Goal: Transaction & Acquisition: Purchase product/service

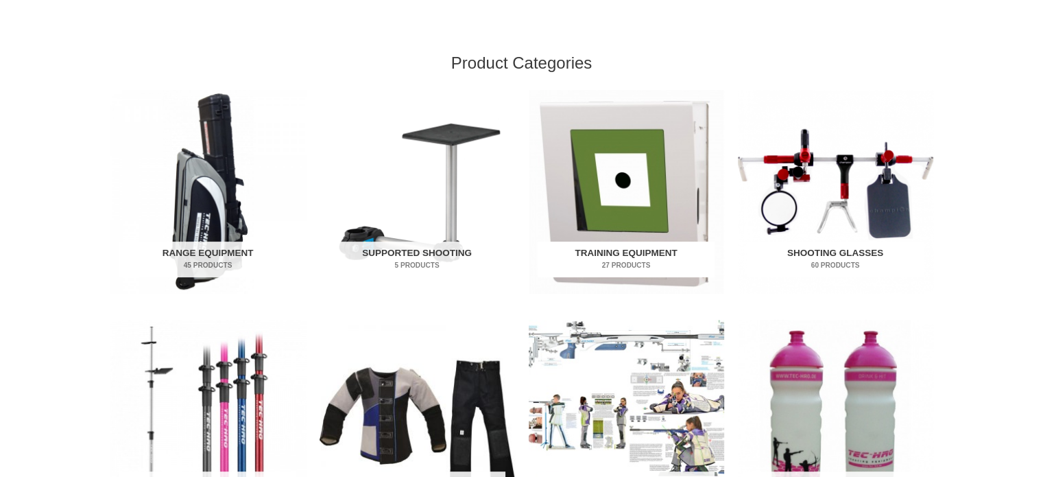
scroll to position [549, 0]
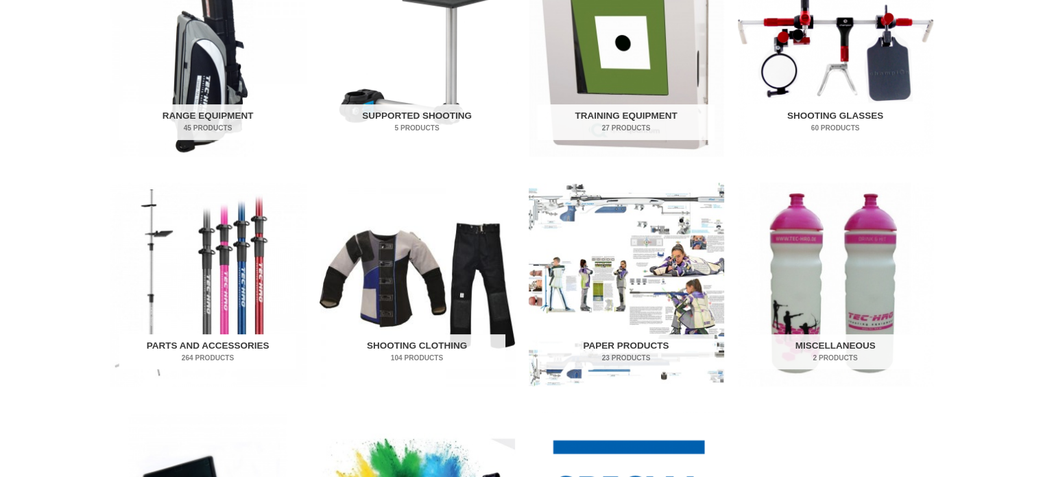
click at [235, 343] on h2 "Parts and Accessories 264 Products" at bounding box center [207, 352] width 177 height 36
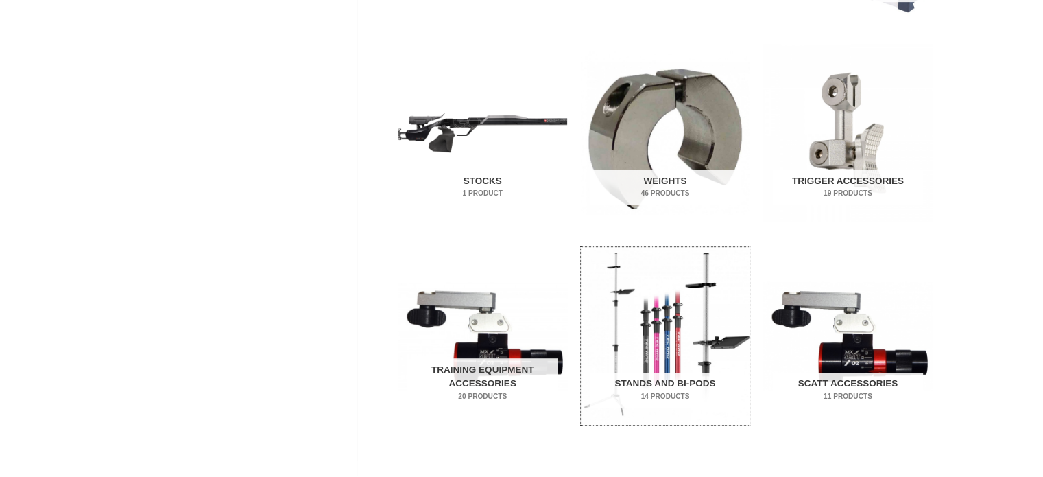
scroll to position [412, 0]
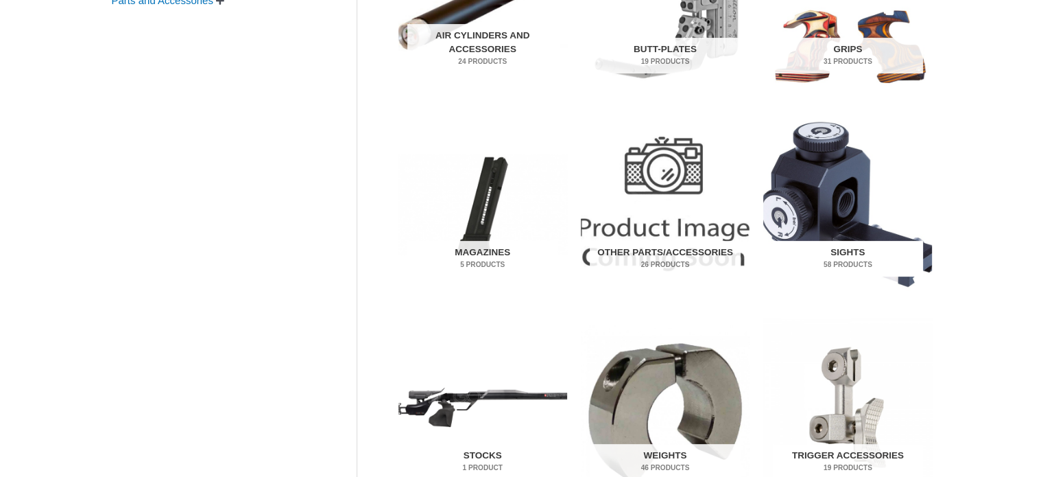
click at [868, 258] on h2 "Sights 58 Products" at bounding box center [848, 259] width 150 height 36
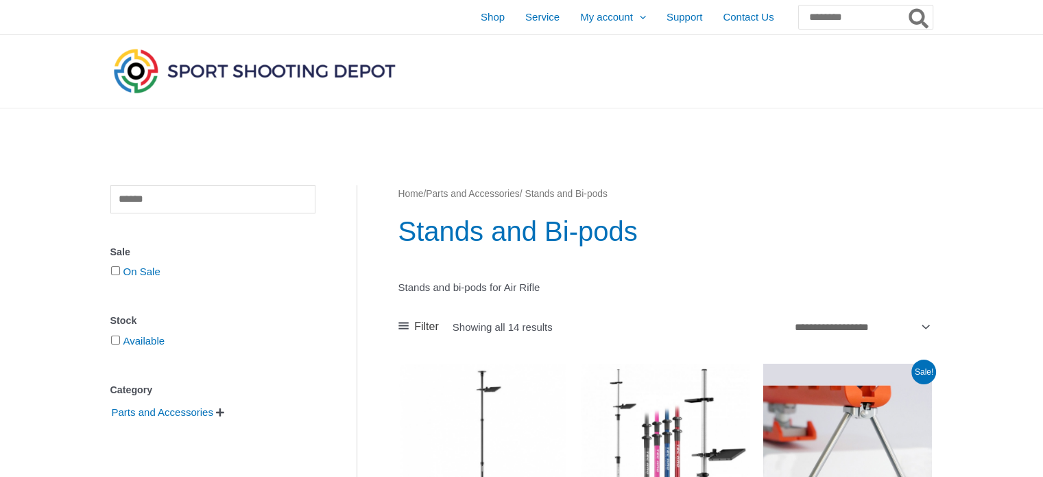
click at [274, 62] on img at bounding box center [254, 70] width 288 height 51
click at [270, 71] on img at bounding box center [254, 70] width 288 height 51
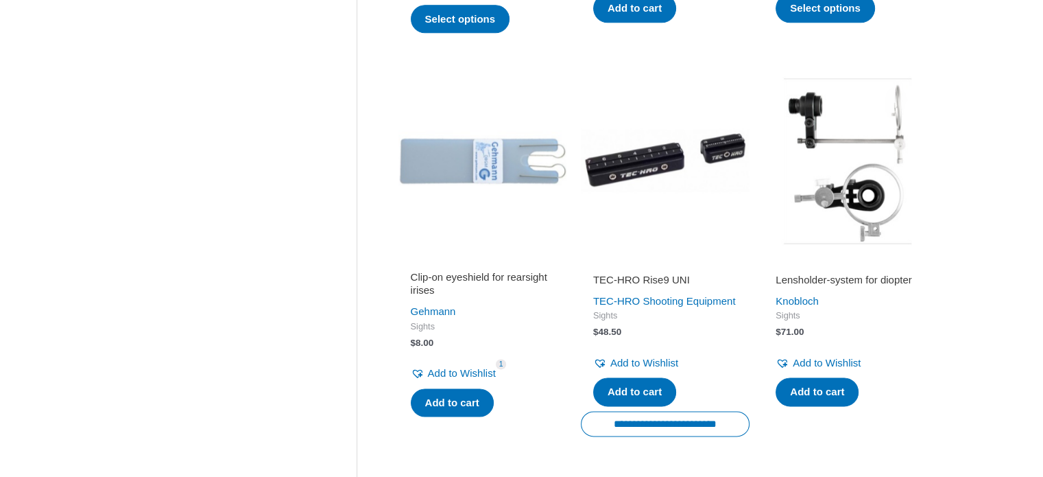
scroll to position [1921, 0]
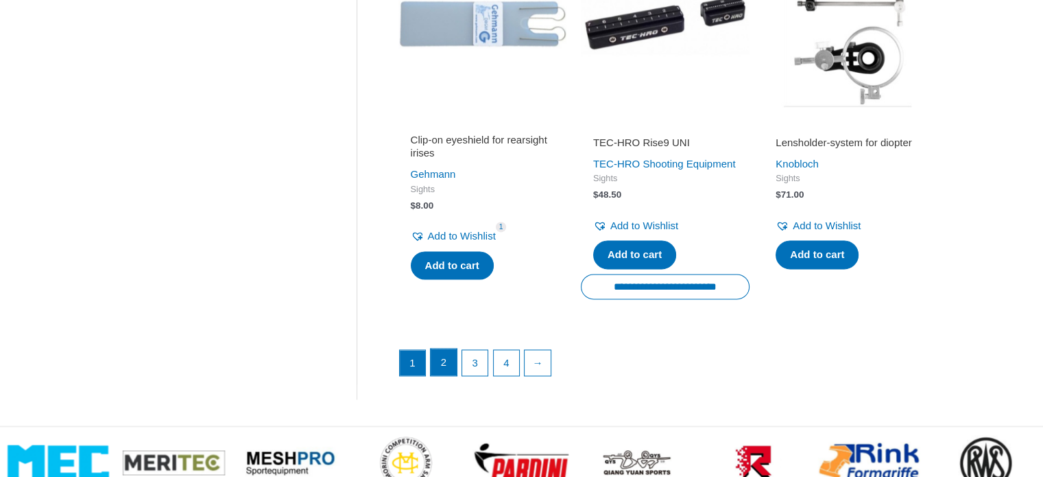
click at [434, 376] on link "2" at bounding box center [444, 362] width 26 height 27
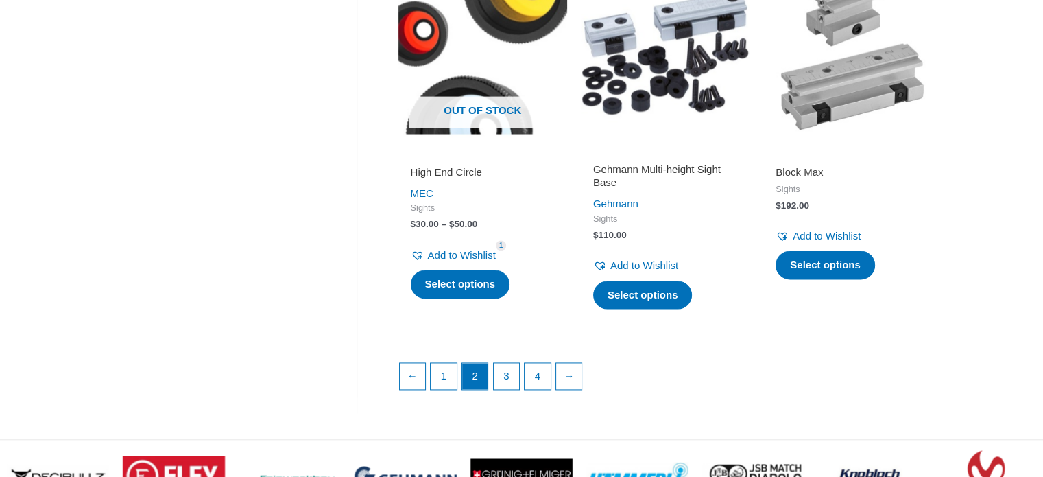
scroll to position [1990, 0]
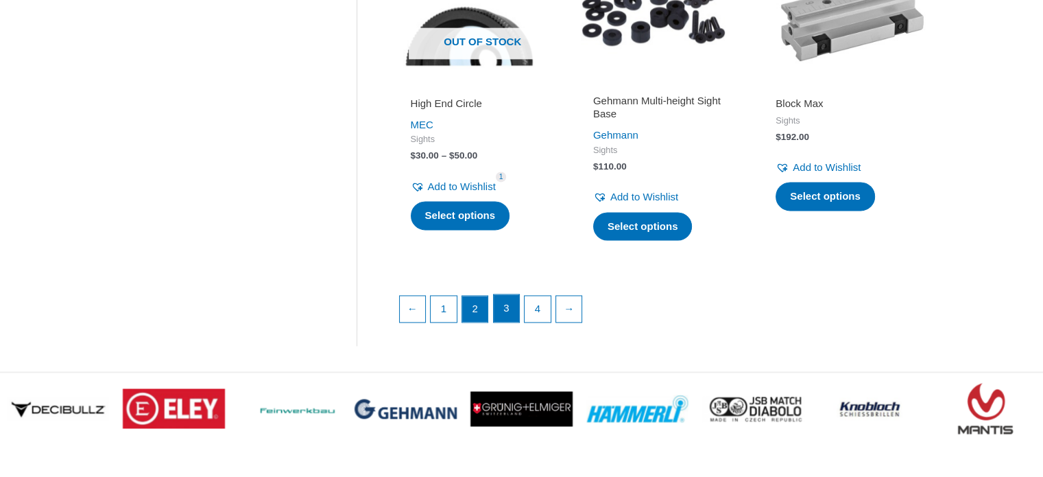
click at [506, 322] on link "3" at bounding box center [507, 307] width 26 height 27
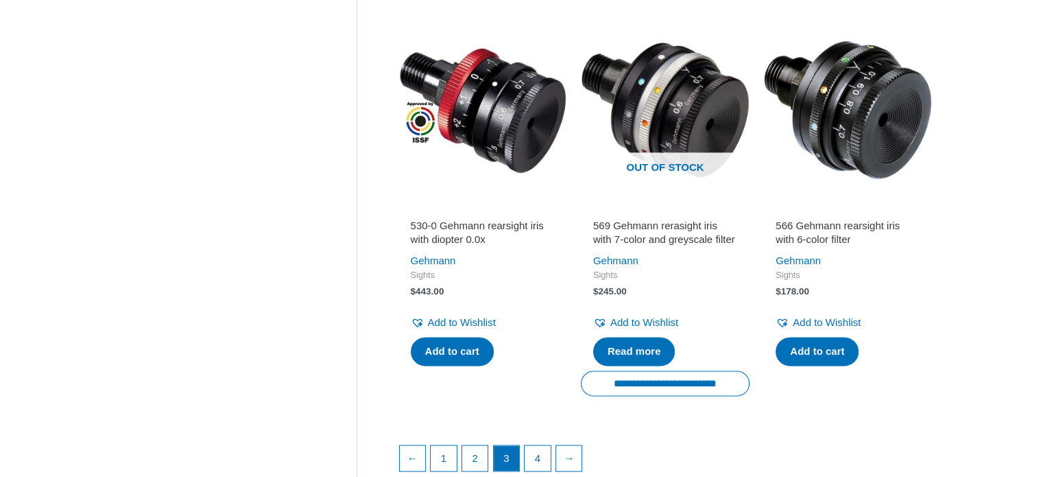
scroll to position [1990, 0]
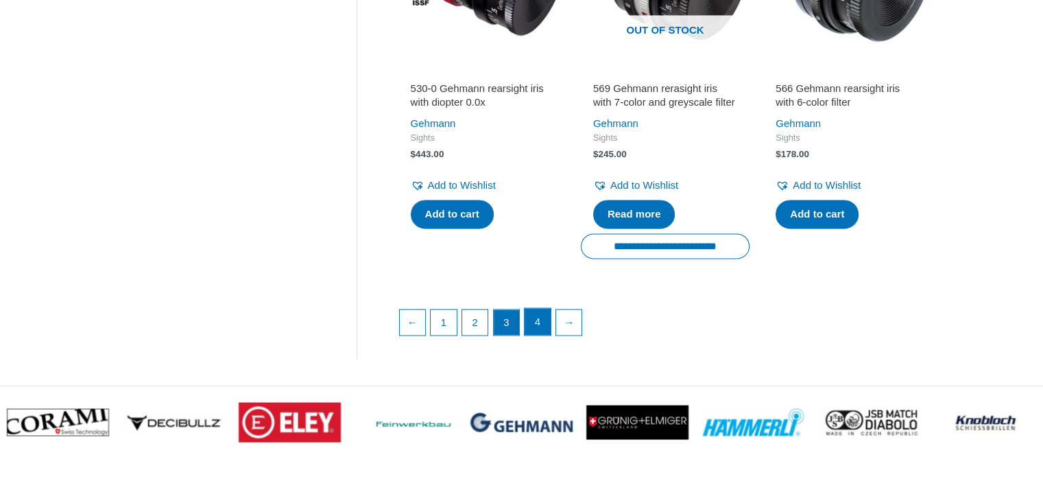
click at [549, 335] on link "4" at bounding box center [538, 321] width 26 height 27
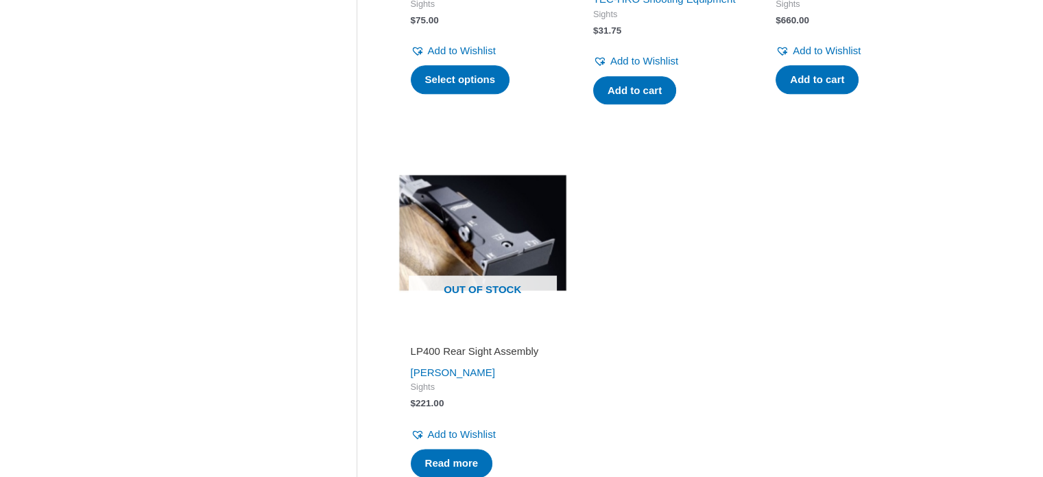
scroll to position [2058, 0]
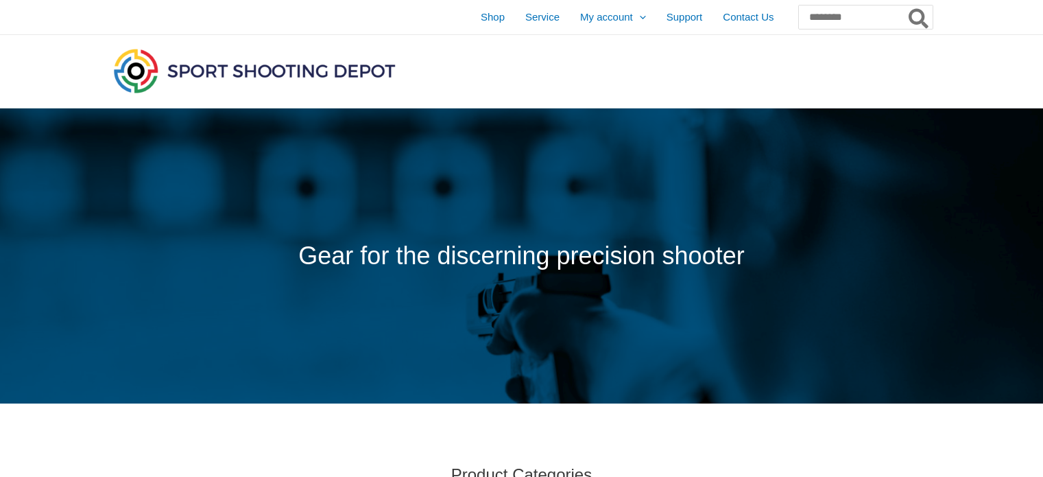
scroll to position [480, 0]
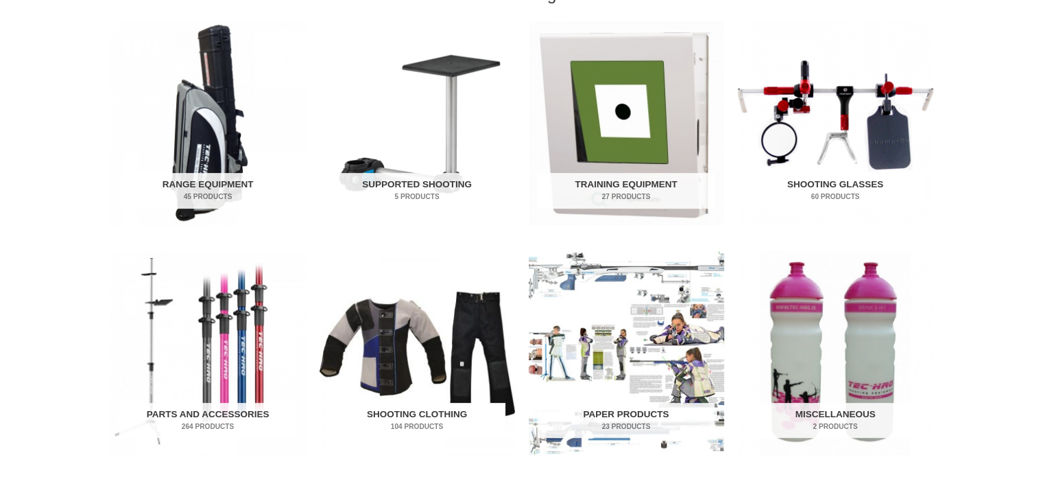
click at [376, 340] on img "Visit product category Shooting Clothing" at bounding box center [418, 353] width 196 height 204
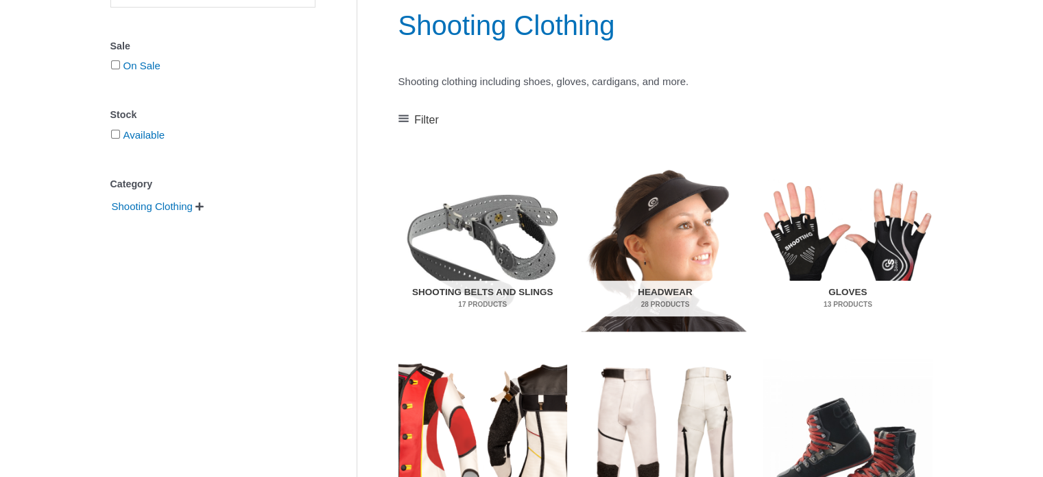
scroll to position [241, 0]
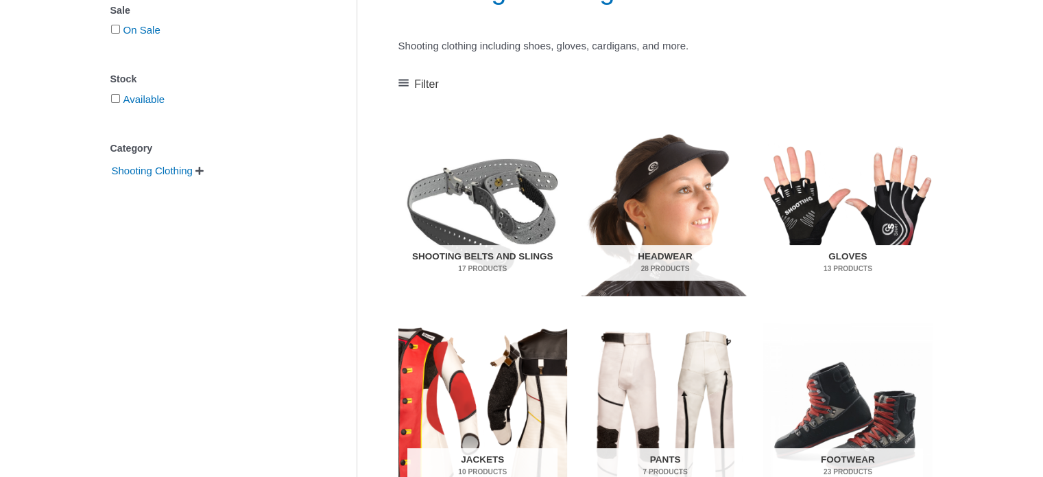
click at [893, 235] on img "Visit product category Gloves" at bounding box center [848, 208] width 169 height 177
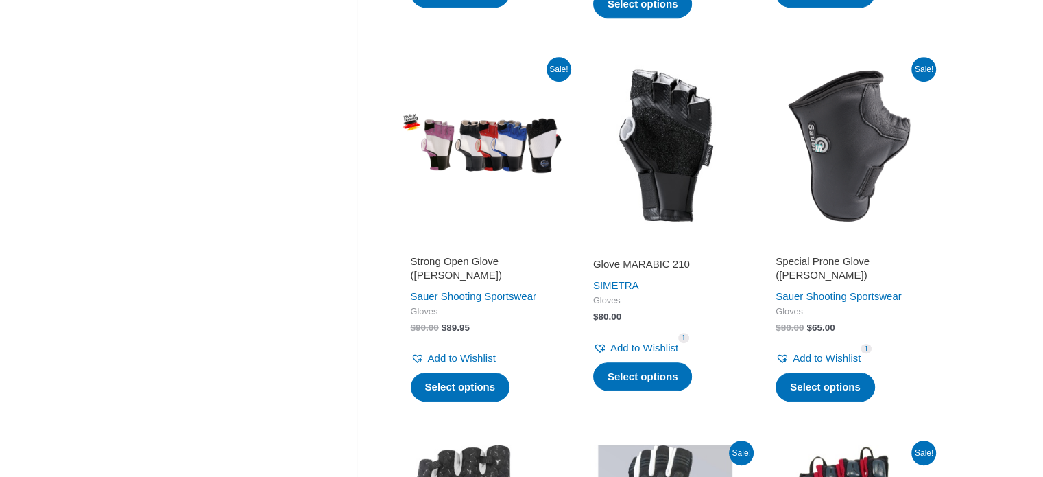
scroll to position [755, 0]
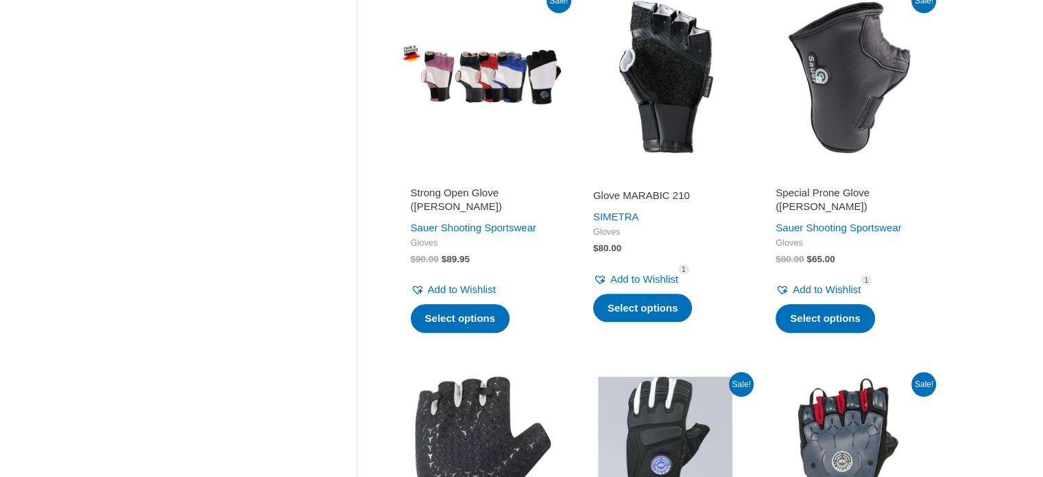
click at [623, 200] on h2 "Glove MARABIC 210" at bounding box center [665, 196] width 144 height 14
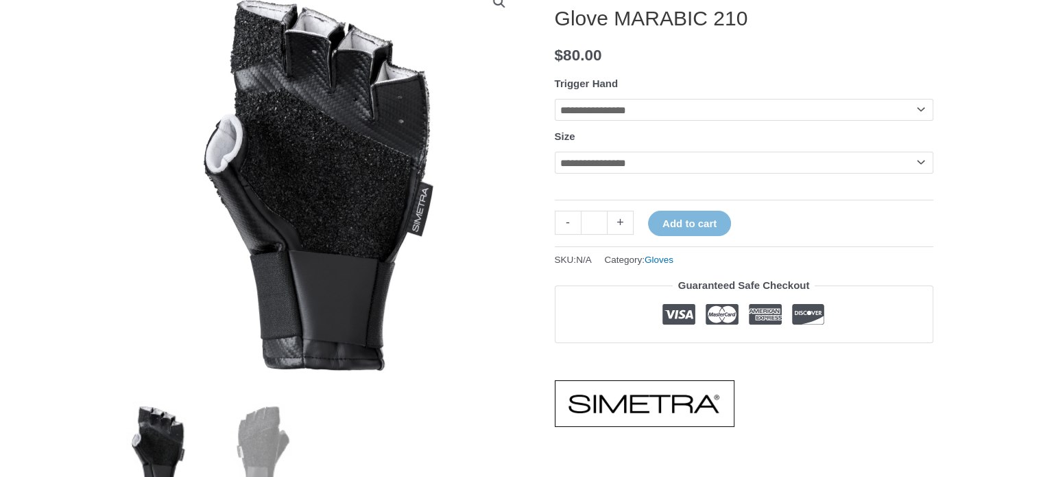
scroll to position [137, 0]
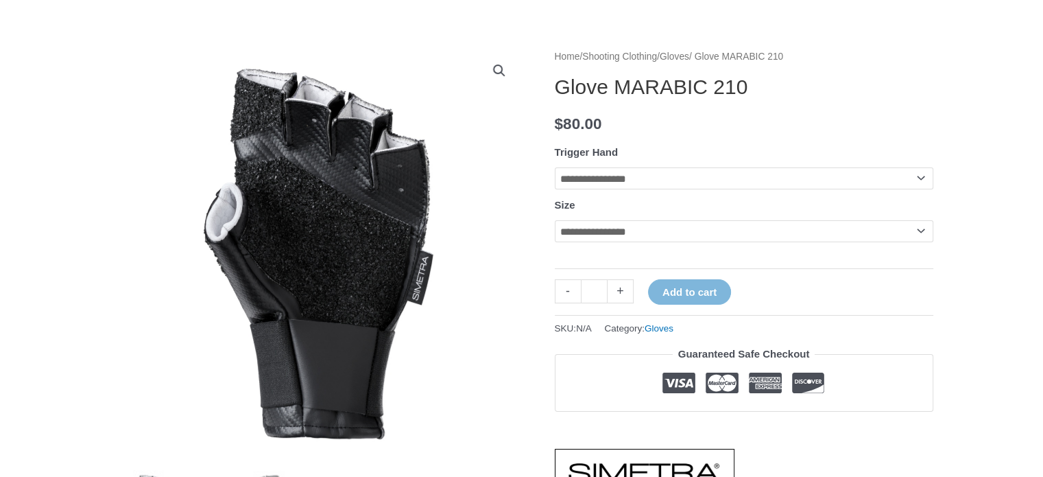
click at [888, 237] on select "**********" at bounding box center [744, 231] width 379 height 22
click at [912, 233] on select "**********" at bounding box center [744, 231] width 379 height 22
select select "**"
click at [555, 222] on select "**********" at bounding box center [744, 231] width 379 height 22
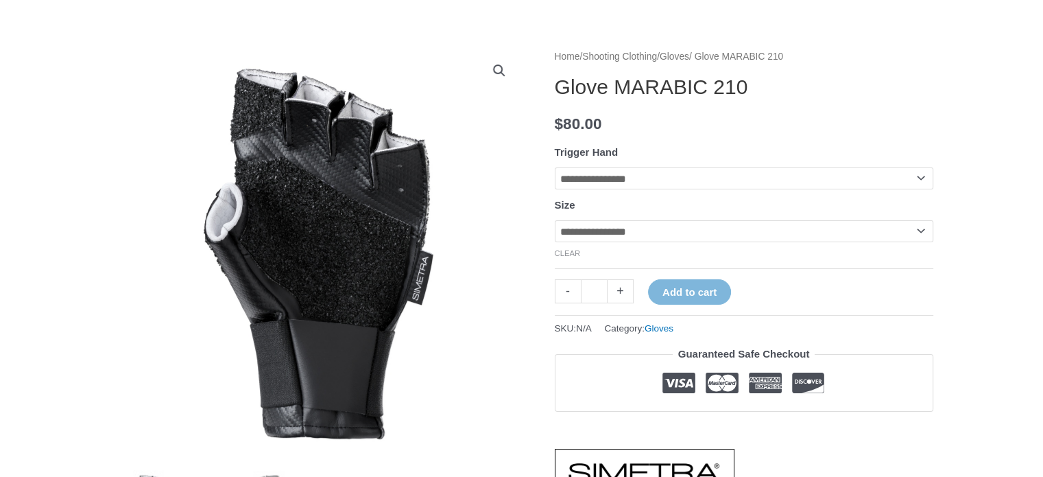
click at [919, 178] on select "**********" at bounding box center [744, 178] width 379 height 22
select select "*****"
click at [555, 167] on select "**********" at bounding box center [744, 178] width 379 height 22
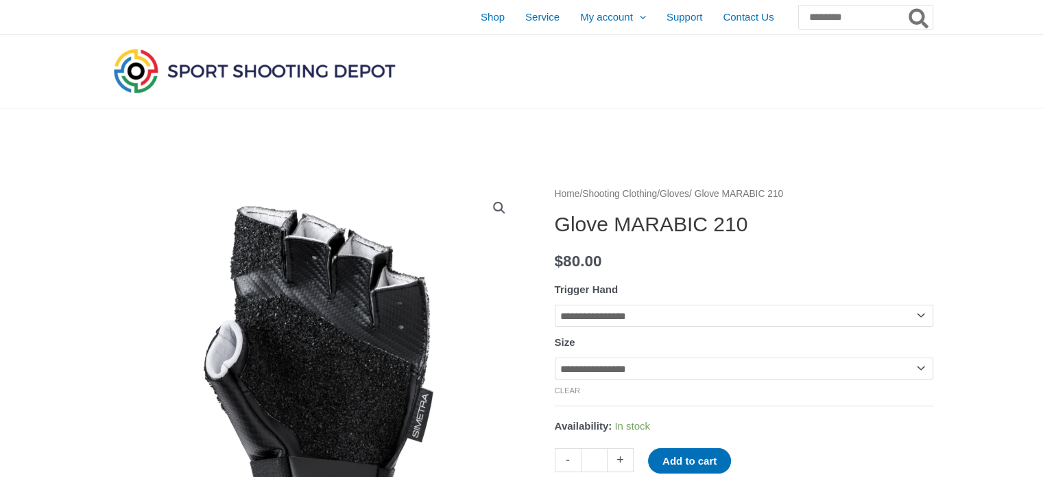
click at [295, 66] on img at bounding box center [254, 70] width 288 height 51
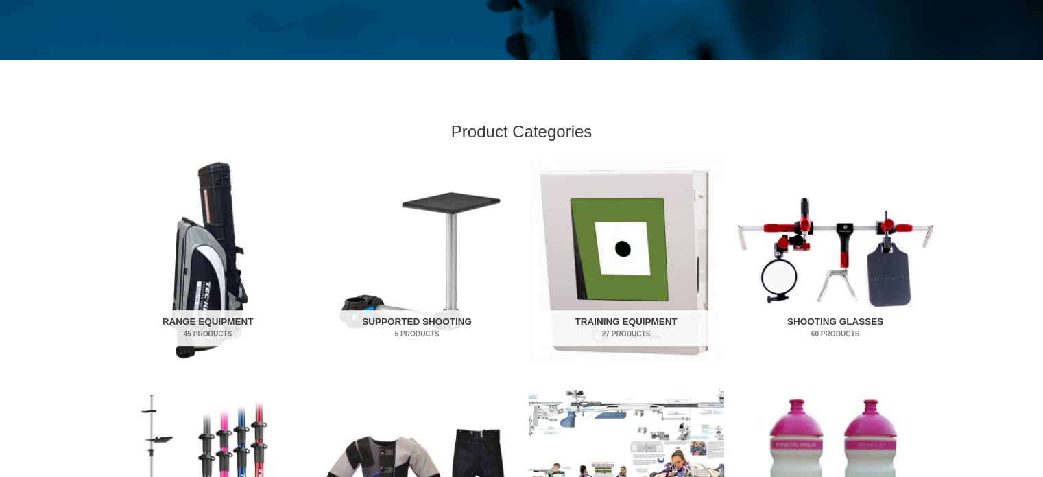
scroll to position [549, 0]
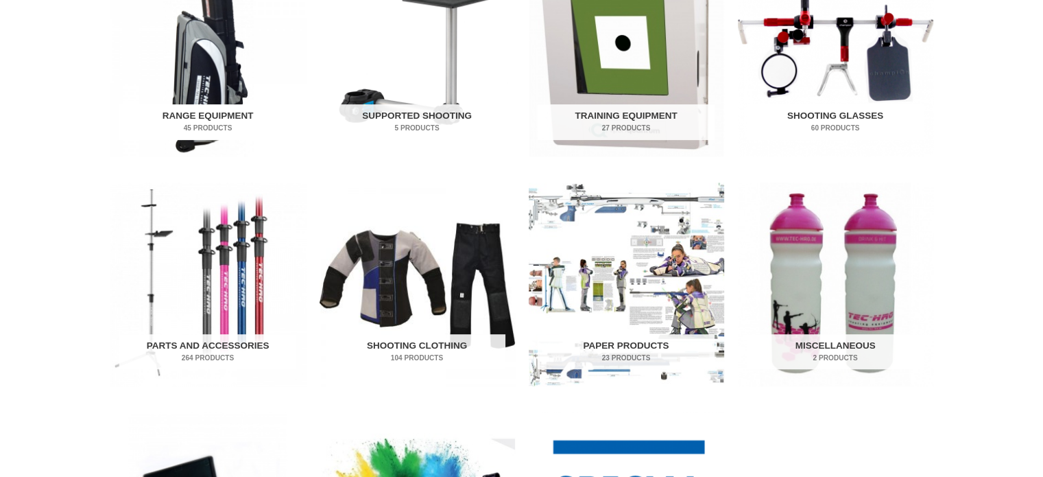
click at [203, 97] on img "Visit product category Range Equipment" at bounding box center [208, 55] width 196 height 204
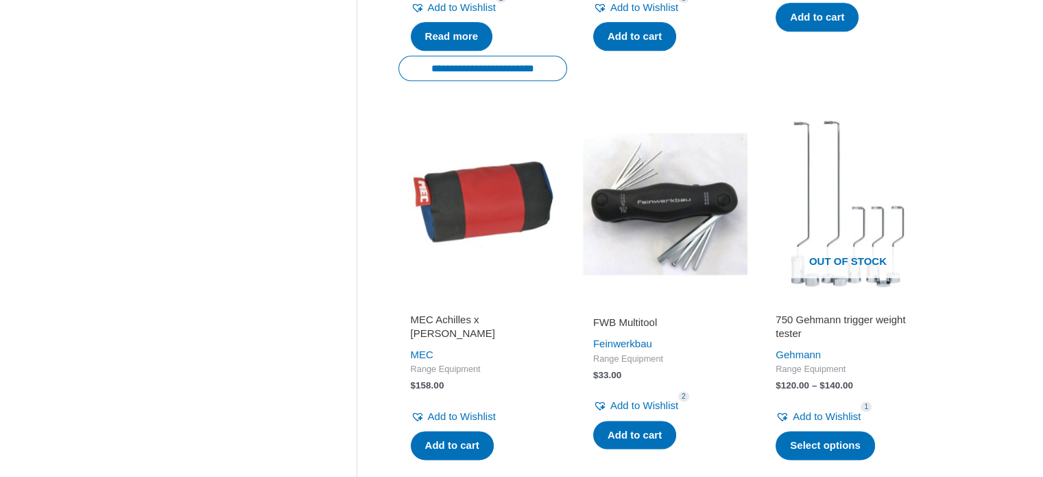
scroll to position [1921, 0]
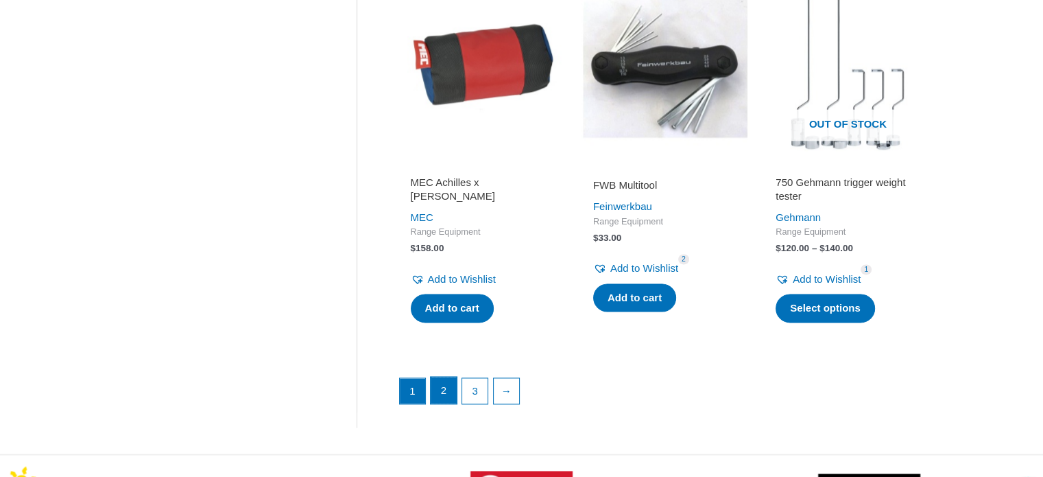
click at [437, 397] on link "2" at bounding box center [444, 390] width 26 height 27
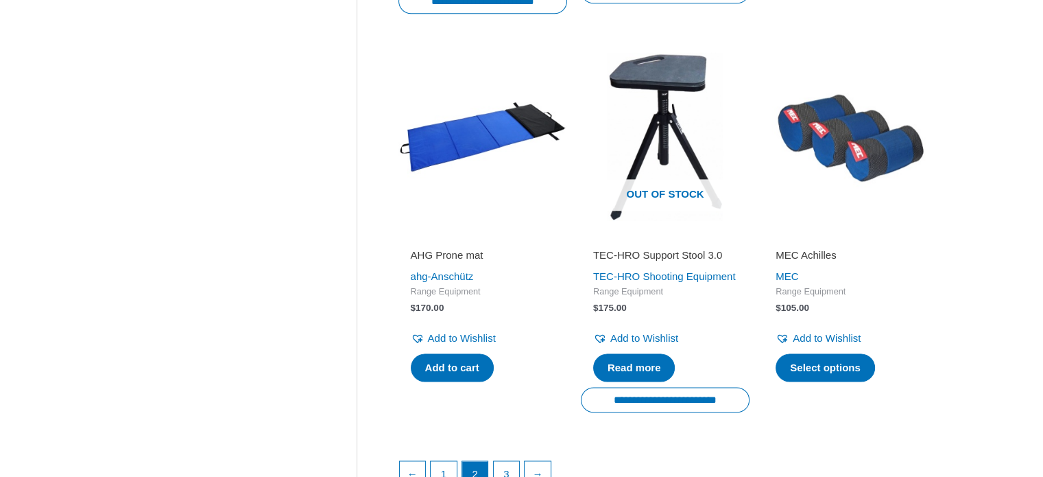
scroll to position [1921, 0]
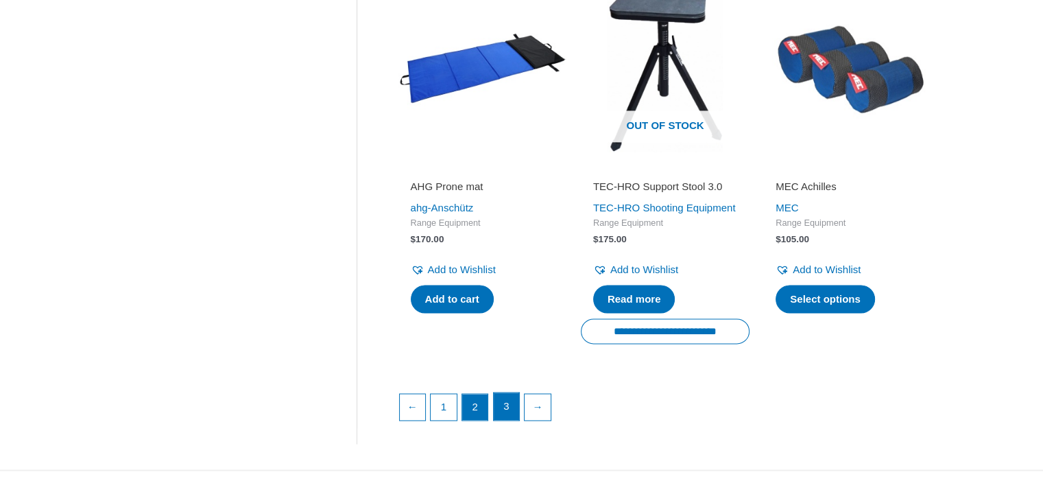
click at [508, 420] on link "3" at bounding box center [507, 405] width 26 height 27
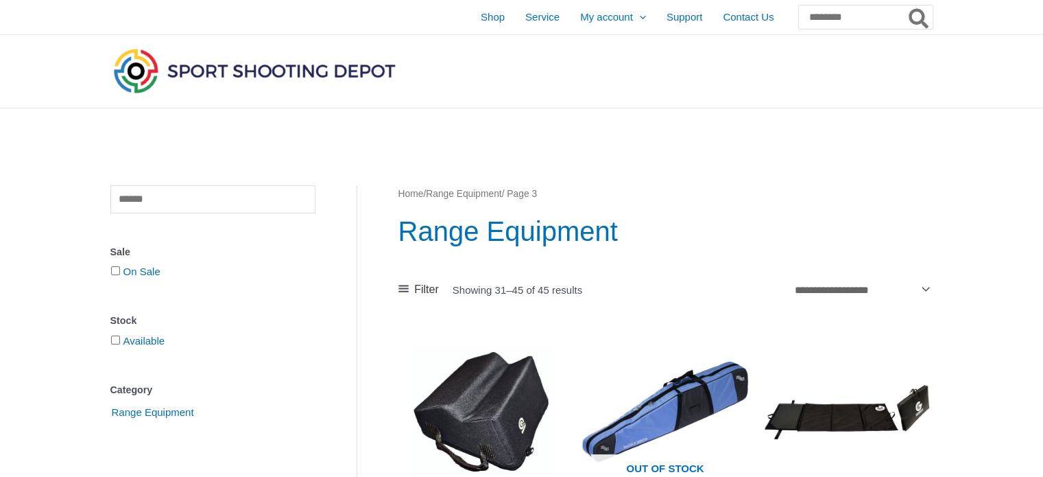
drag, startPoint x: 995, startPoint y: 372, endPoint x: 998, endPoint y: 198, distance: 174.3
click at [256, 84] on img at bounding box center [254, 70] width 288 height 51
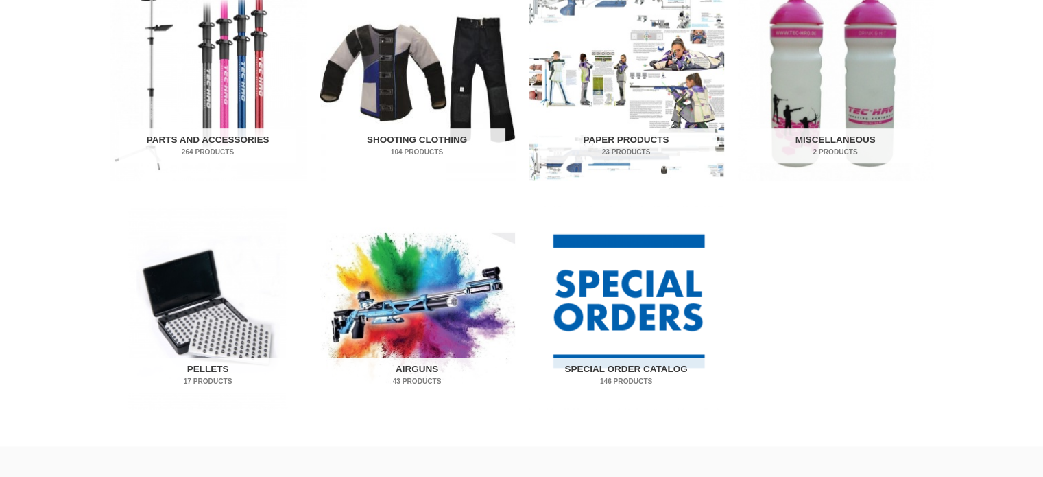
scroll to position [686, 0]
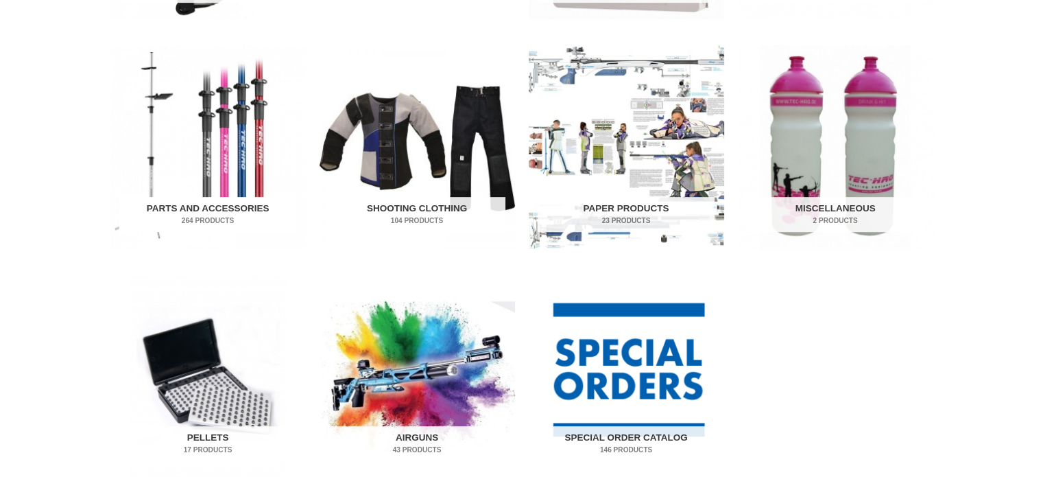
click at [248, 178] on img "Visit product category Parts and Accessories" at bounding box center [208, 147] width 196 height 204
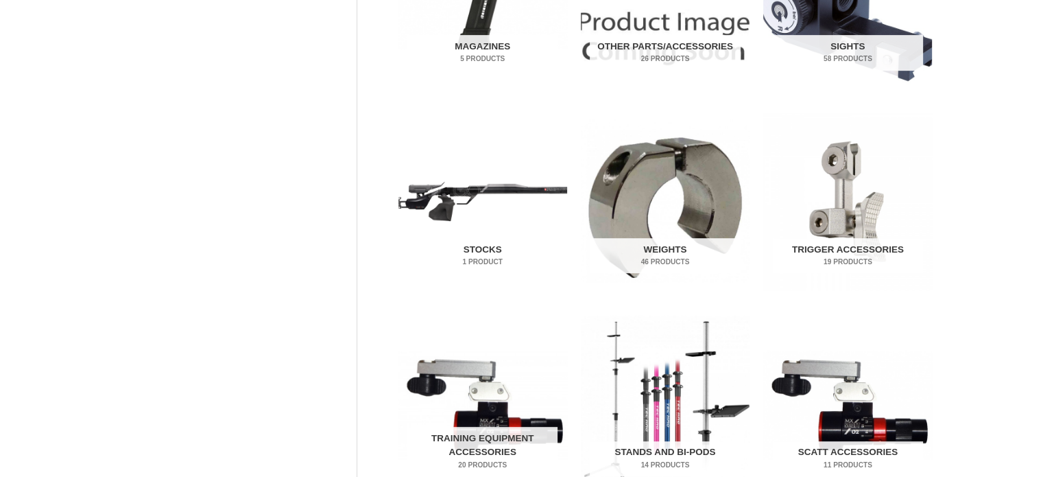
scroll to position [755, 0]
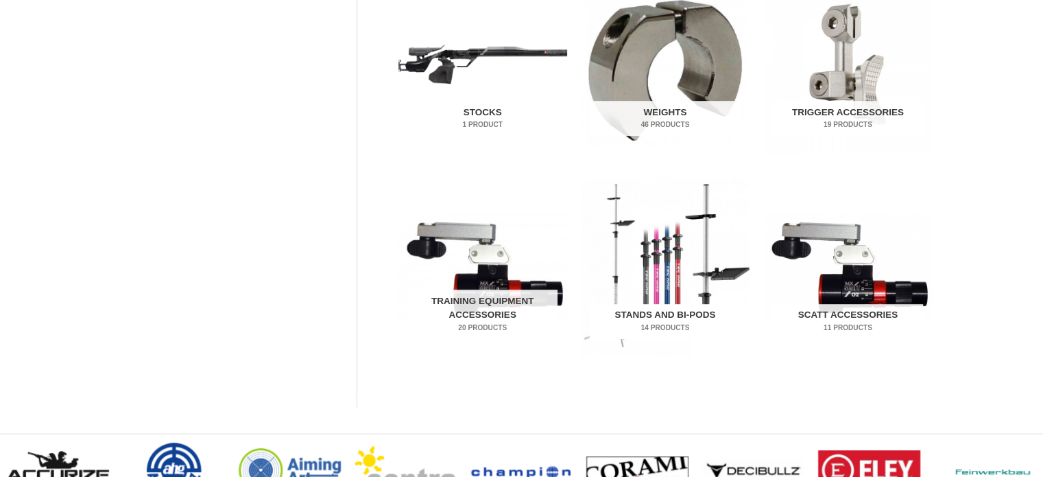
click at [637, 279] on img "Visit product category Stands and Bi-pods" at bounding box center [665, 266] width 169 height 177
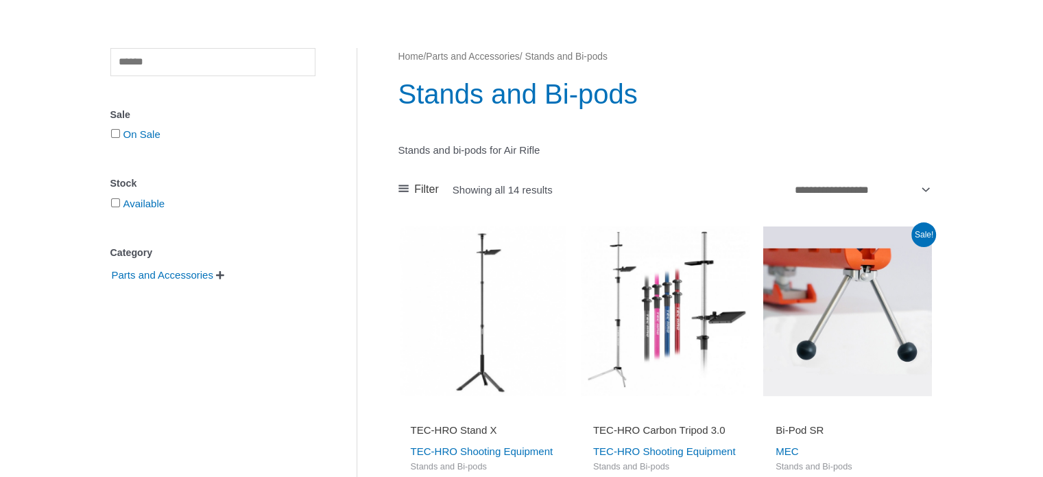
scroll to position [343, 0]
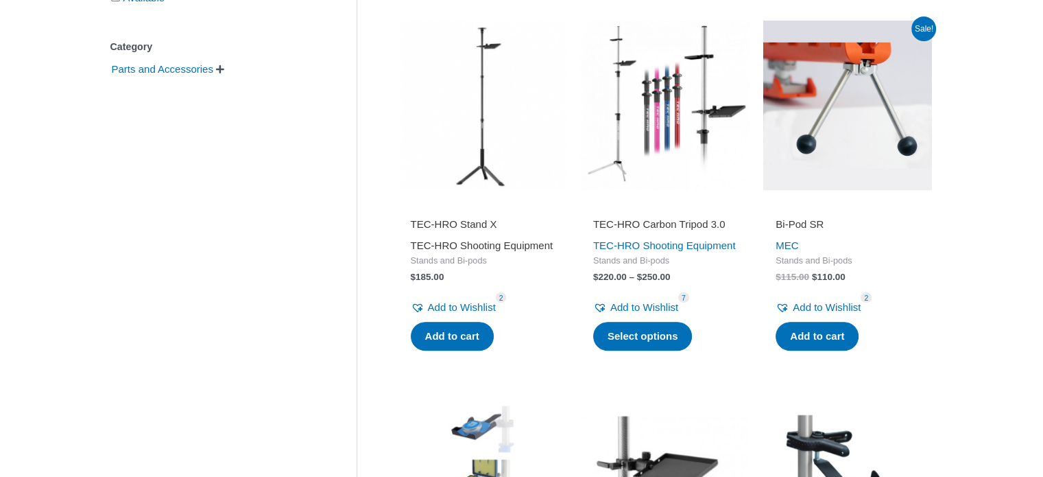
click at [458, 246] on link "TEC-HRO Shooting Equipment" at bounding box center [482, 245] width 143 height 12
click at [435, 249] on link "TEC-HRO Shooting Equipment" at bounding box center [482, 245] width 143 height 12
click at [456, 103] on img at bounding box center [483, 105] width 169 height 169
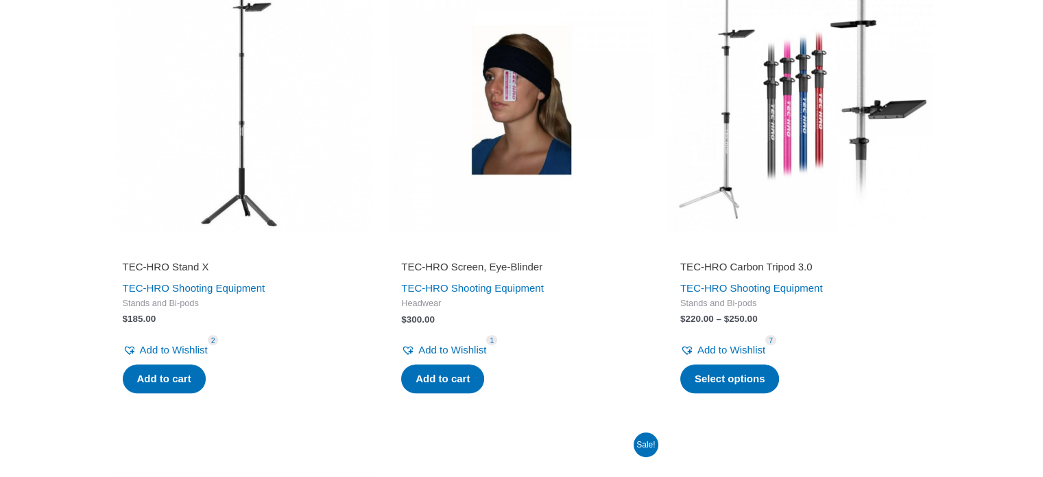
scroll to position [686, 0]
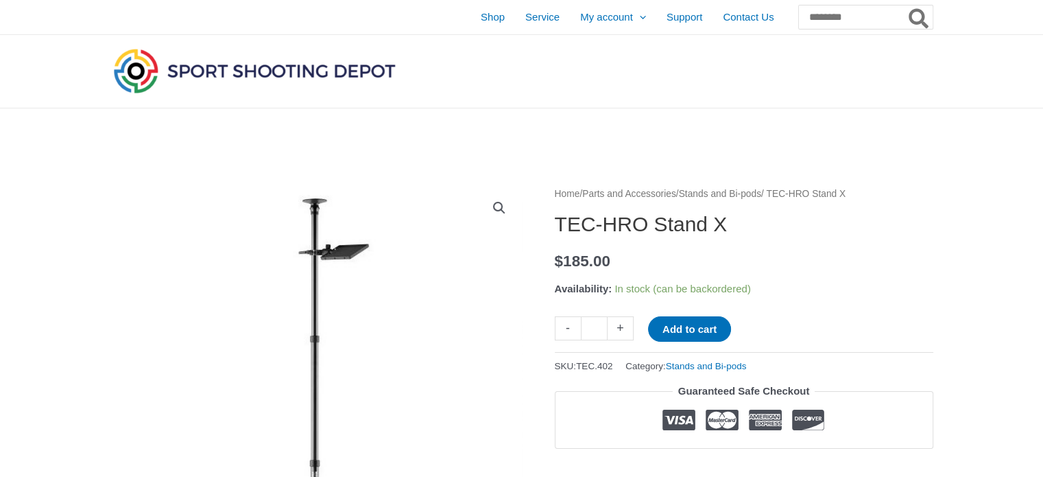
click at [311, 224] on img at bounding box center [317, 421] width 476 height 486
click at [502, 207] on link "View full-screen image gallery" at bounding box center [499, 208] width 25 height 25
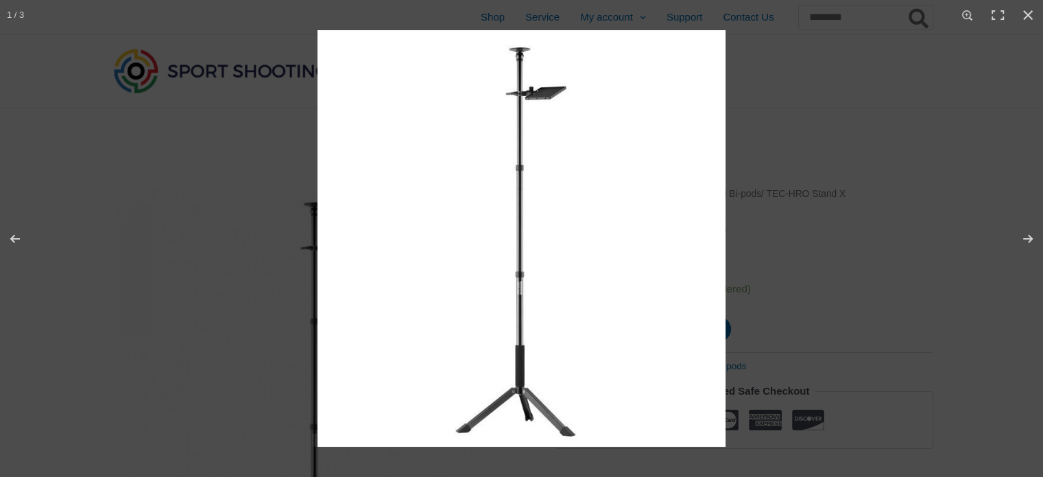
click at [530, 60] on img at bounding box center [522, 238] width 408 height 416
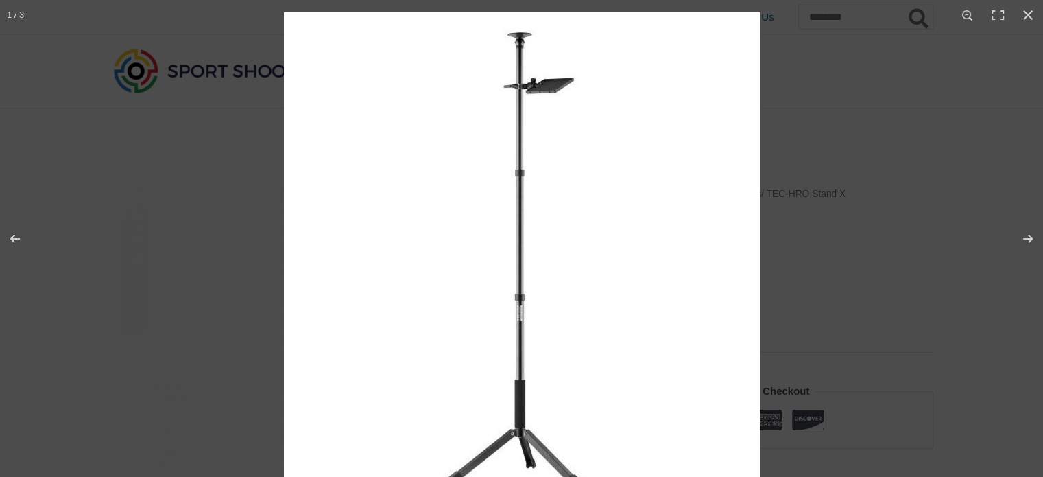
click at [528, 110] on img at bounding box center [522, 255] width 476 height 486
click at [1026, 9] on button "Close (Esc)" at bounding box center [1028, 15] width 30 height 30
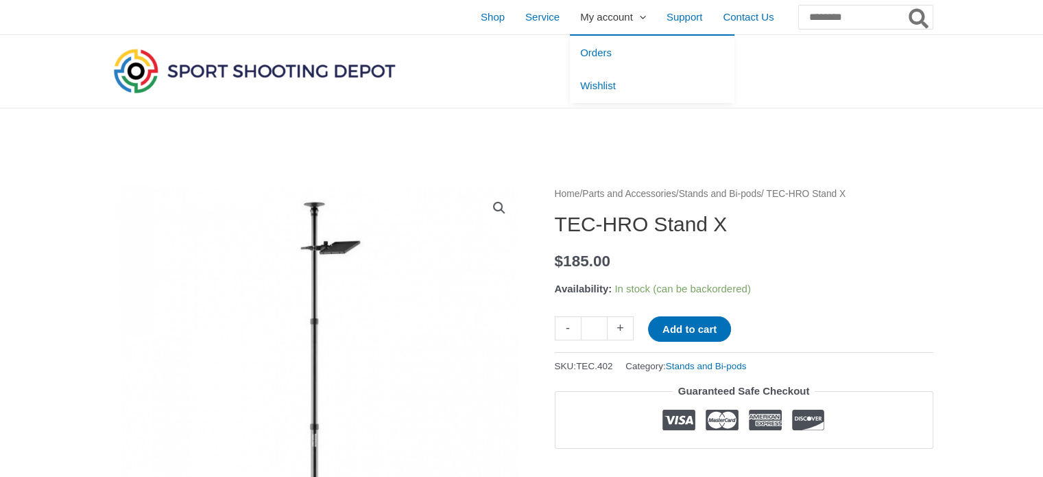
click at [580, 10] on span "My account" at bounding box center [606, 17] width 53 height 34
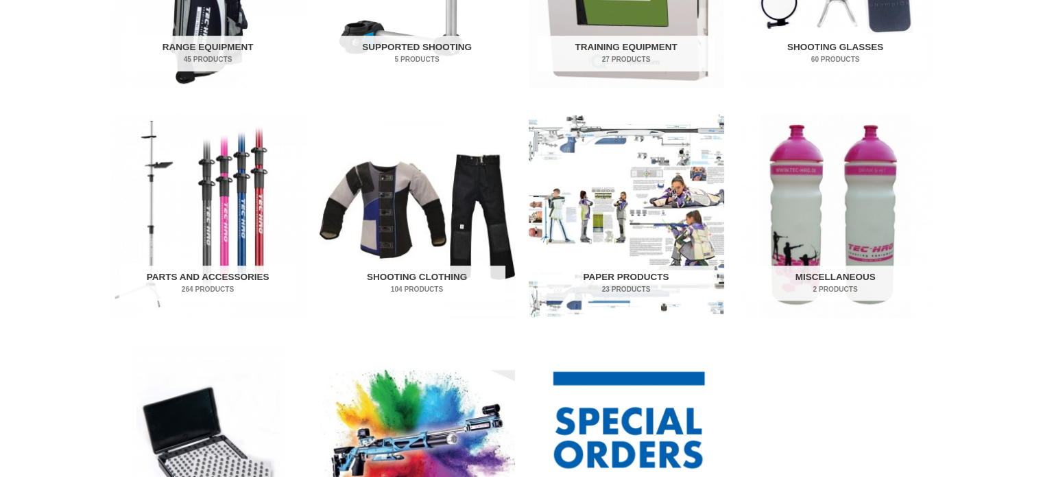
scroll to position [755, 0]
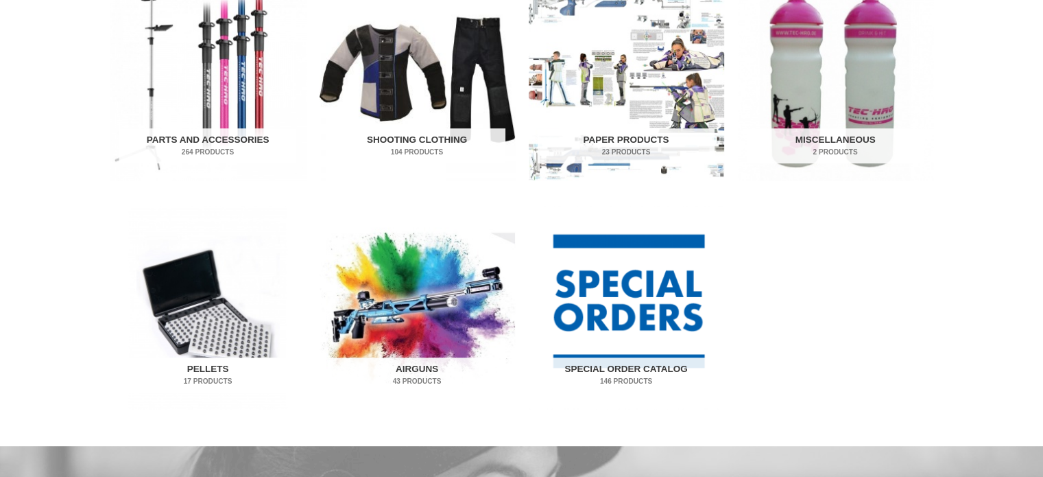
click at [178, 334] on img "Visit product category Pellets" at bounding box center [208, 308] width 196 height 204
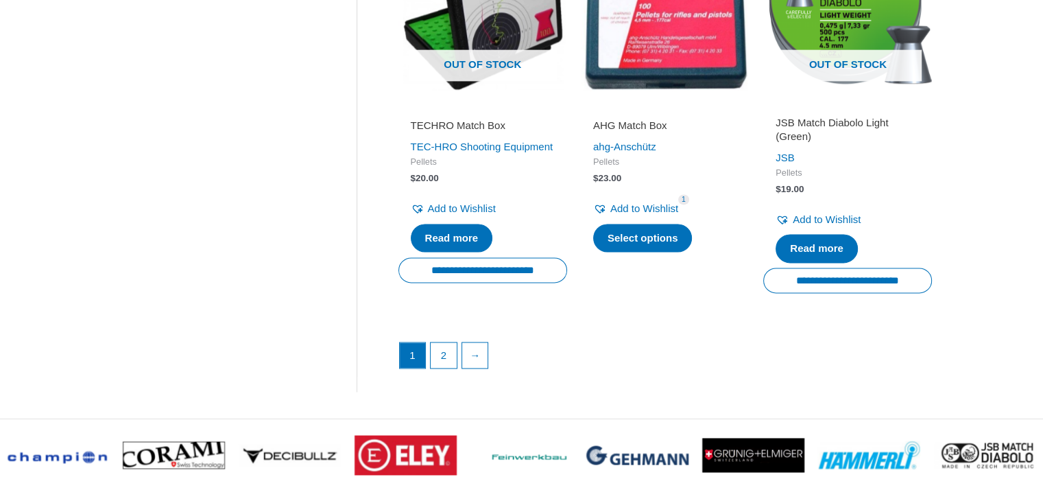
scroll to position [2058, 0]
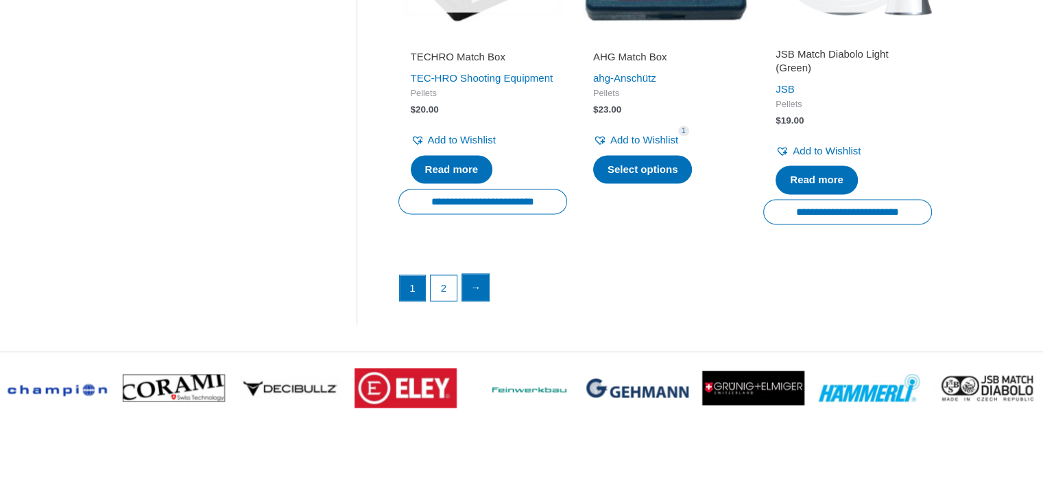
click at [467, 301] on link "→" at bounding box center [475, 287] width 27 height 27
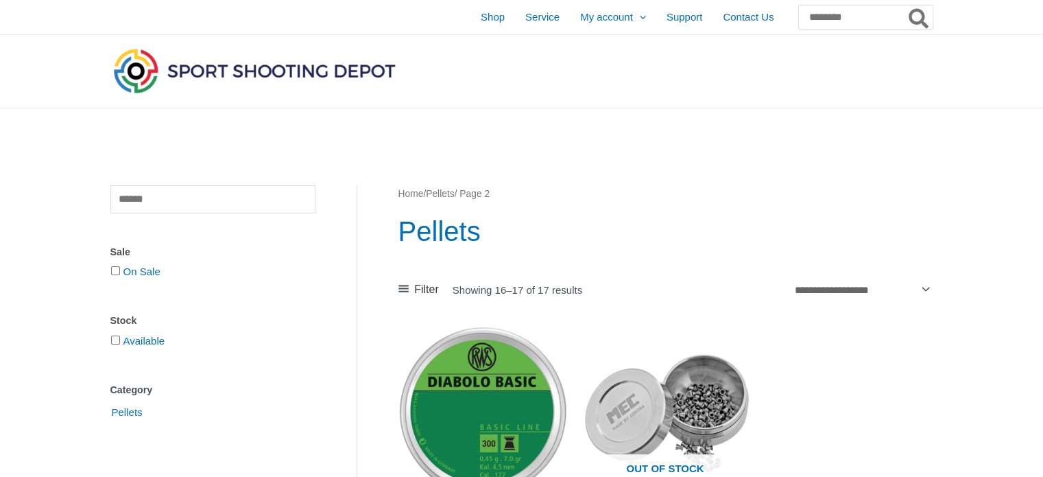
click at [360, 78] on img at bounding box center [254, 70] width 288 height 51
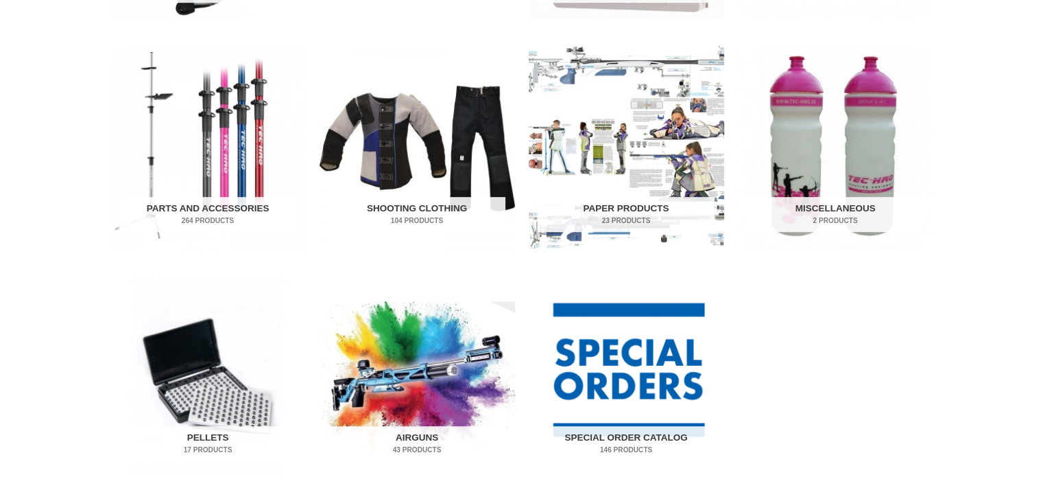
scroll to position [549, 0]
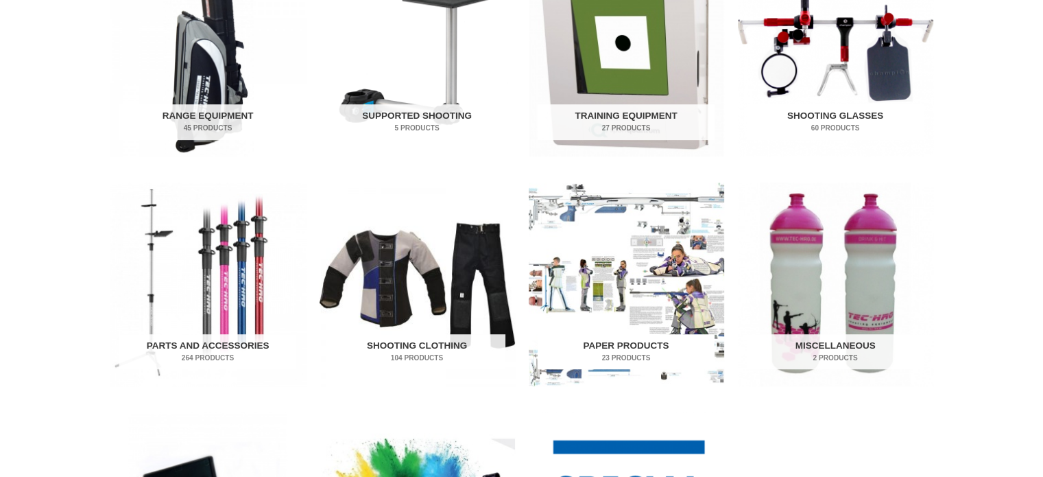
click at [610, 335] on h2 "Paper Products 23 Products" at bounding box center [626, 352] width 177 height 36
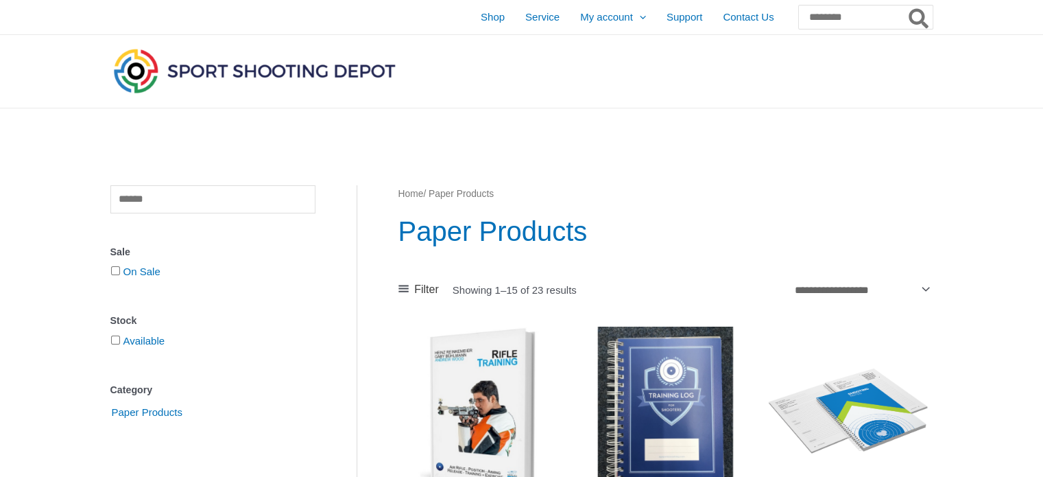
click at [344, 82] on img at bounding box center [254, 70] width 288 height 51
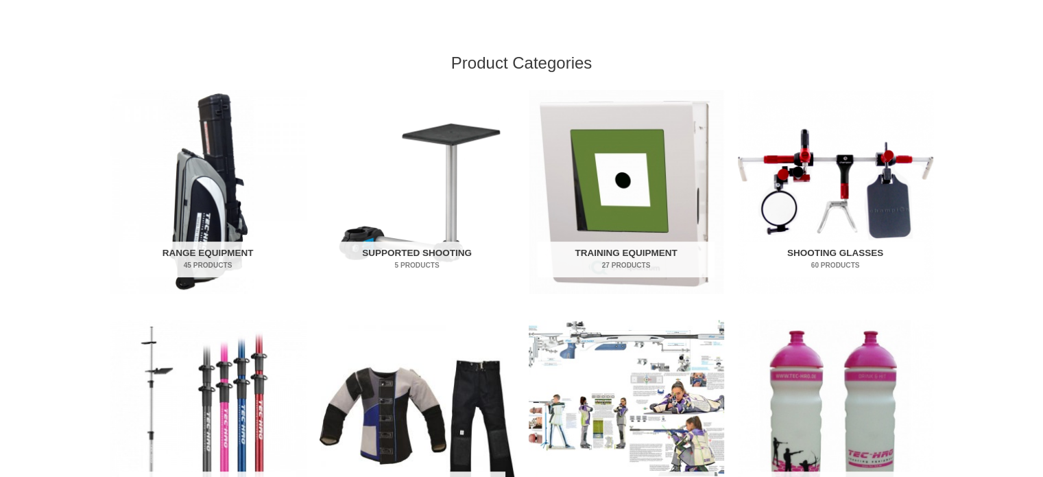
scroll to position [549, 0]
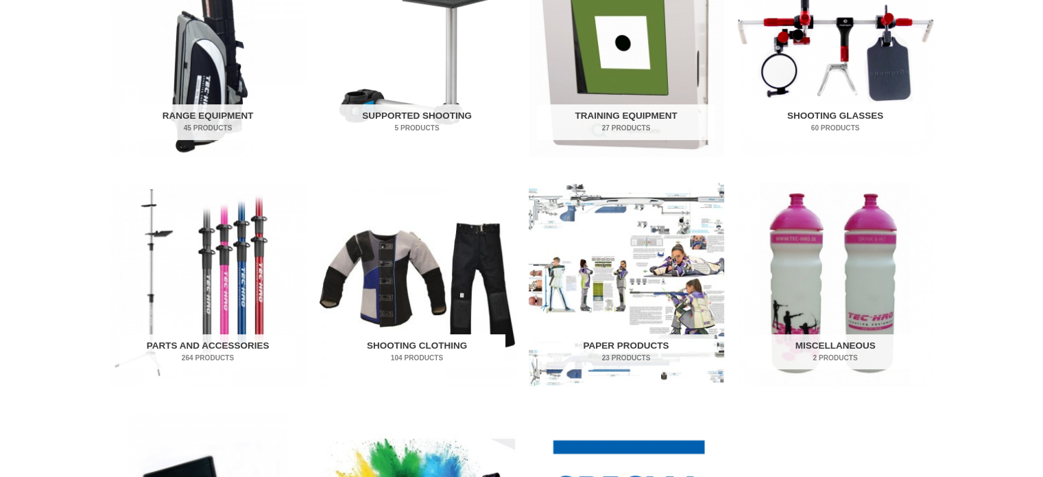
click at [416, 329] on img "Visit product category Shooting Clothing" at bounding box center [418, 284] width 196 height 204
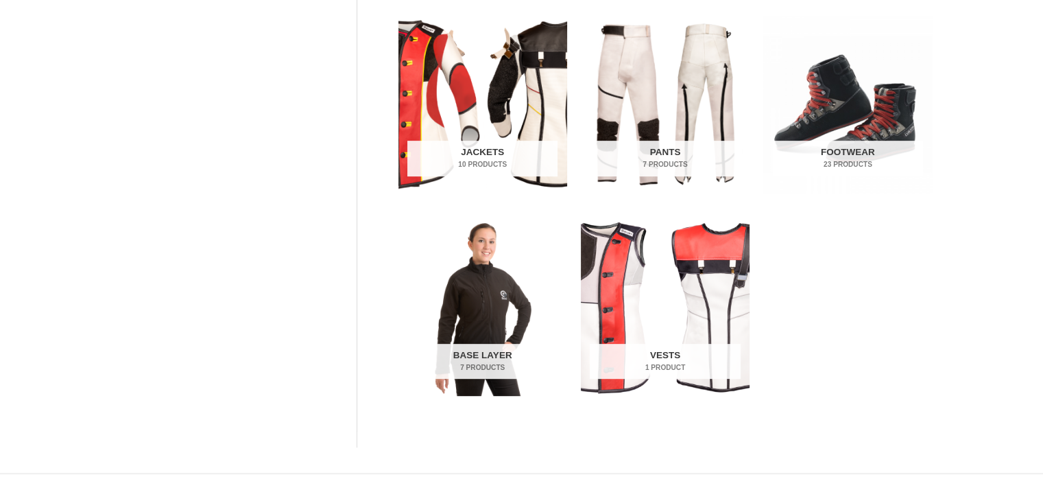
scroll to position [274, 0]
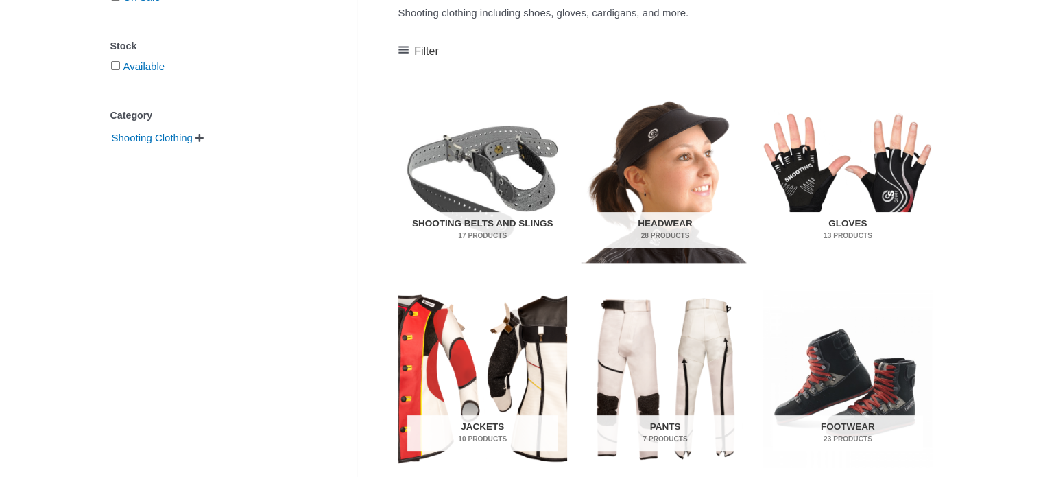
click at [827, 115] on img "Visit product category Gloves" at bounding box center [848, 175] width 169 height 177
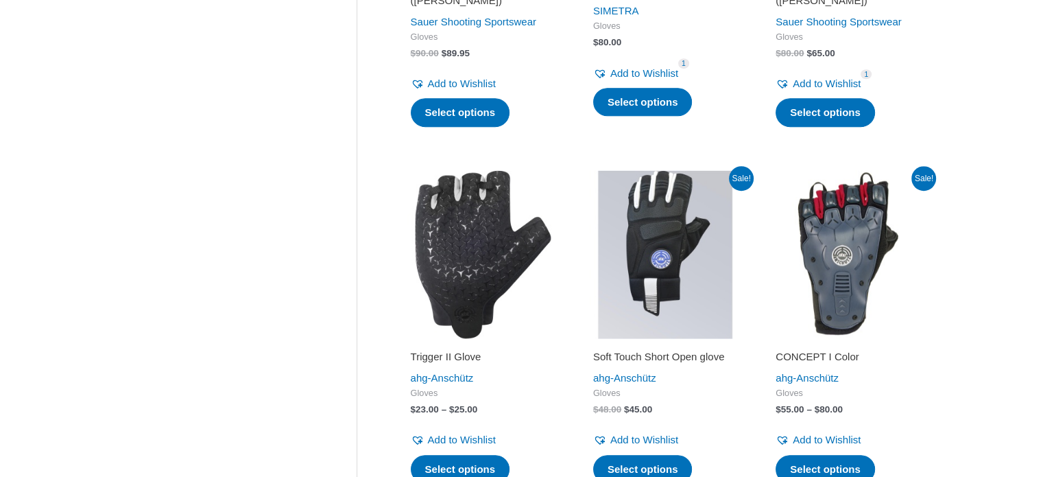
scroll to position [1098, 0]
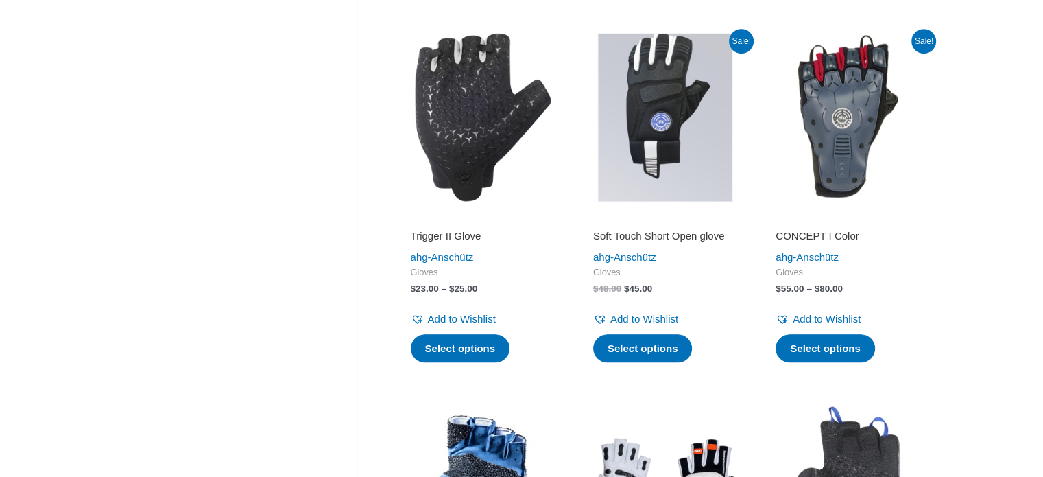
click at [841, 149] on img at bounding box center [848, 117] width 169 height 169
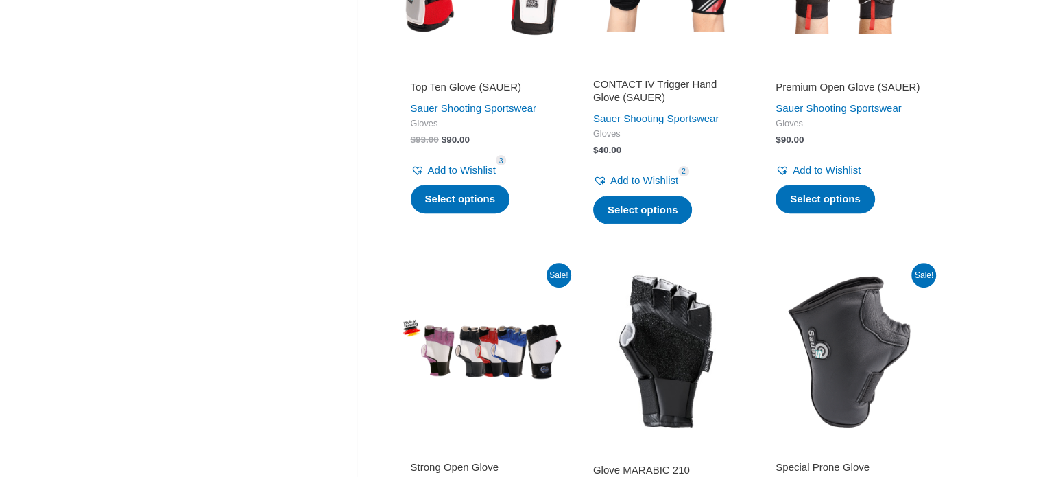
scroll to position [686, 0]
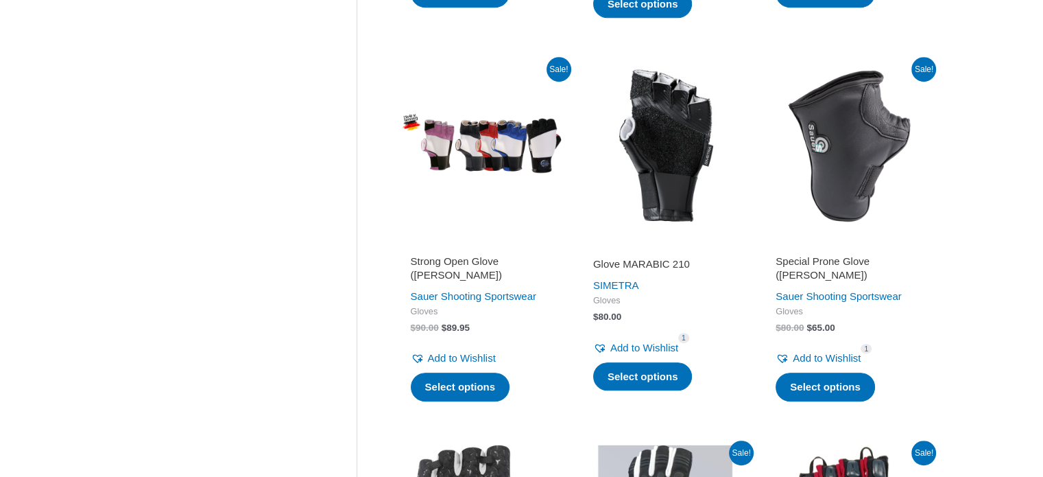
click at [676, 265] on h2 "Glove MARABIC 210" at bounding box center [665, 264] width 144 height 14
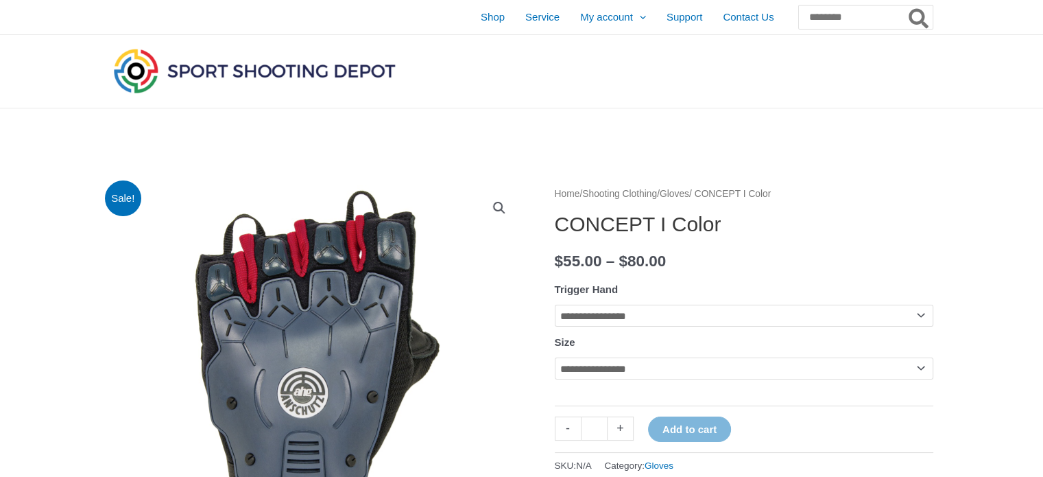
scroll to position [137, 0]
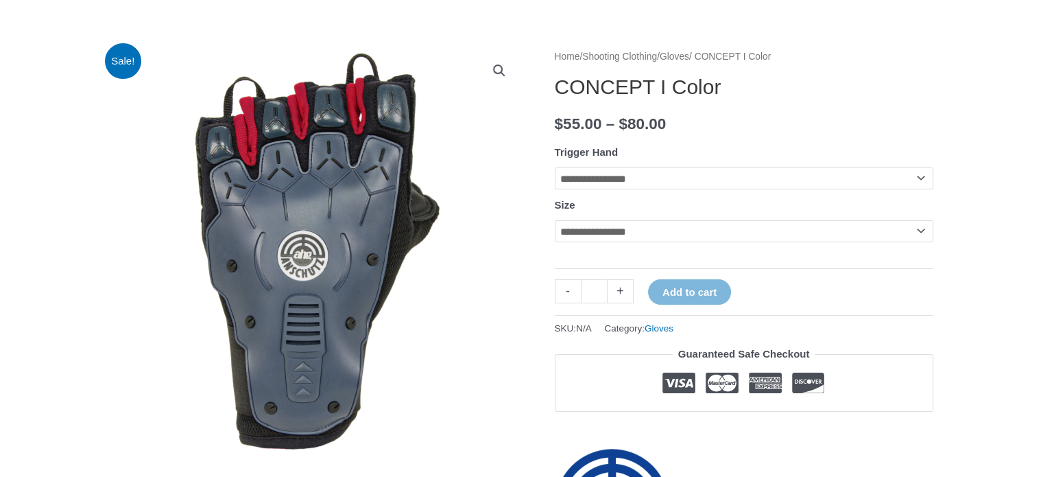
click at [858, 177] on select "**********" at bounding box center [744, 178] width 379 height 22
select select "*****"
click at [555, 167] on select "**********" at bounding box center [744, 178] width 379 height 22
click at [884, 237] on select "**********" at bounding box center [744, 231] width 379 height 22
select select "**"
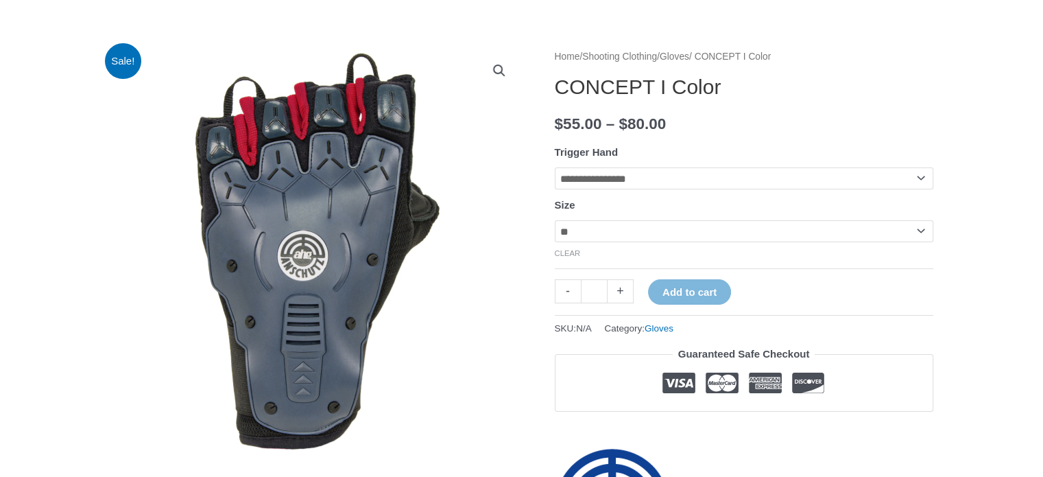
click at [555, 222] on select "**********" at bounding box center [744, 231] width 379 height 22
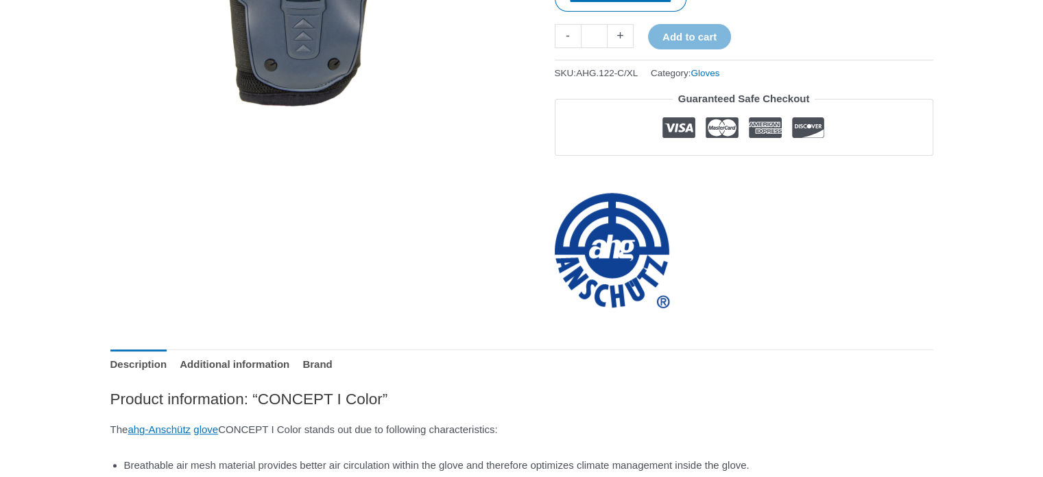
scroll to position [686, 0]
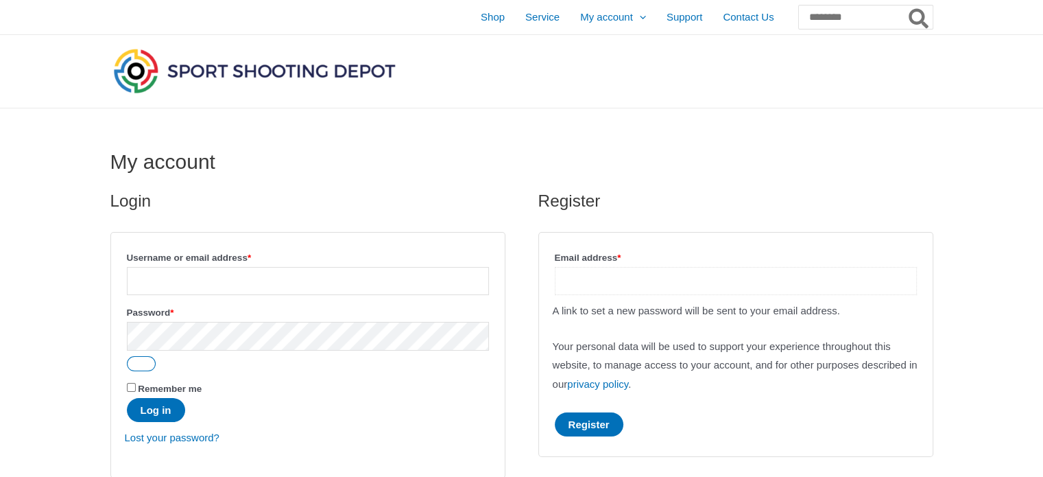
click at [698, 287] on input "Email address * Required" at bounding box center [736, 281] width 362 height 28
type input "**********"
click at [614, 425] on button "Register" at bounding box center [589, 424] width 69 height 24
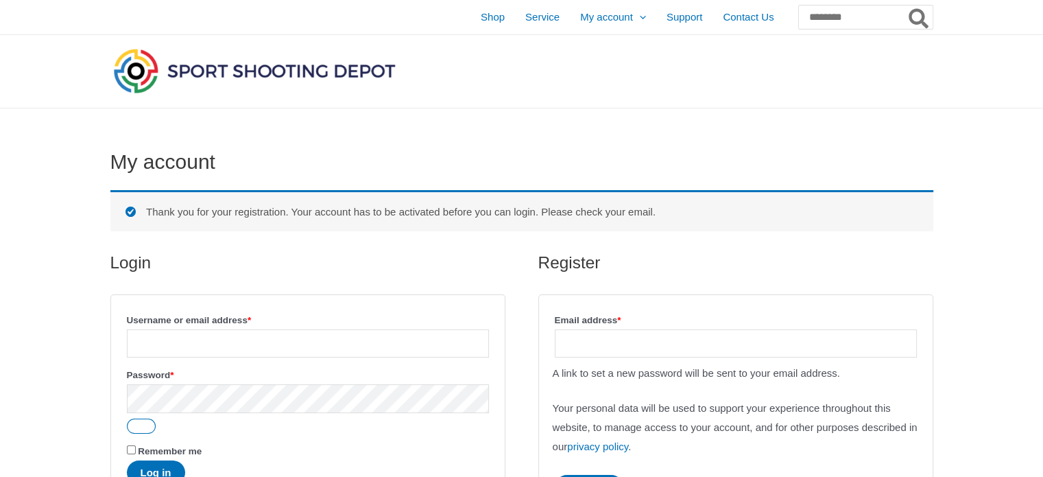
click at [338, 328] on label "Username or email address * Required" at bounding box center [308, 320] width 362 height 19
click at [338, 329] on input "Username or email address * Required" at bounding box center [308, 343] width 362 height 28
click at [344, 337] on input "Username or email address * Required" at bounding box center [308, 343] width 362 height 28
type input "**********"
click at [127, 460] on button "Log in" at bounding box center [156, 472] width 58 height 24
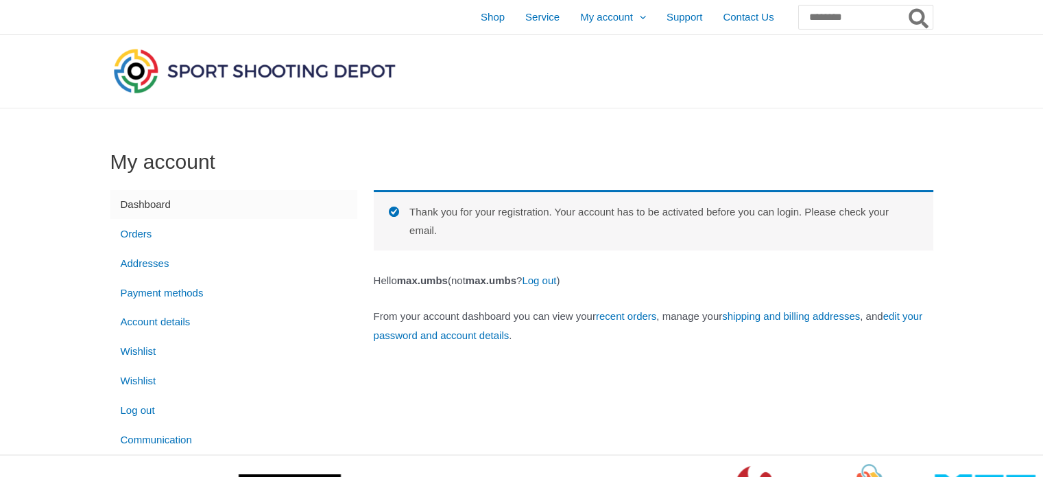
drag, startPoint x: 316, startPoint y: 67, endPoint x: 336, endPoint y: 52, distance: 25.0
click at [316, 68] on img at bounding box center [254, 70] width 288 height 51
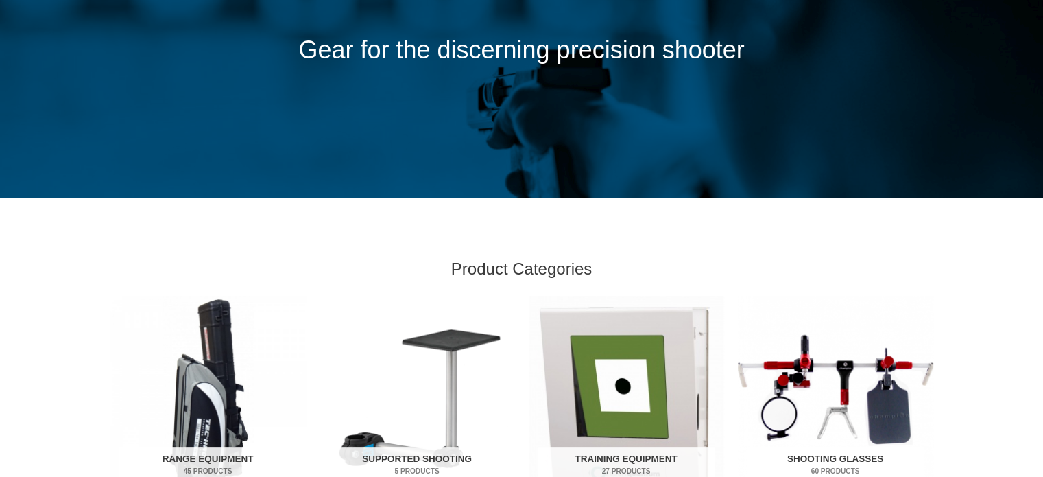
scroll to position [412, 0]
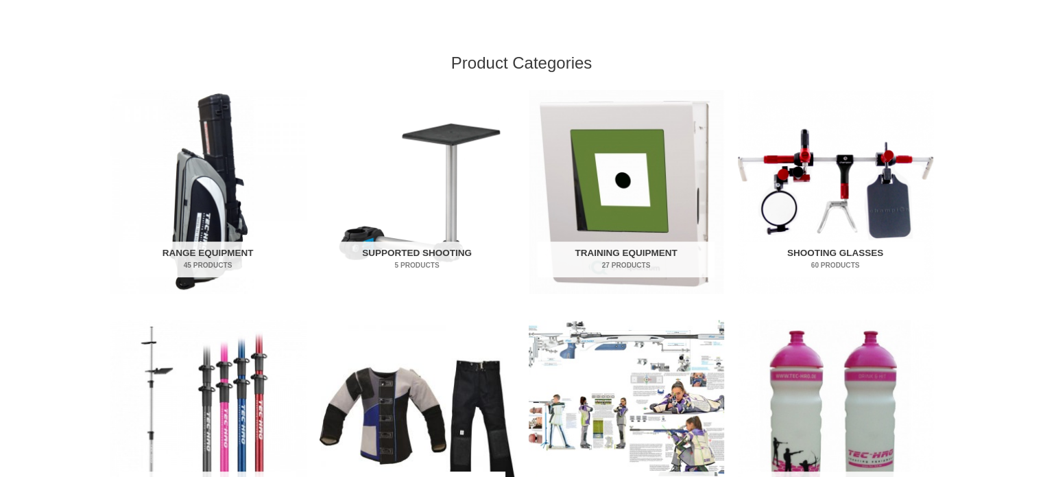
click at [460, 422] on img "Visit product category Shooting Clothing" at bounding box center [418, 422] width 196 height 204
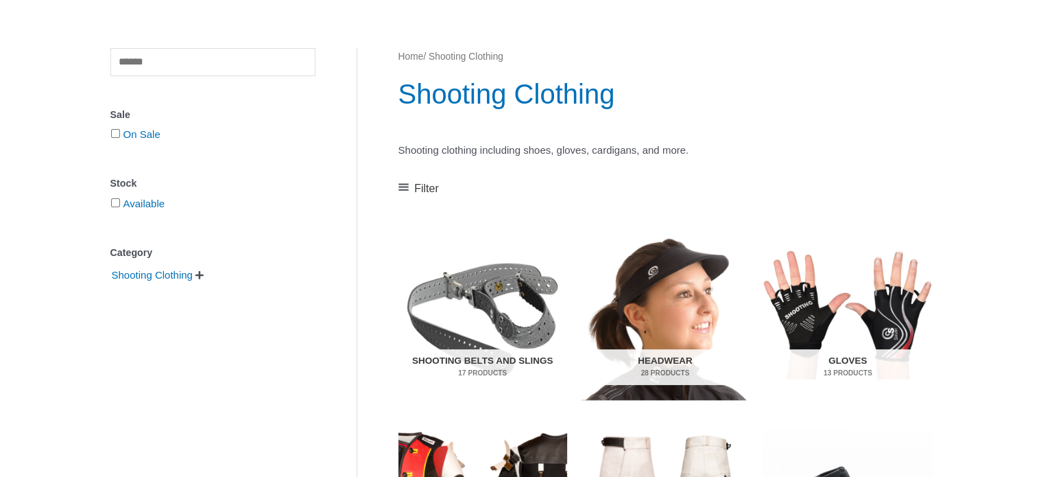
scroll to position [206, 0]
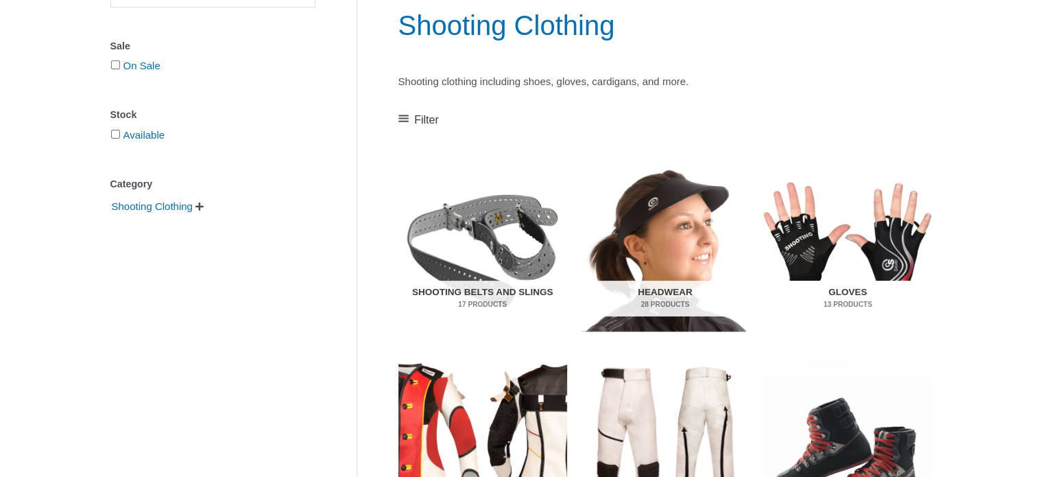
click at [860, 283] on h2 "Gloves 13 Products" at bounding box center [848, 299] width 150 height 36
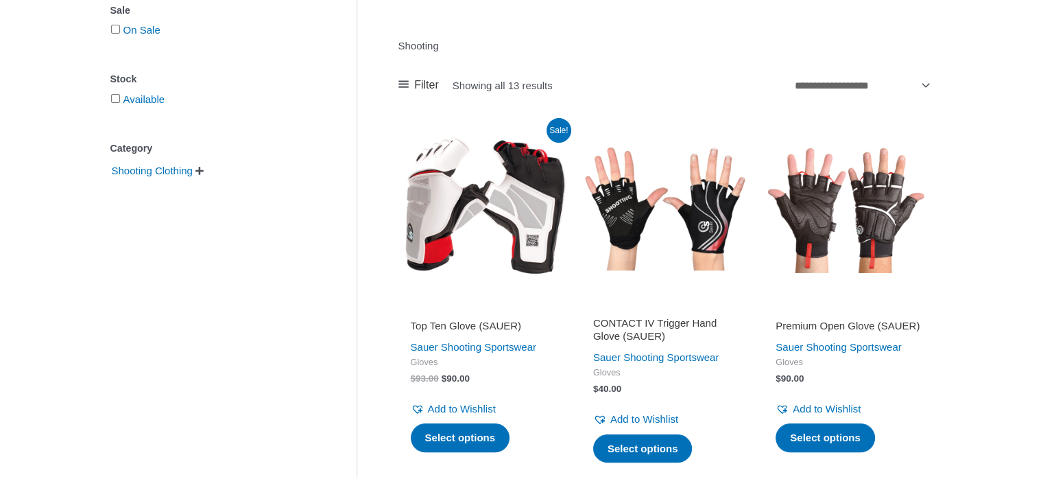
scroll to position [516, 0]
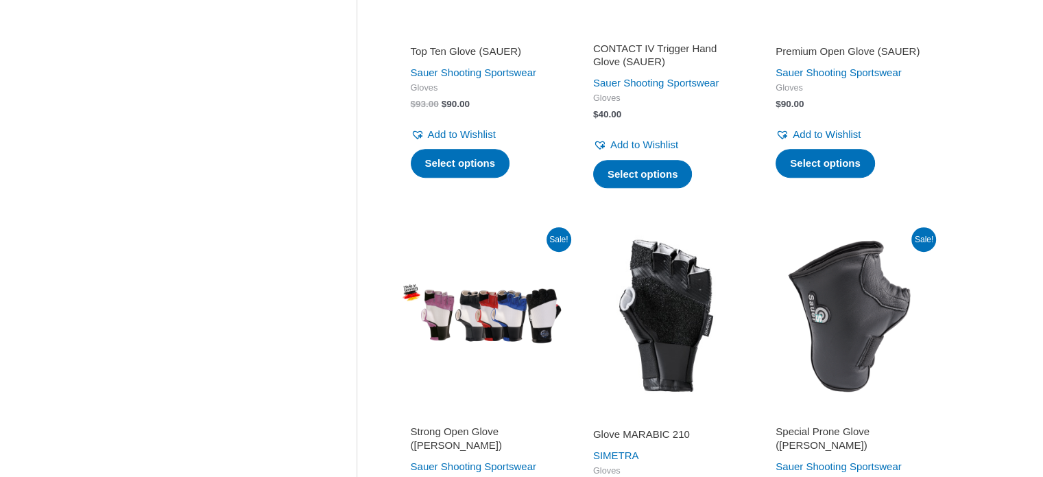
click at [678, 366] on img at bounding box center [665, 315] width 169 height 169
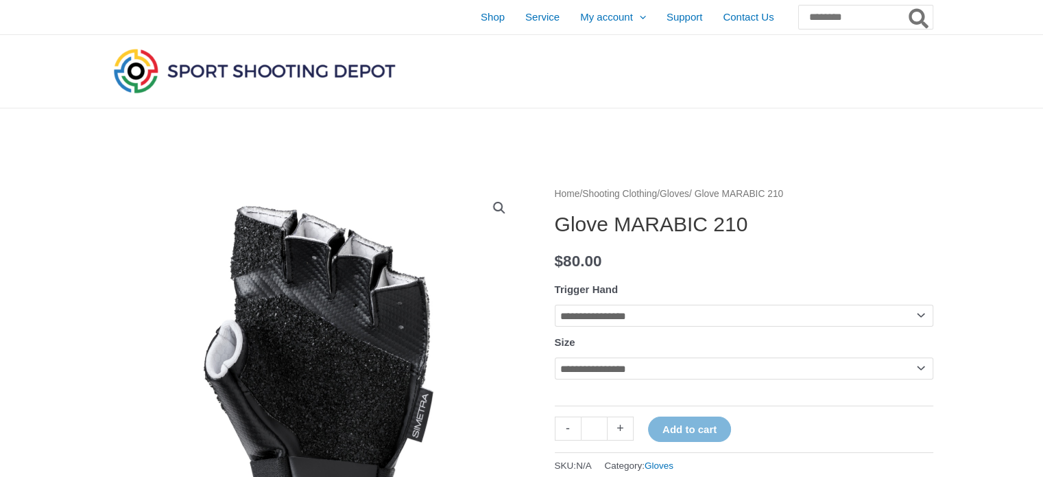
click at [912, 320] on select "**********" at bounding box center [744, 316] width 379 height 22
select select "*****"
click at [555, 305] on select "**********" at bounding box center [744, 316] width 379 height 22
click at [898, 360] on select "**********" at bounding box center [744, 368] width 379 height 22
select select "**"
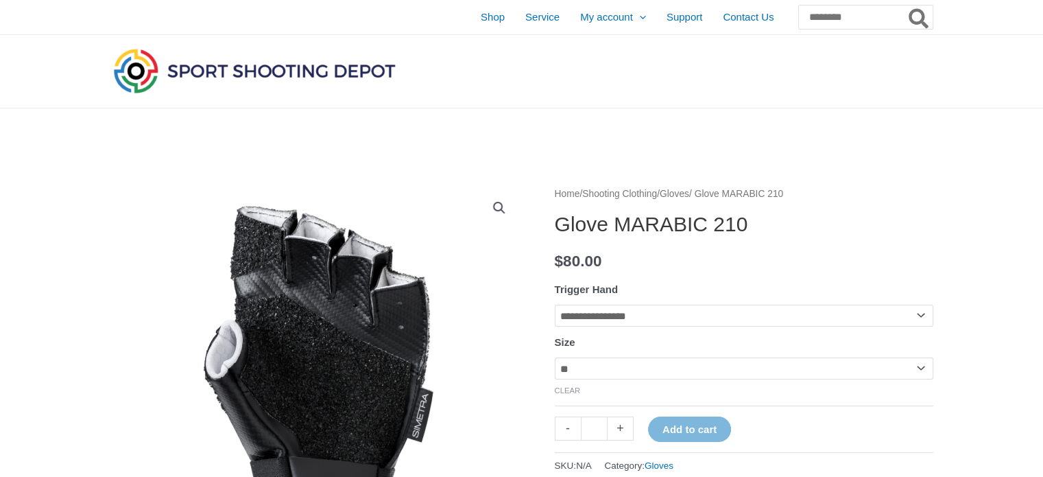
click at [555, 359] on select "**********" at bounding box center [744, 368] width 379 height 22
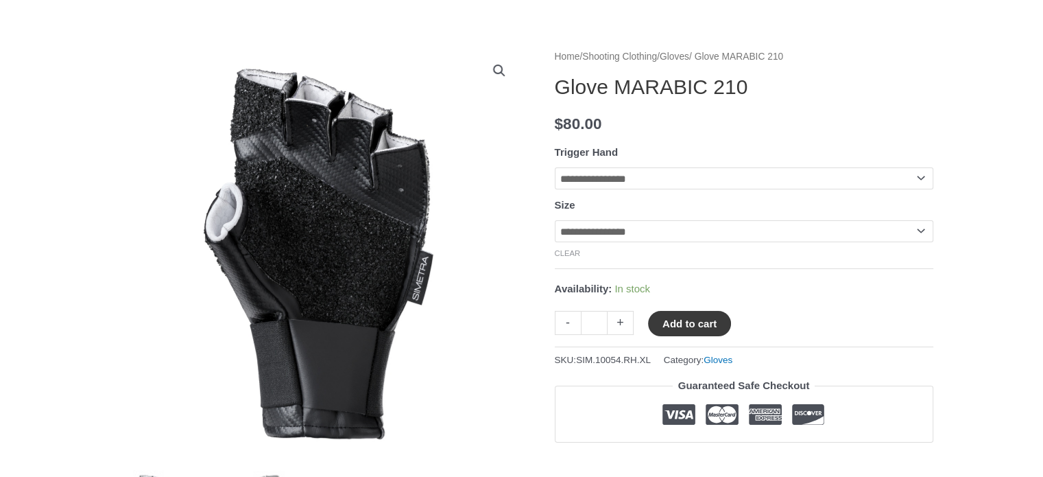
drag, startPoint x: 687, startPoint y: 331, endPoint x: 700, endPoint y: 331, distance: 13.7
click at [687, 331] on button "Add to cart" at bounding box center [689, 323] width 83 height 25
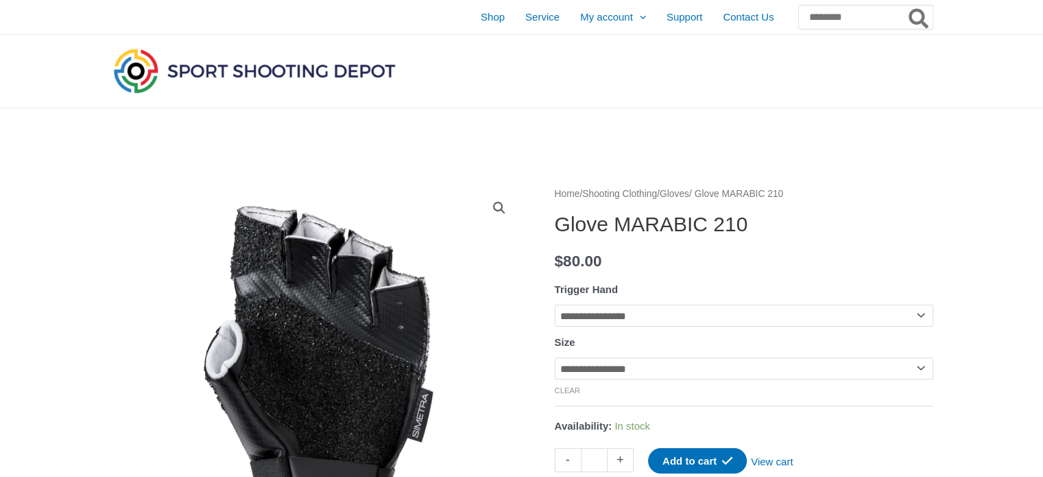
click at [270, 83] on img at bounding box center [254, 70] width 288 height 51
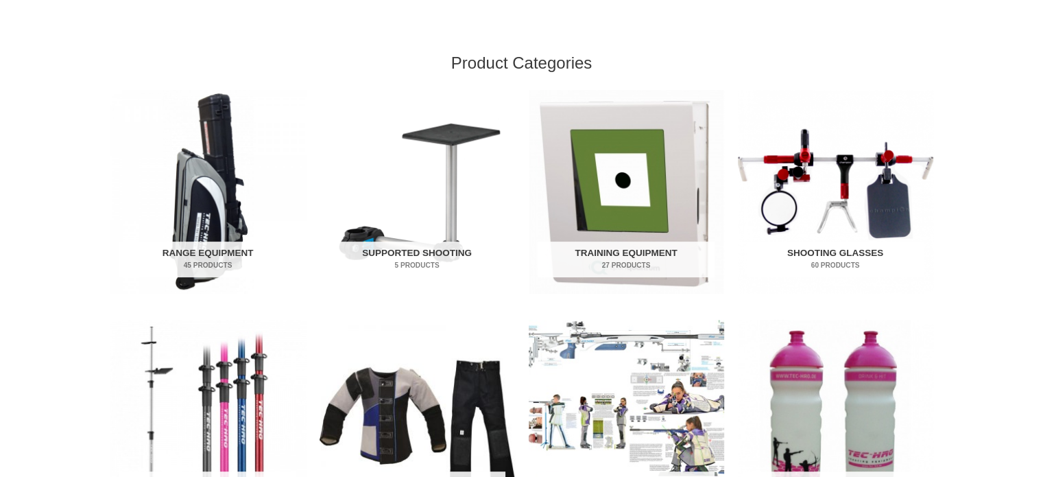
scroll to position [480, 0]
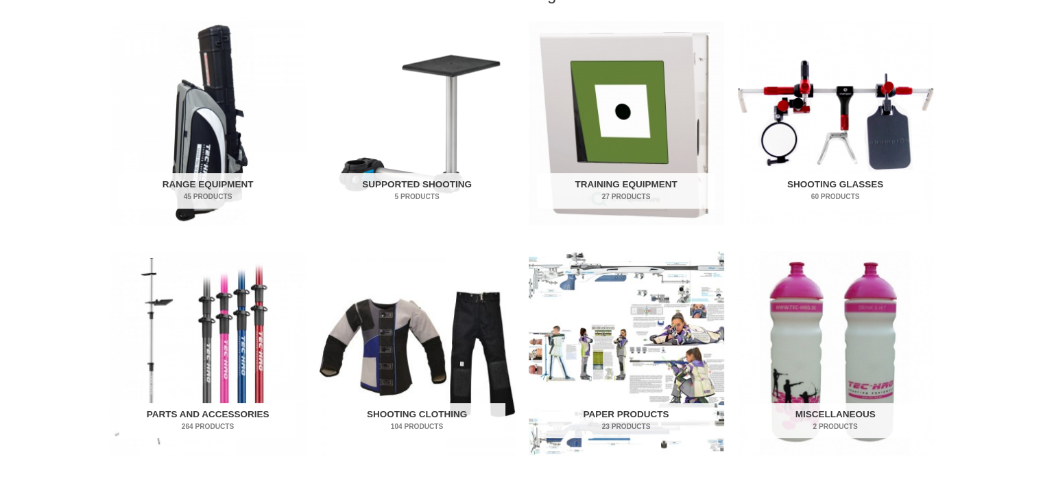
click at [200, 352] on img "Visit product category Parts and Accessories" at bounding box center [208, 353] width 196 height 204
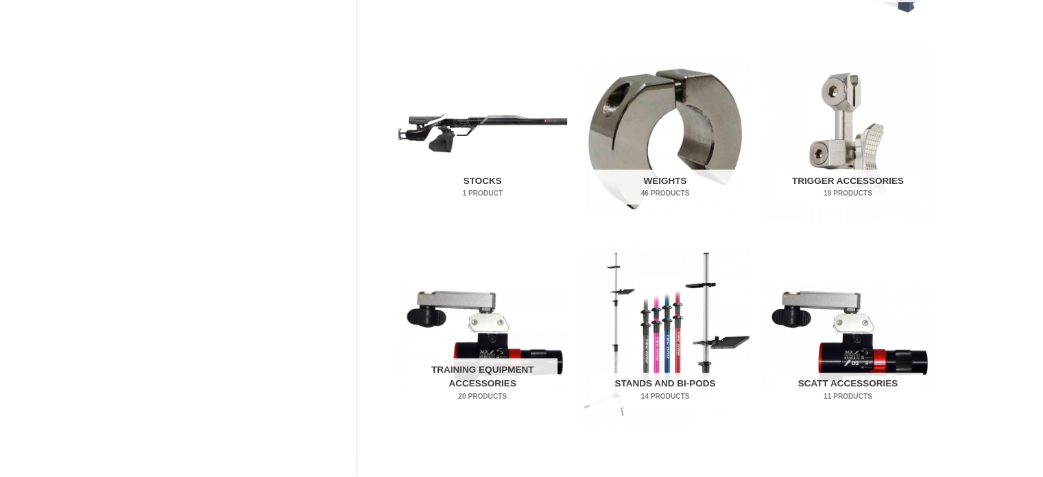
scroll to position [755, 0]
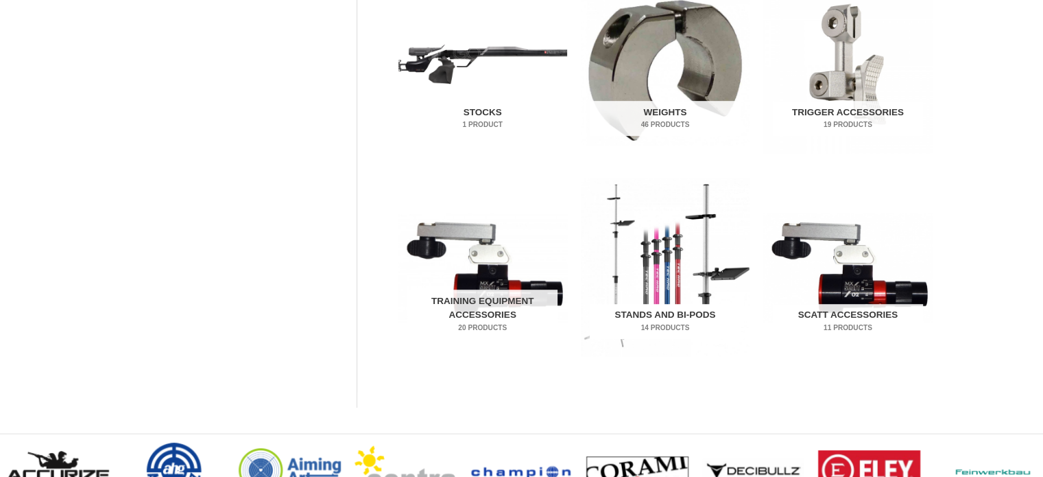
click at [661, 303] on img "Visit product category Stands and Bi-pods" at bounding box center [665, 266] width 169 height 177
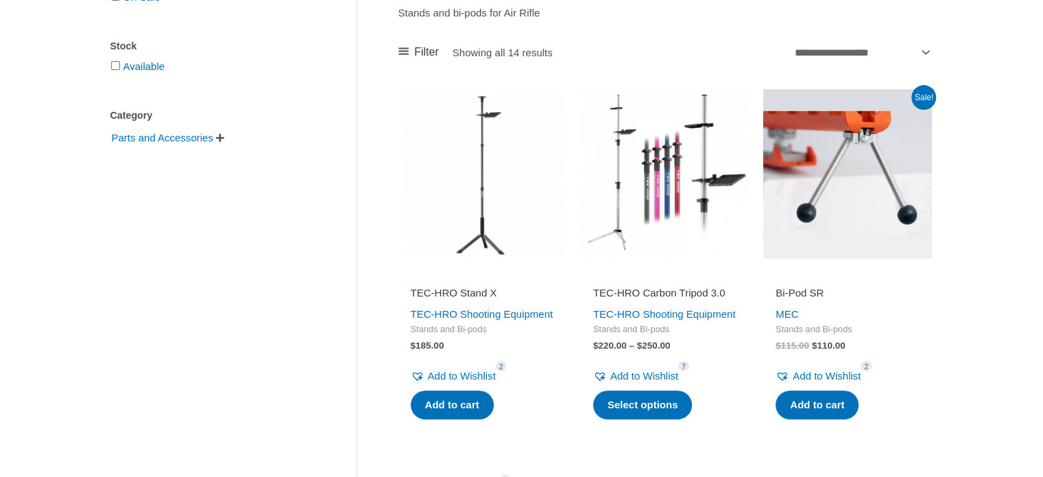
scroll to position [343, 0]
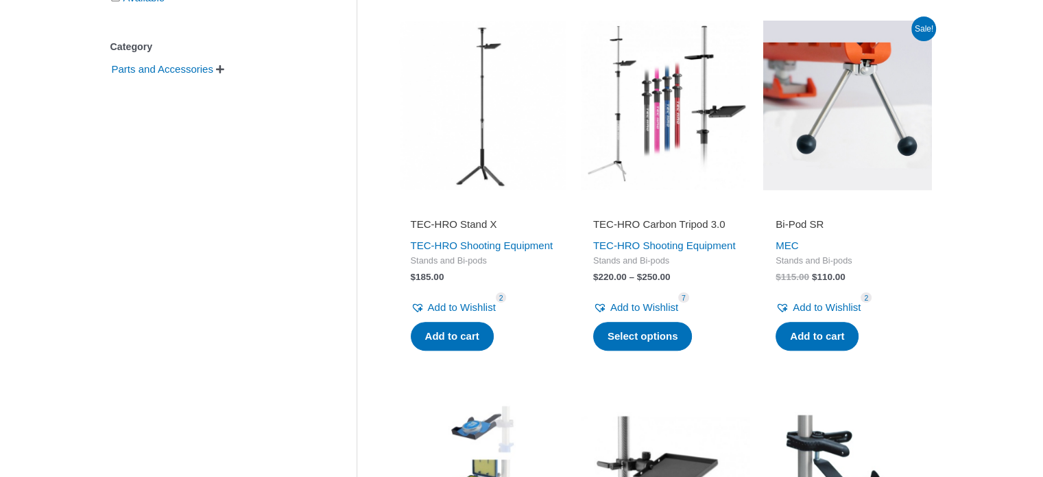
click at [475, 144] on img at bounding box center [483, 105] width 169 height 169
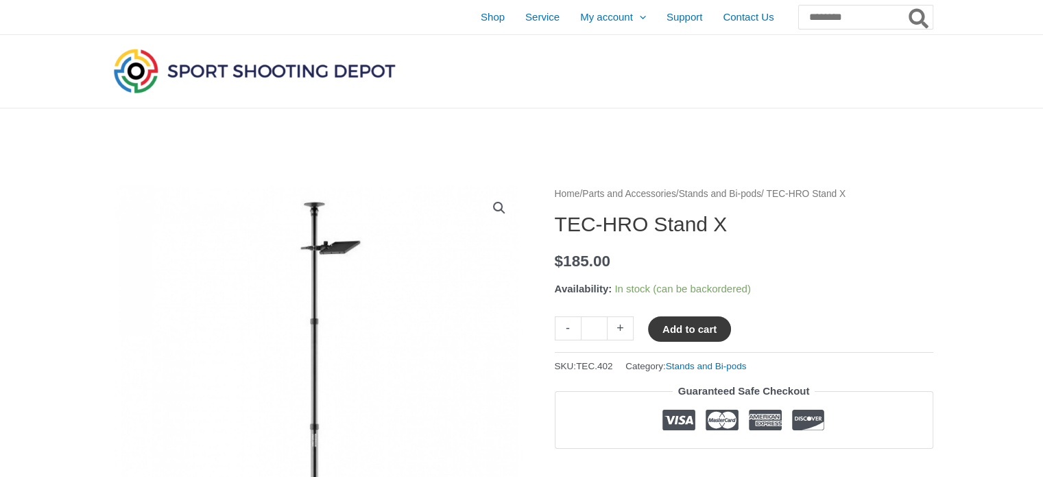
click at [710, 336] on button "Add to cart" at bounding box center [689, 328] width 83 height 25
click at [328, 82] on img at bounding box center [254, 70] width 288 height 51
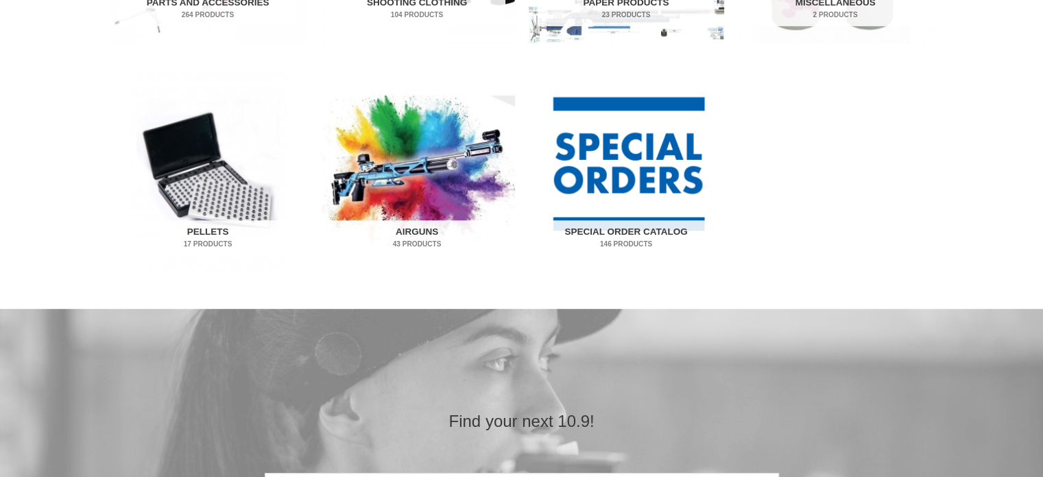
scroll to position [686, 0]
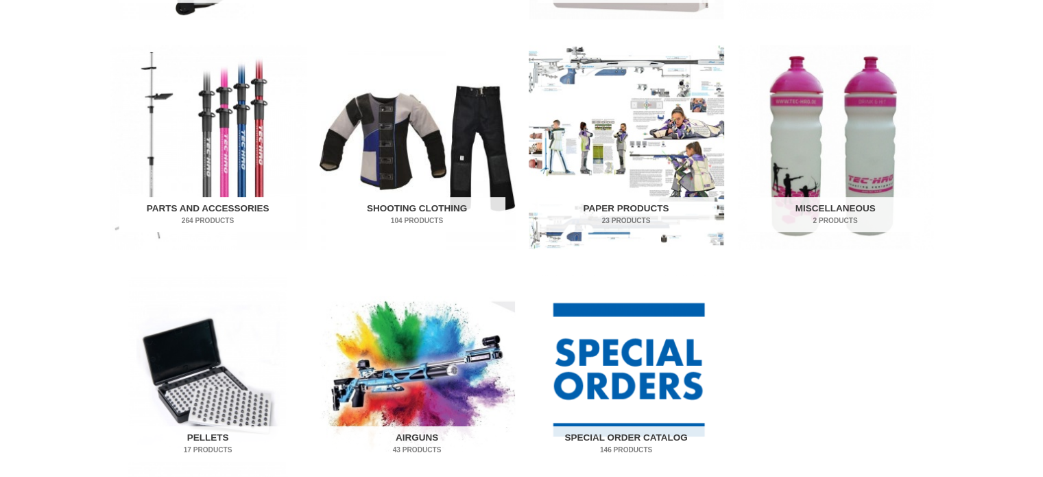
click at [209, 129] on img "Visit product category Parts and Accessories" at bounding box center [208, 147] width 196 height 204
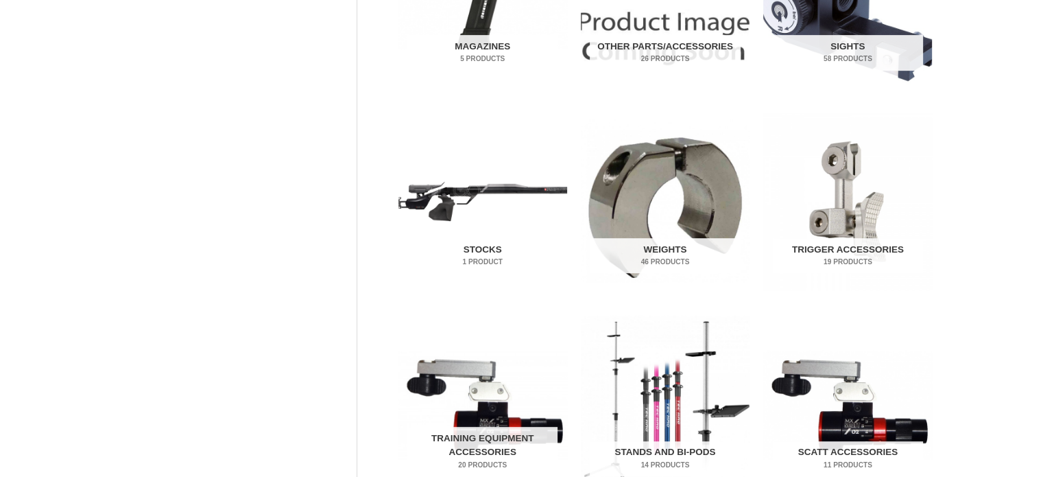
scroll to position [823, 0]
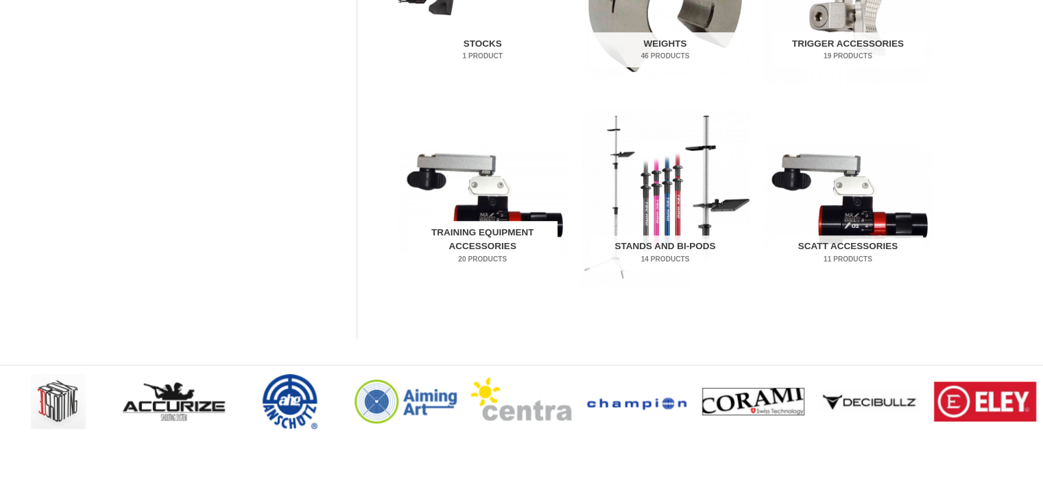
click at [467, 234] on h2 "Training Equipment Accessories 20 Products" at bounding box center [483, 245] width 150 height 49
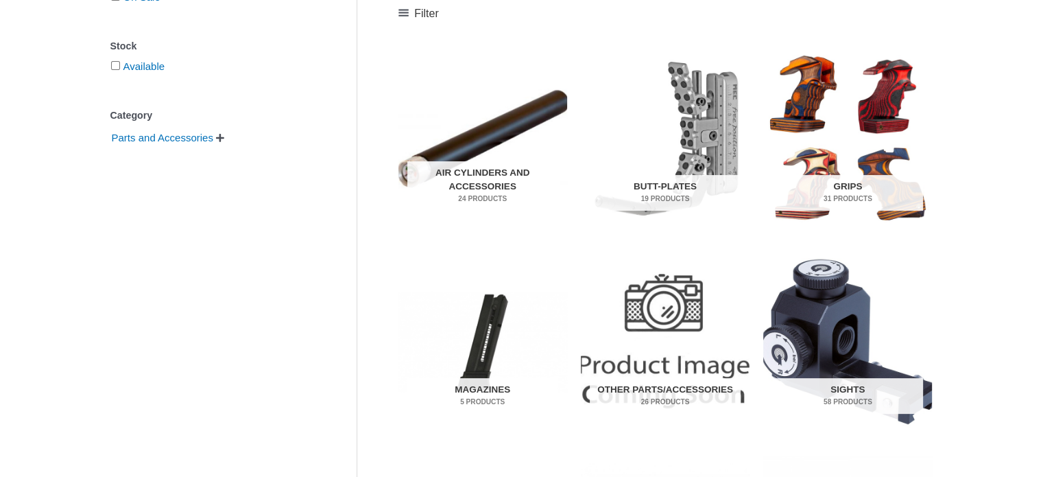
scroll to position [0, 0]
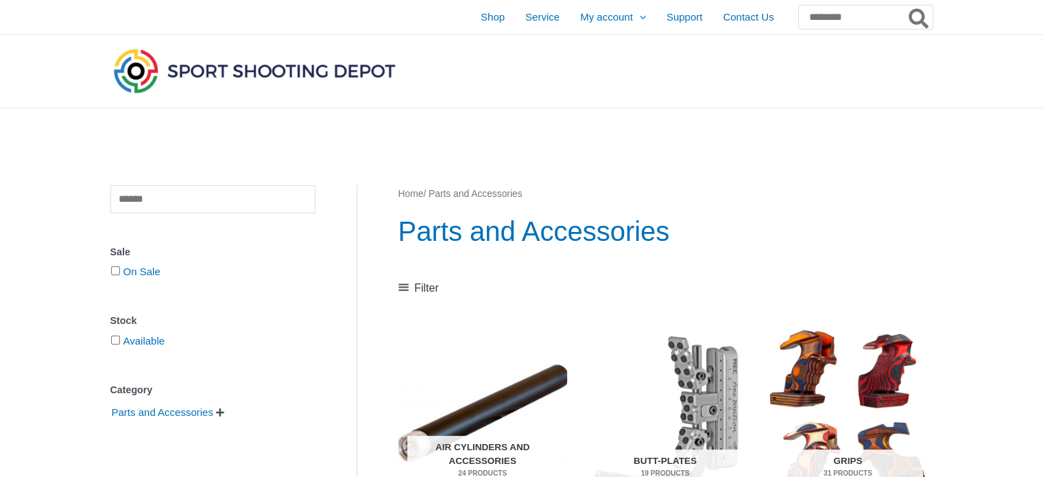
click at [342, 68] on img at bounding box center [254, 70] width 288 height 51
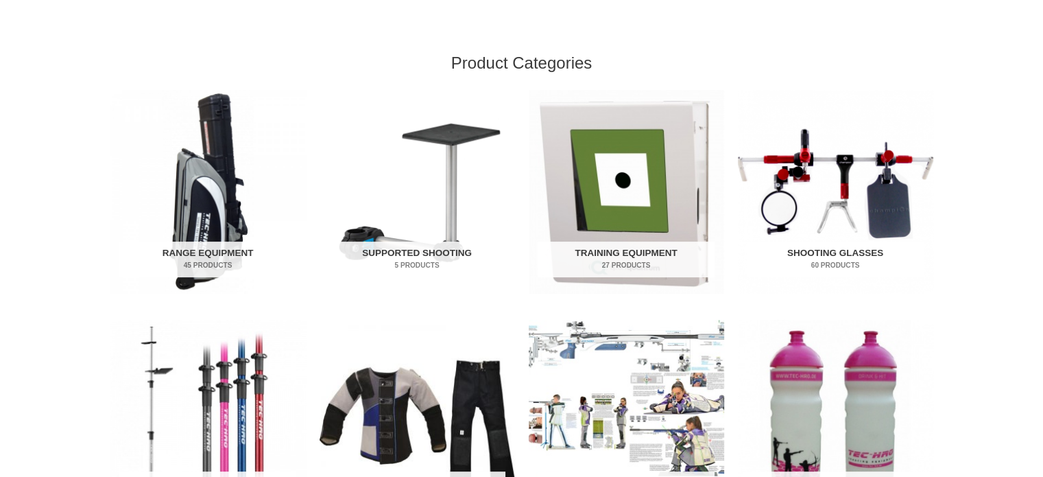
scroll to position [480, 0]
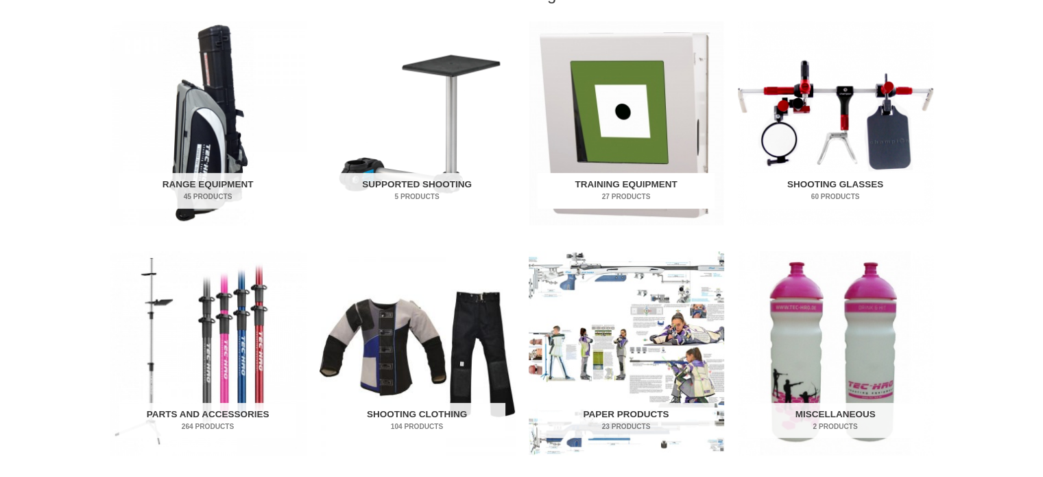
click at [656, 172] on link "Training Equipment 27 Products" at bounding box center [627, 123] width 196 height 204
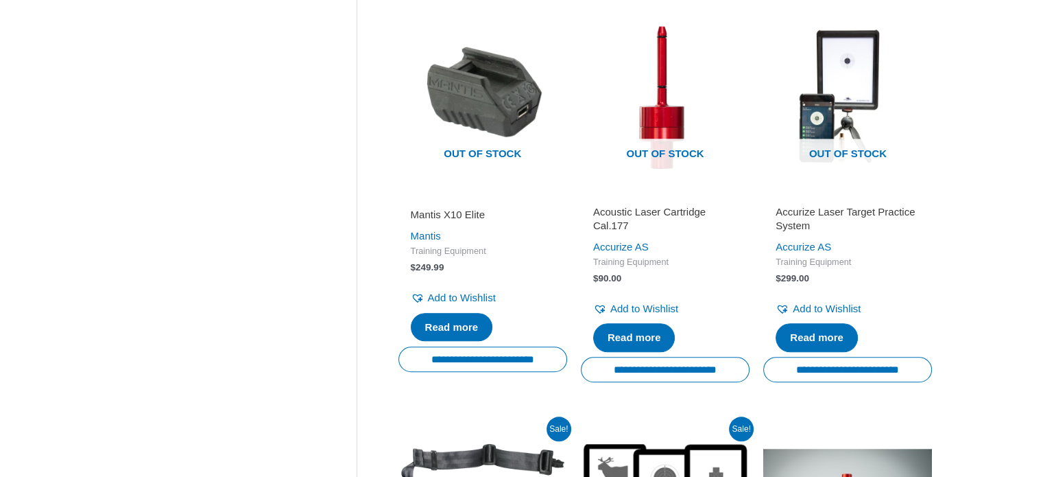
scroll to position [1166, 0]
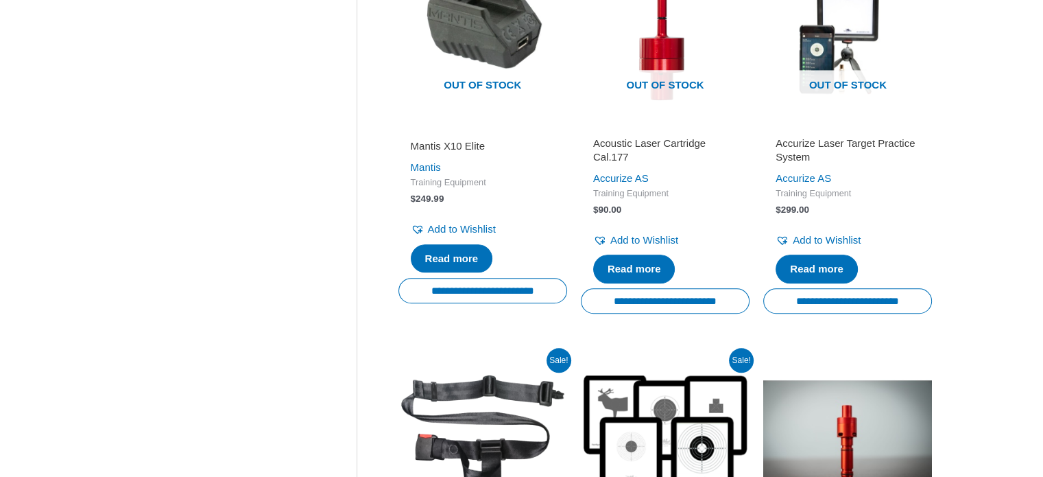
click at [825, 163] on h2 "Accurize Laser Target Practice System" at bounding box center [848, 150] width 144 height 27
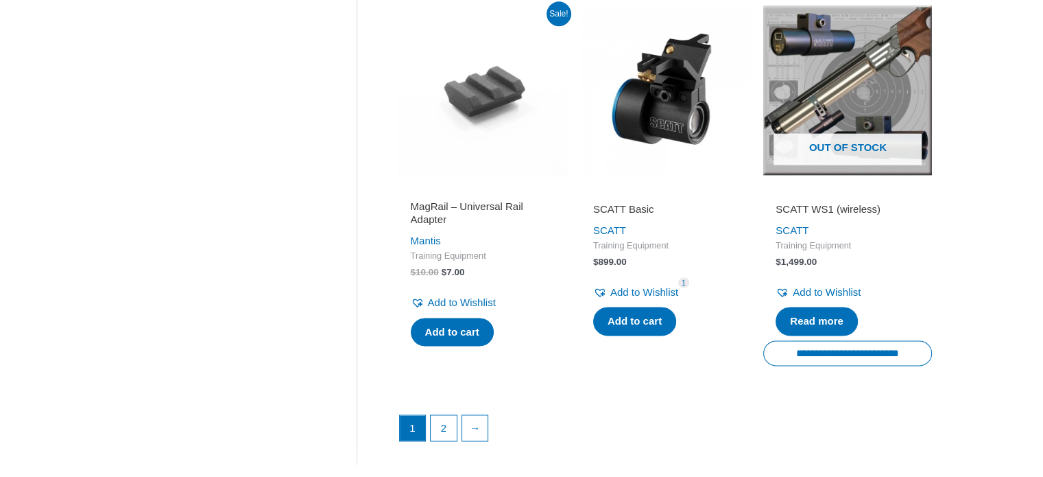
scroll to position [1990, 0]
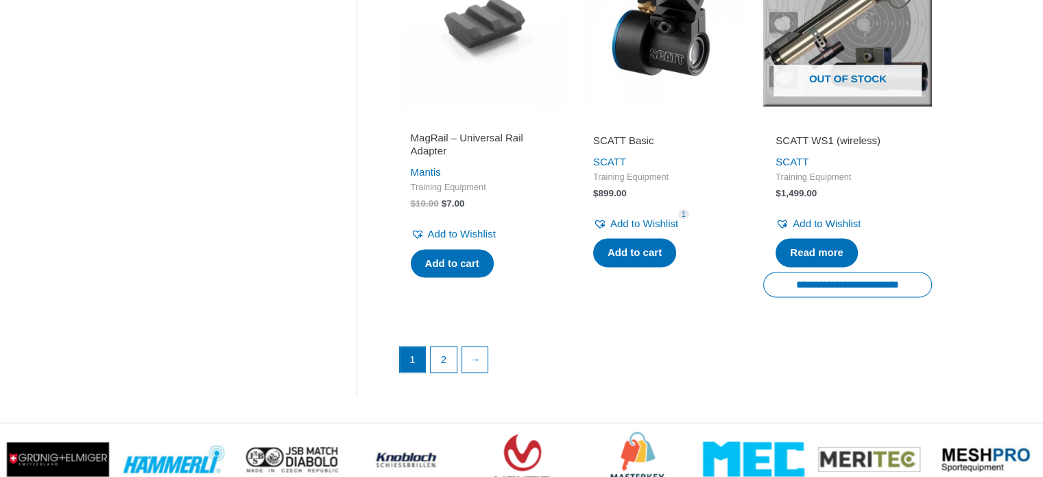
click at [425, 380] on ul "1 2 →" at bounding box center [665, 363] width 533 height 34
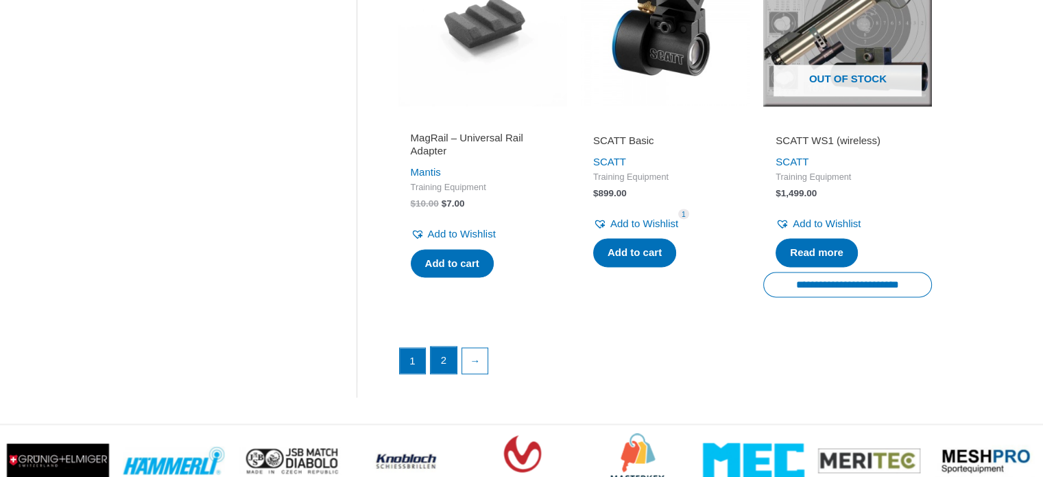
click at [440, 374] on link "2" at bounding box center [444, 359] width 26 height 27
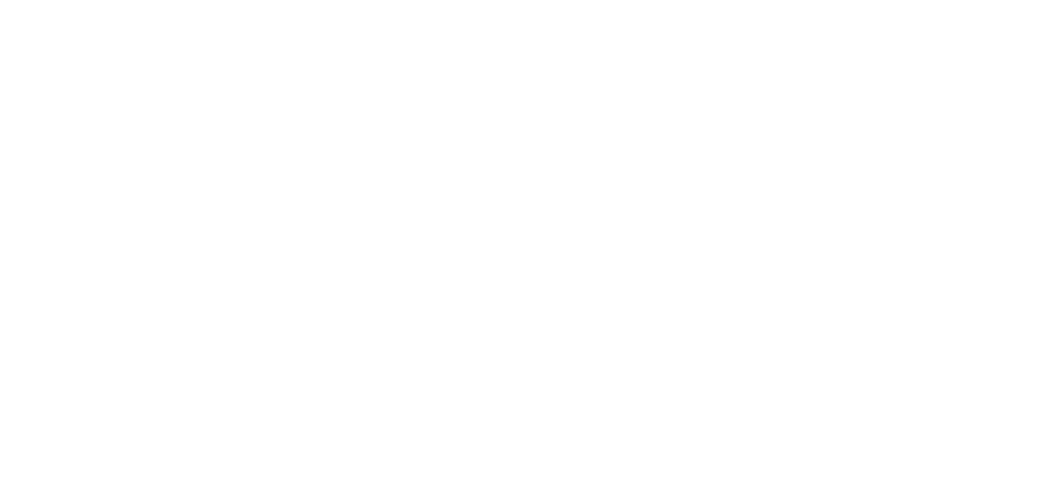
scroll to position [1990, 0]
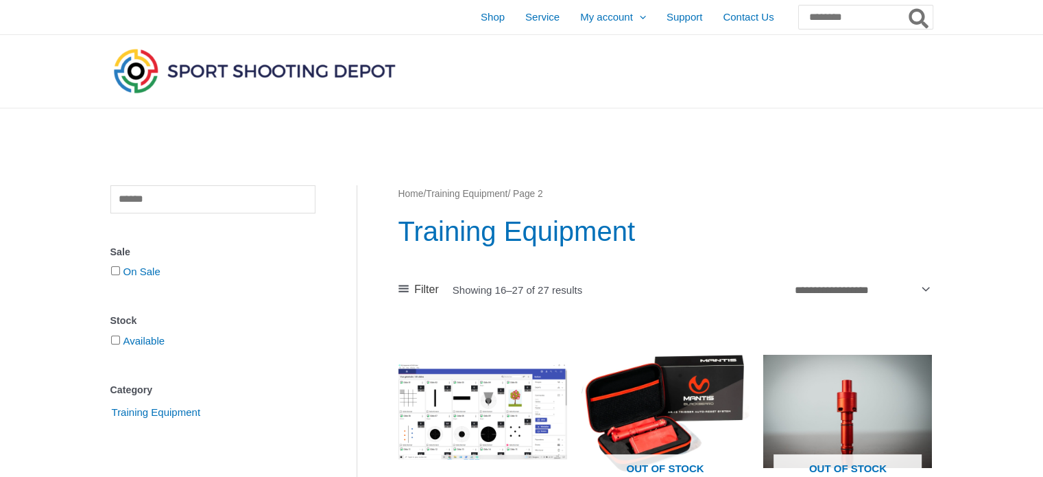
click at [259, 78] on img at bounding box center [254, 70] width 288 height 51
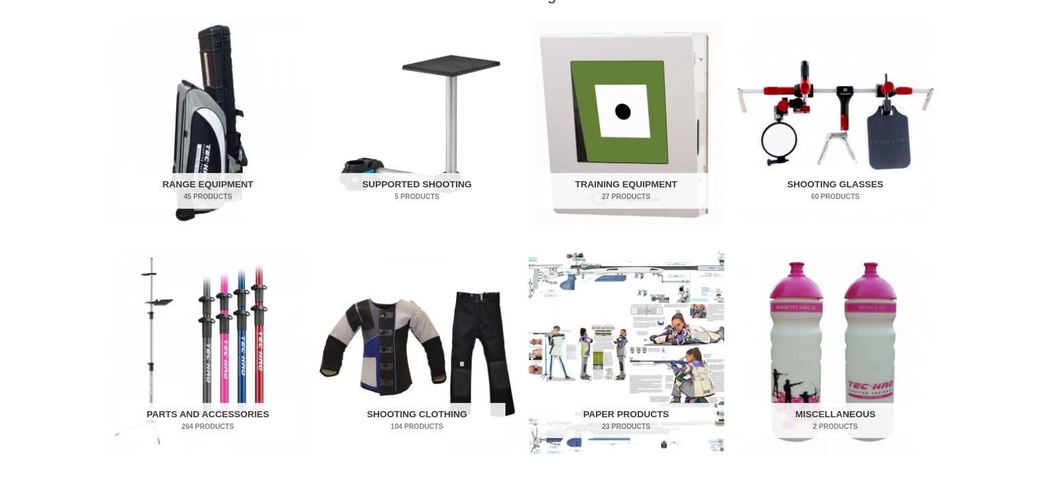
scroll to position [617, 0]
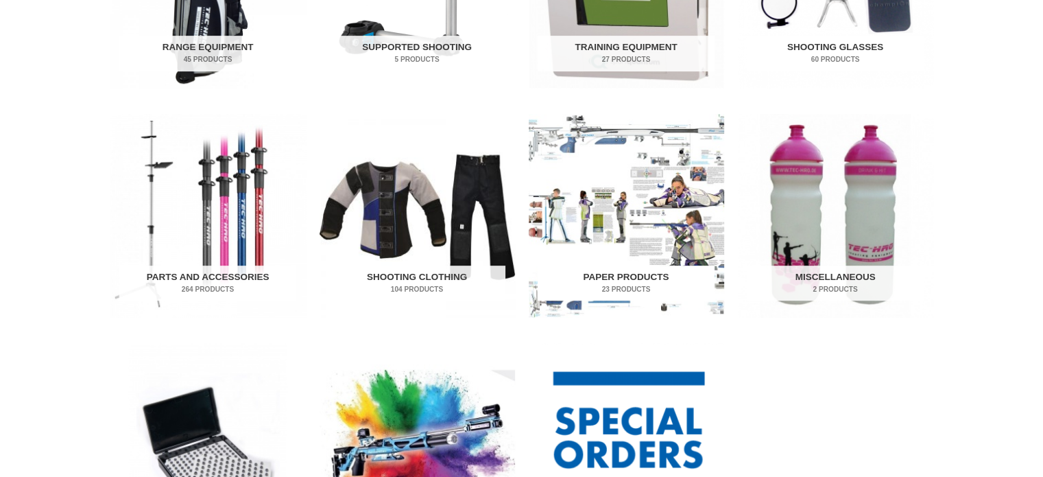
click at [650, 259] on img "Visit product category Paper Products" at bounding box center [627, 216] width 196 height 204
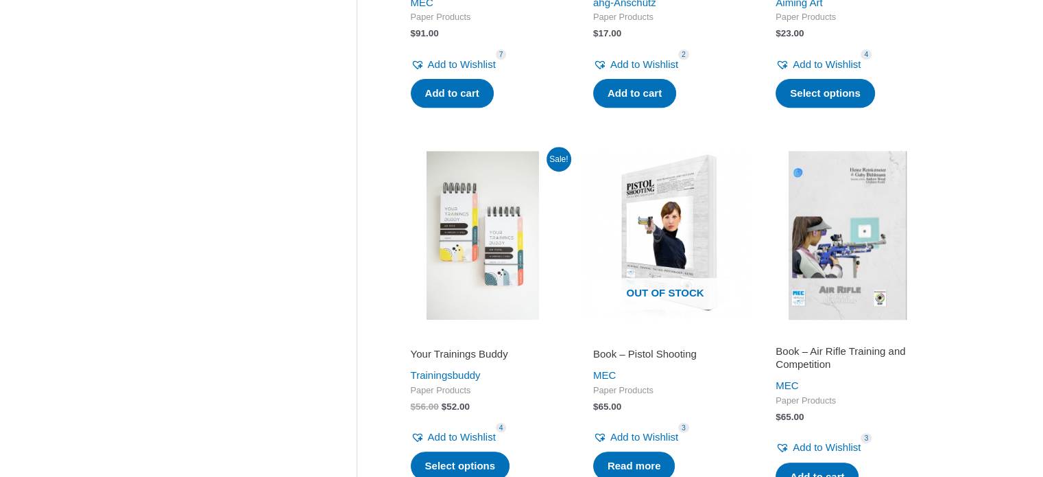
scroll to position [686, 0]
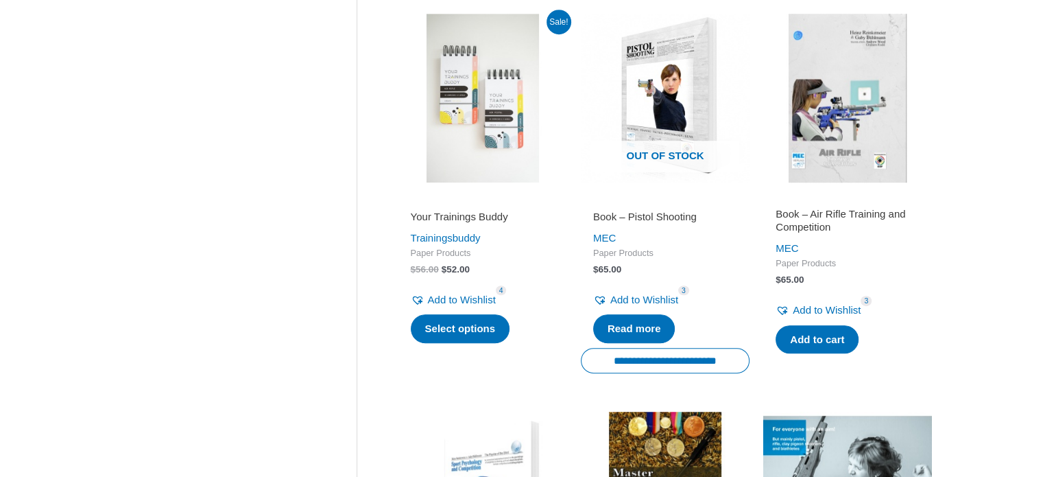
click at [836, 225] on h2 "Book – Air Rifle Training and Competition" at bounding box center [848, 220] width 144 height 27
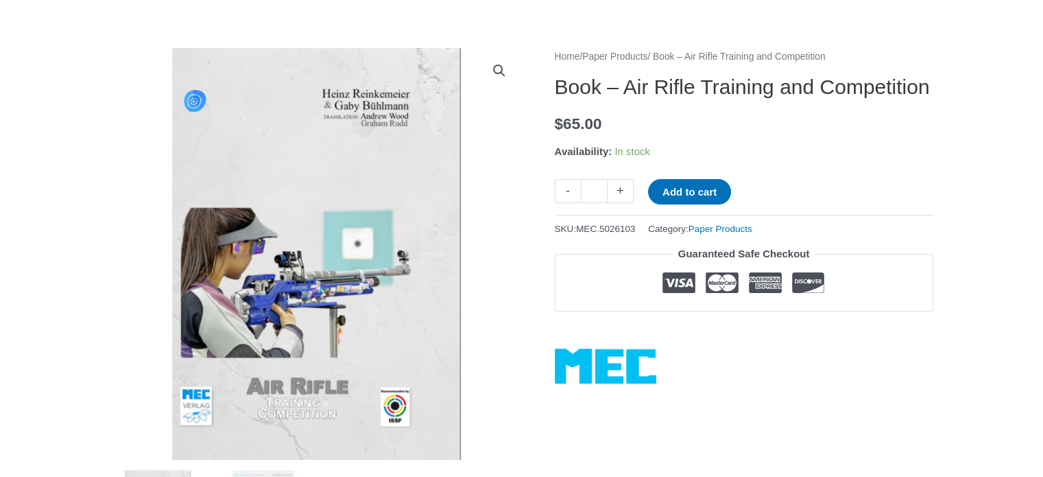
scroll to position [343, 0]
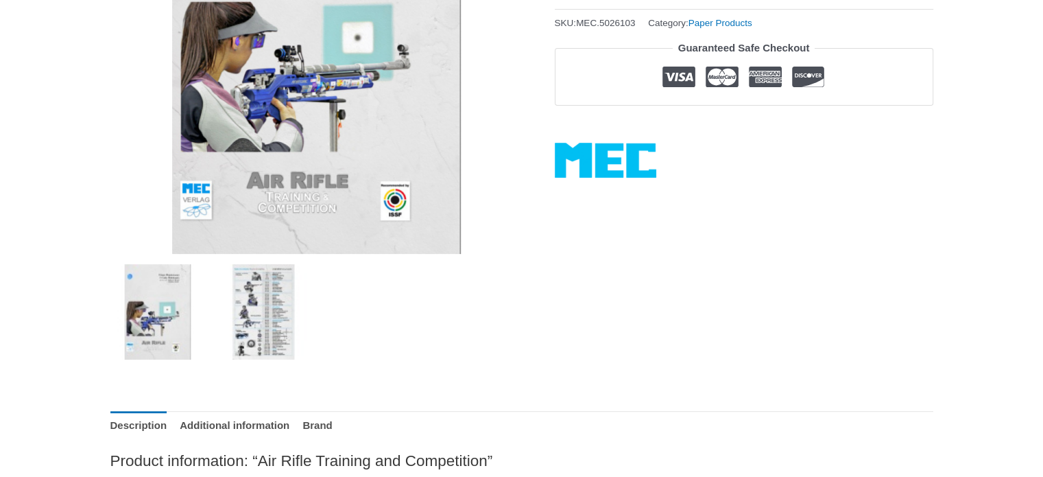
click at [305, 316] on img at bounding box center [262, 311] width 95 height 95
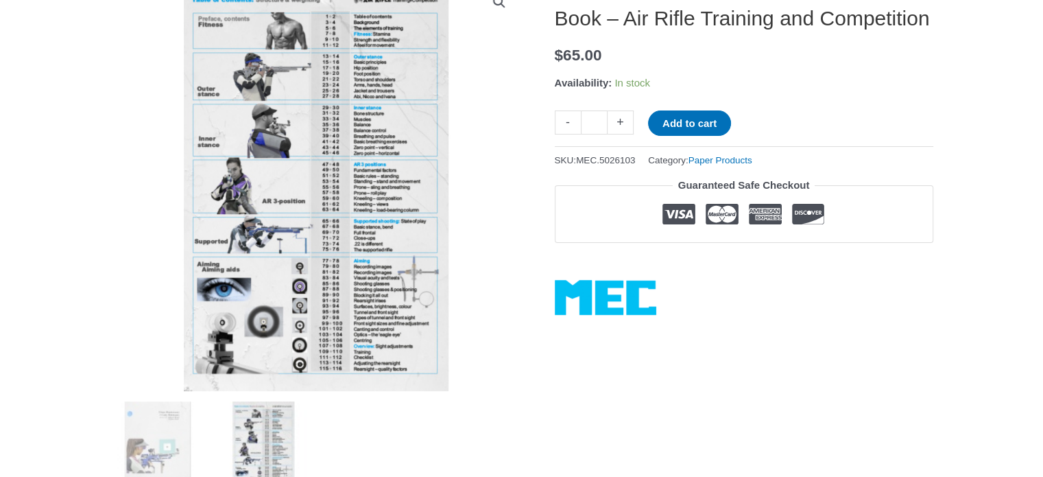
scroll to position [137, 0]
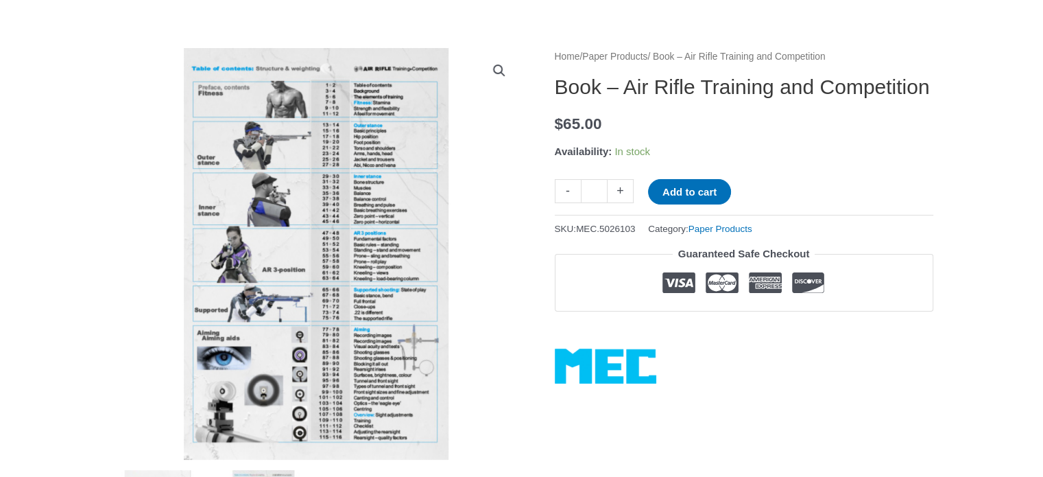
click at [281, 145] on img at bounding box center [316, 254] width 412 height 412
click at [508, 73] on link "View full-screen image gallery" at bounding box center [499, 70] width 25 height 25
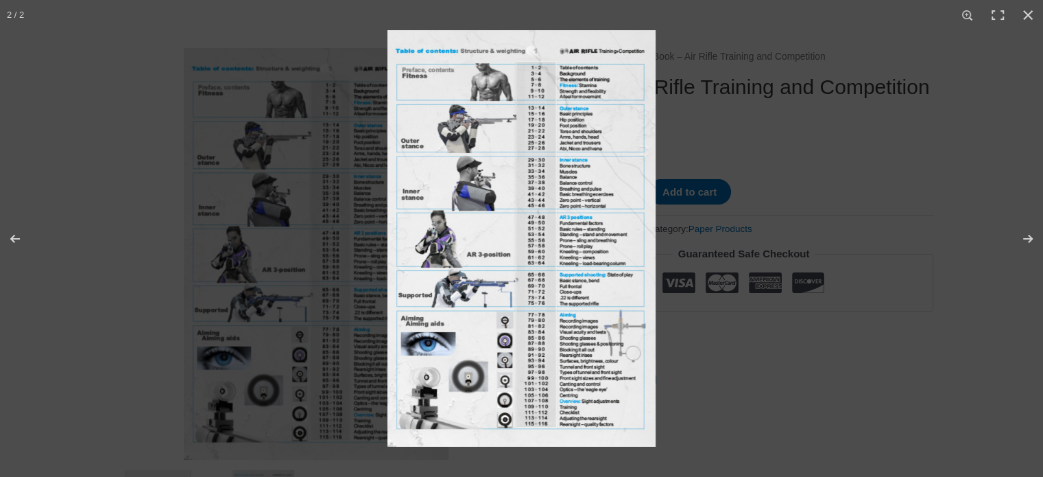
click at [517, 219] on img at bounding box center [522, 238] width 268 height 416
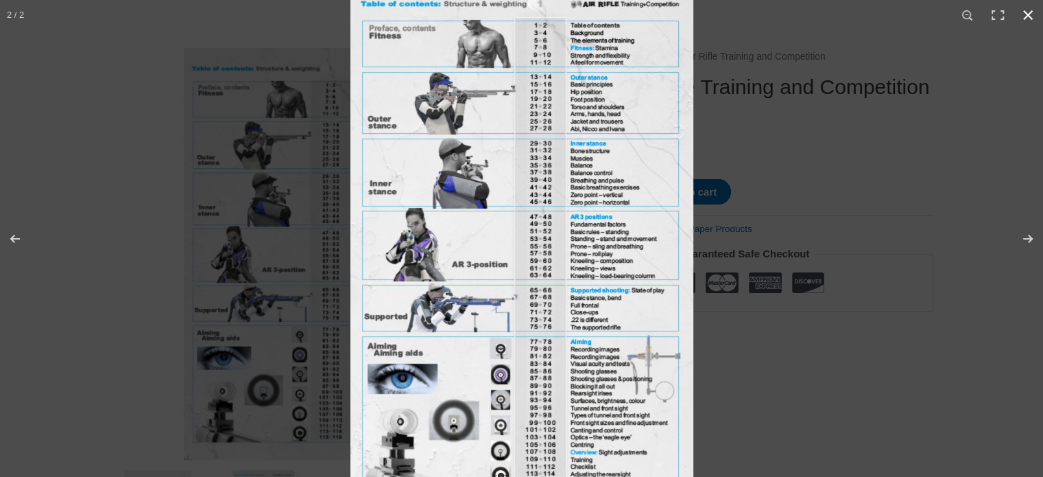
click at [1024, 24] on button "Close (Esc)" at bounding box center [1028, 15] width 30 height 30
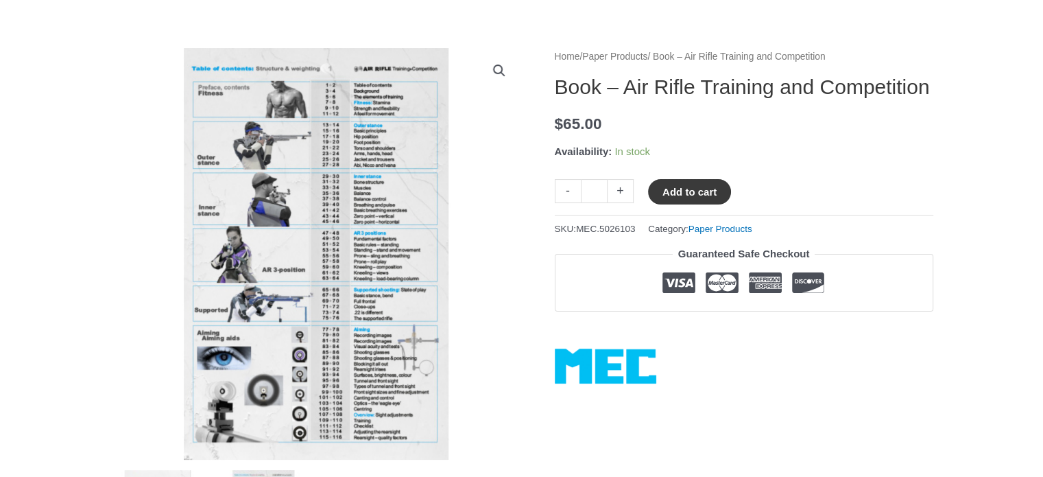
click at [709, 204] on button "Add to cart" at bounding box center [689, 191] width 83 height 25
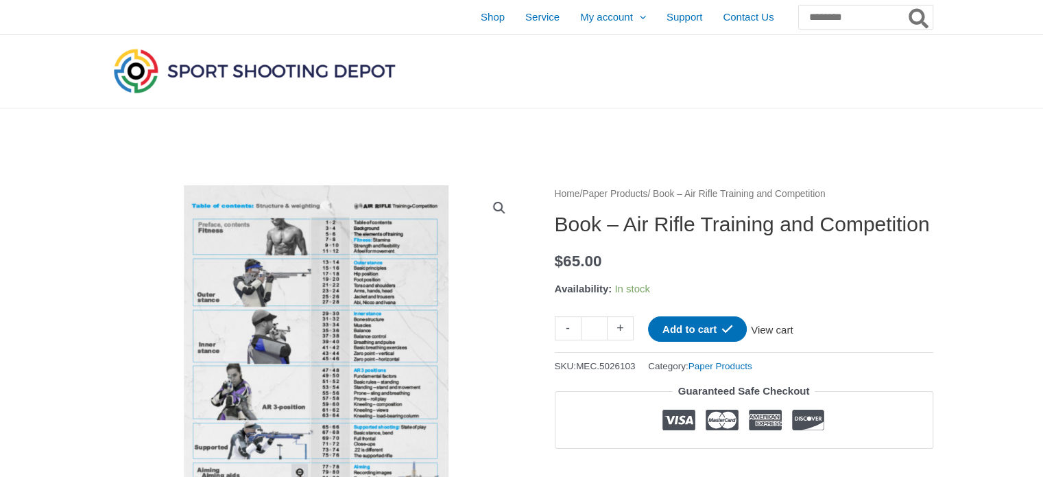
click at [793, 340] on link "View cart" at bounding box center [772, 327] width 50 height 23
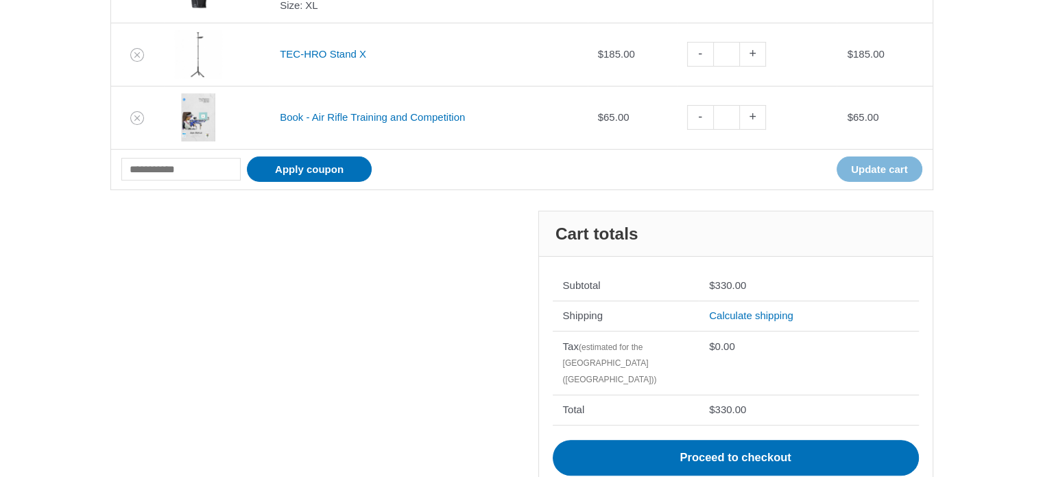
scroll to position [412, 0]
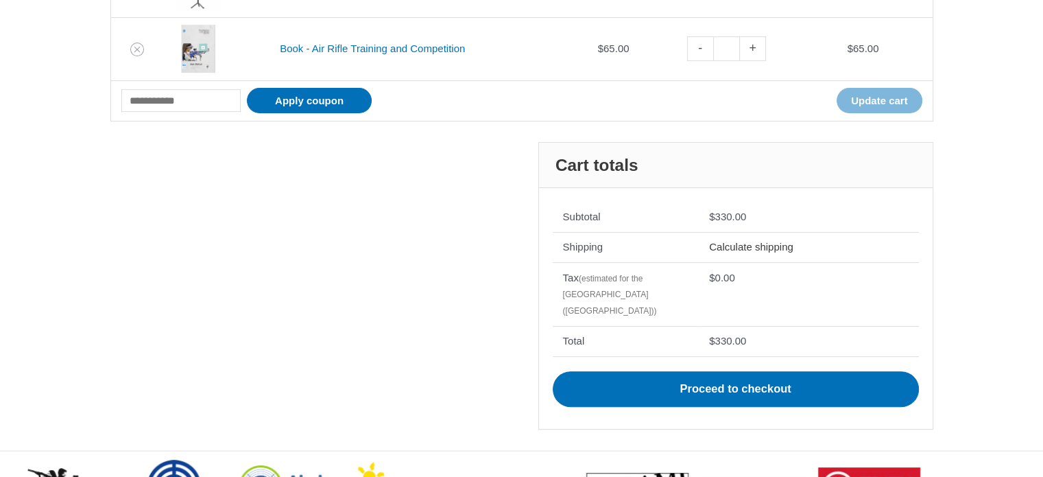
click at [766, 248] on link "Calculate shipping" at bounding box center [751, 247] width 84 height 12
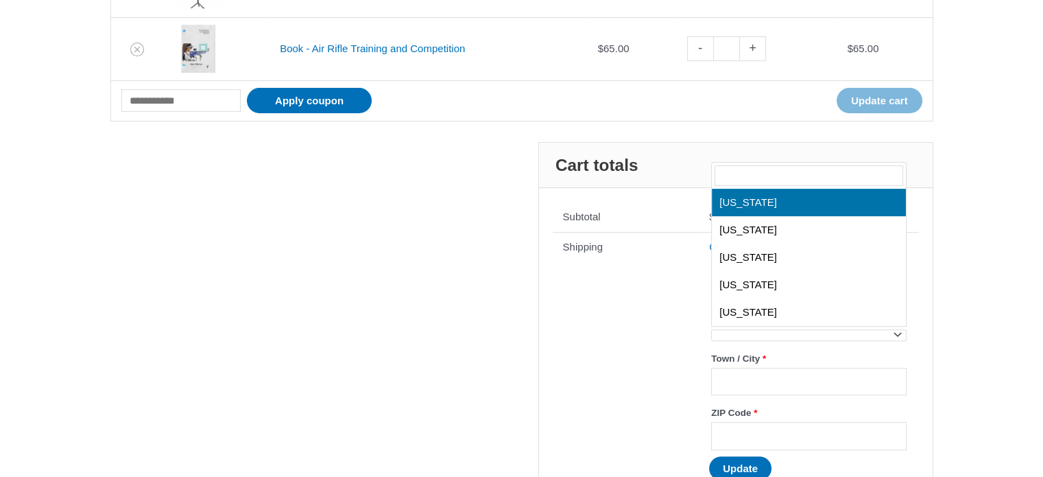
click at [830, 331] on span at bounding box center [808, 335] width 195 height 12
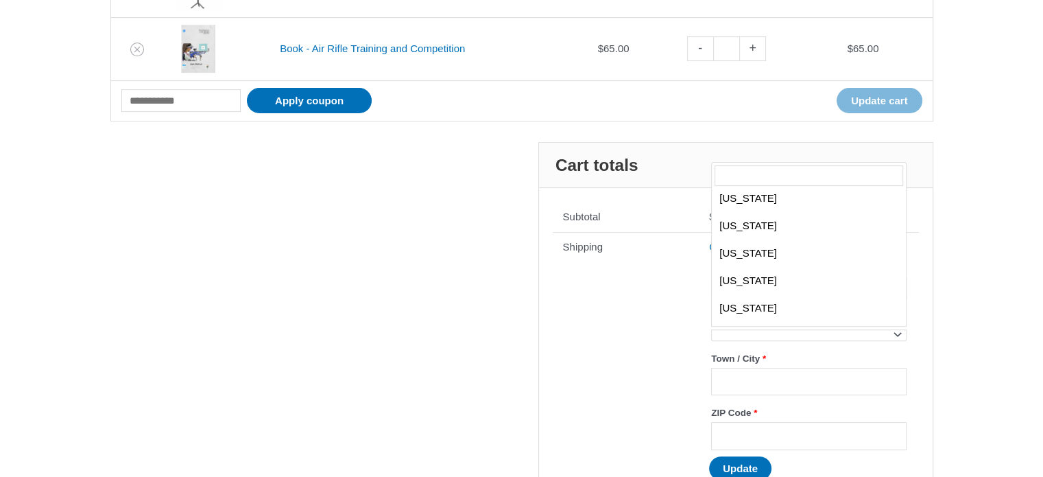
scroll to position [1303, 0]
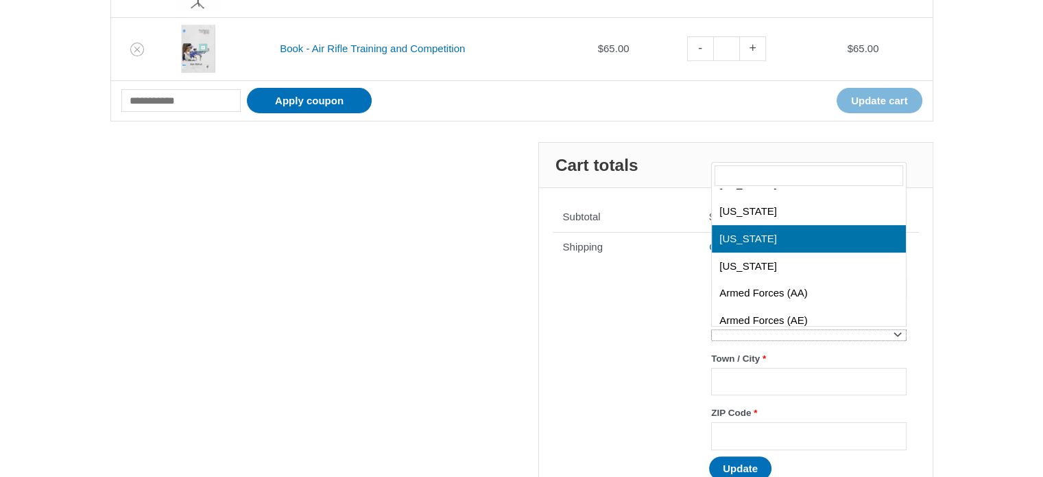
select select "**"
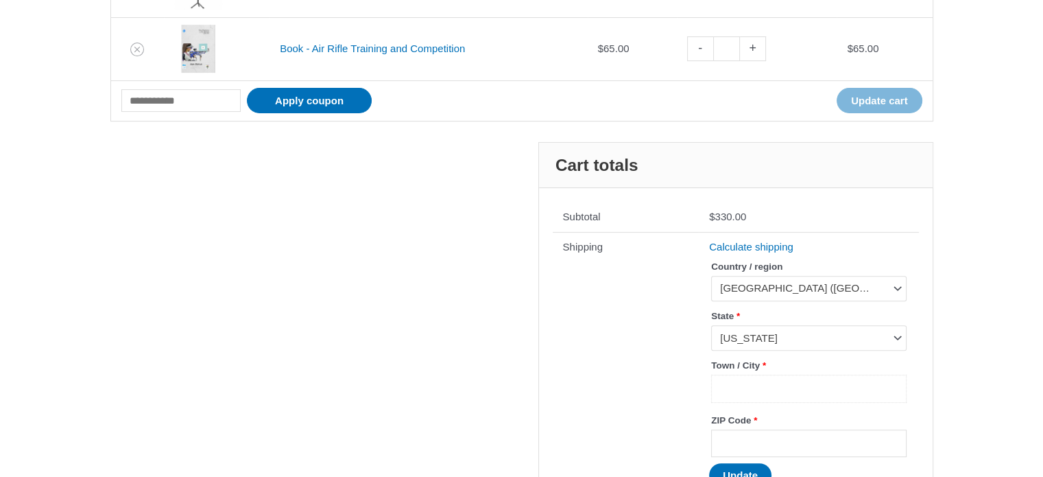
click at [815, 383] on input "Town / City *" at bounding box center [808, 389] width 195 height 28
type input "**********"
type input "*****"
click at [758, 470] on button "Update" at bounding box center [740, 475] width 62 height 24
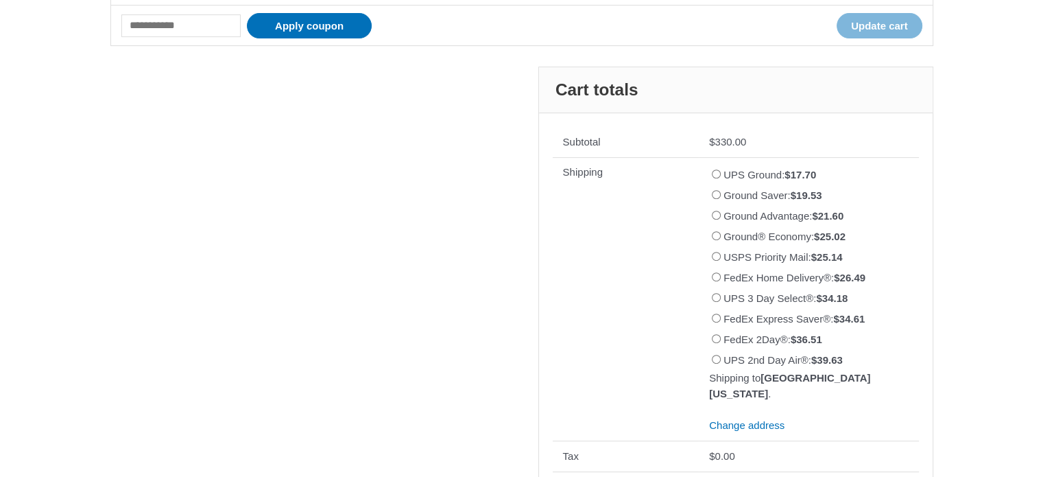
scroll to position [686, 0]
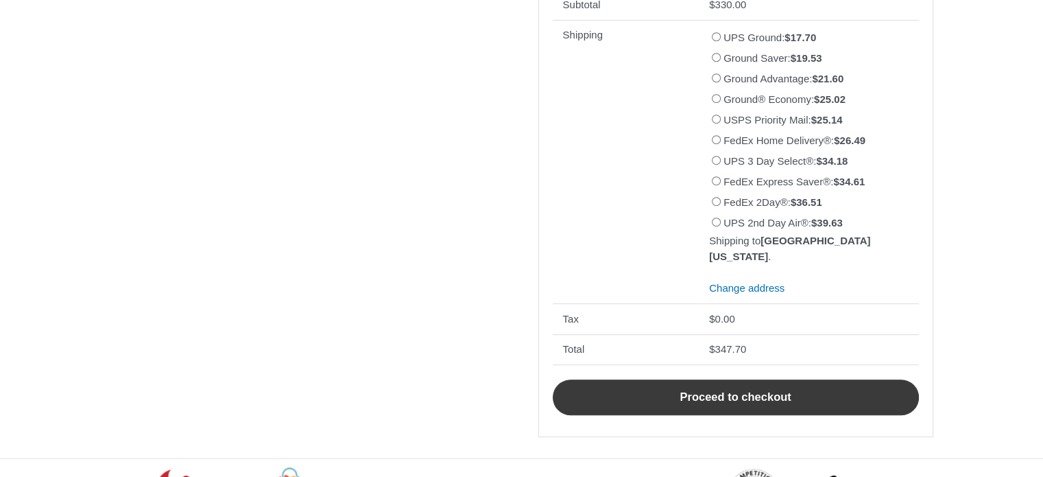
click at [724, 392] on link "Proceed to checkout" at bounding box center [736, 397] width 366 height 36
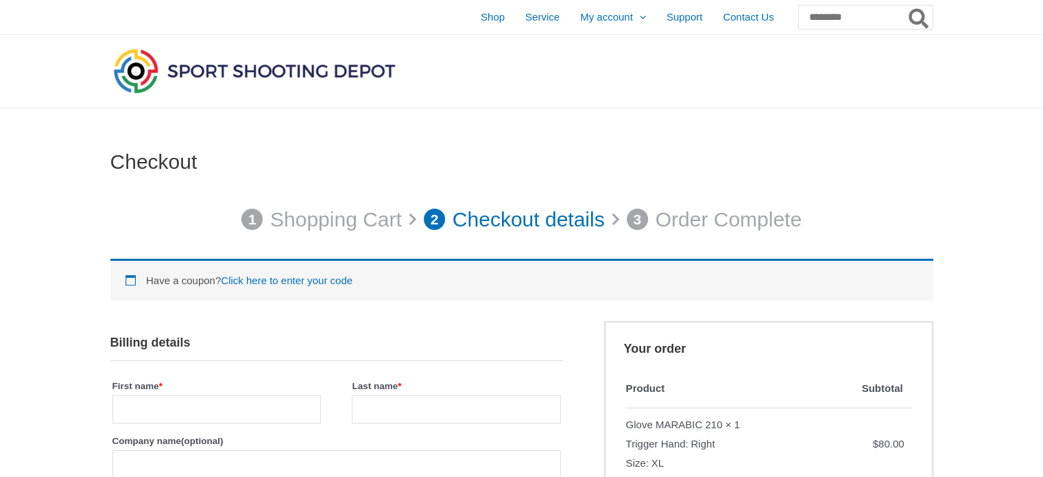
select select "**"
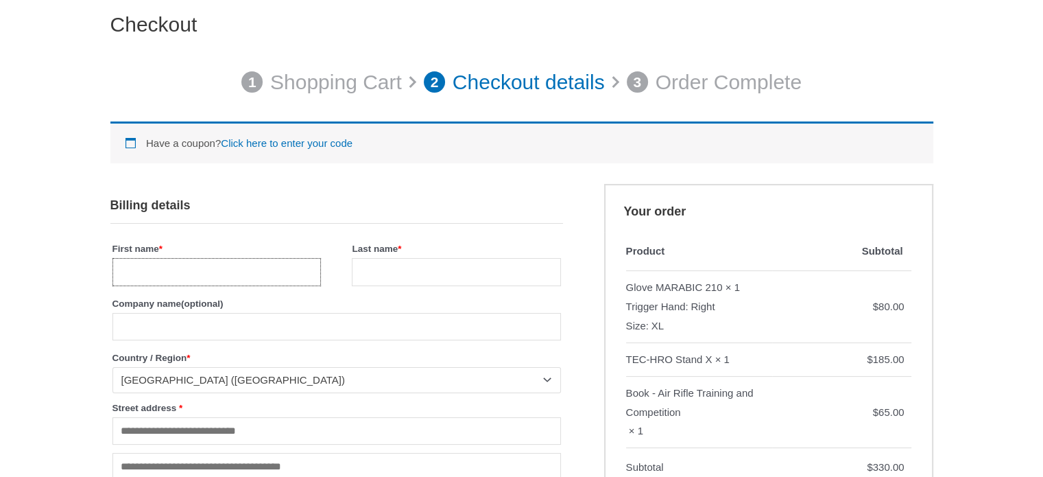
click at [257, 274] on input "First name *" at bounding box center [217, 272] width 209 height 28
type input "***"
type input "****"
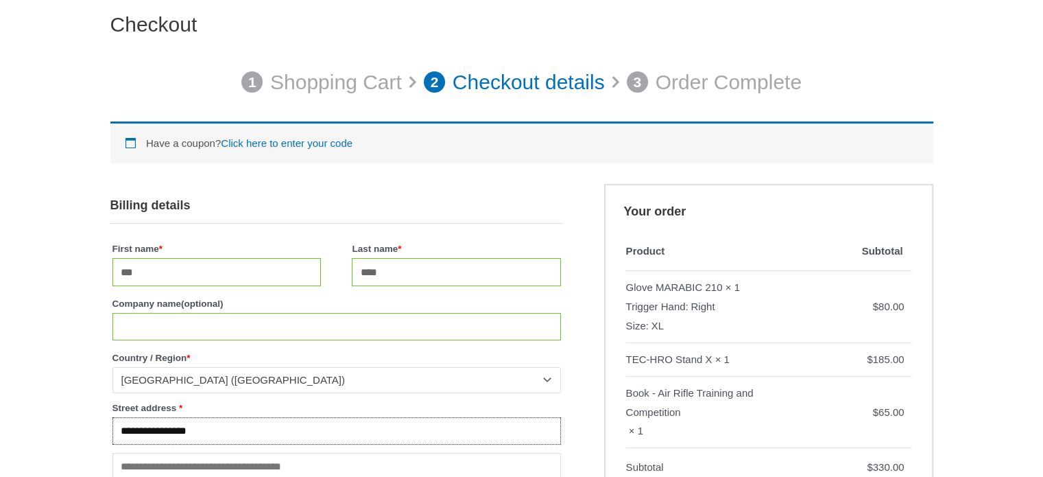
type input "**********"
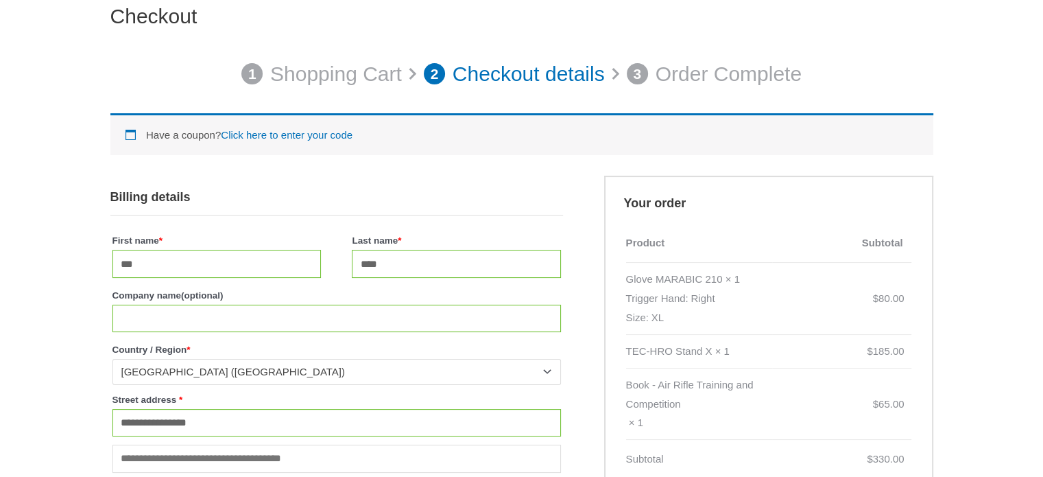
scroll to position [425, 0]
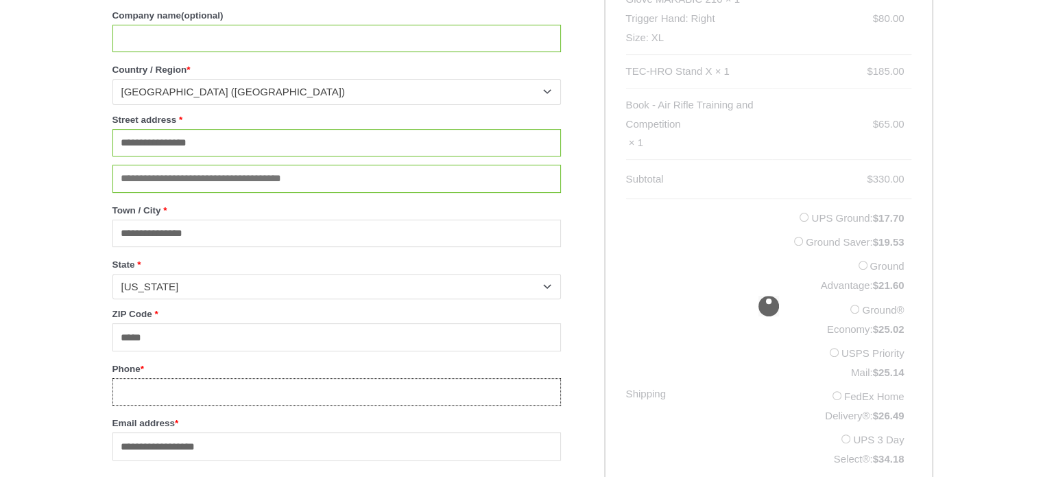
click at [247, 394] on input "Phone *" at bounding box center [337, 392] width 449 height 28
type input "**********"
click at [73, 370] on div "**********" at bounding box center [521, 436] width 1043 height 1506
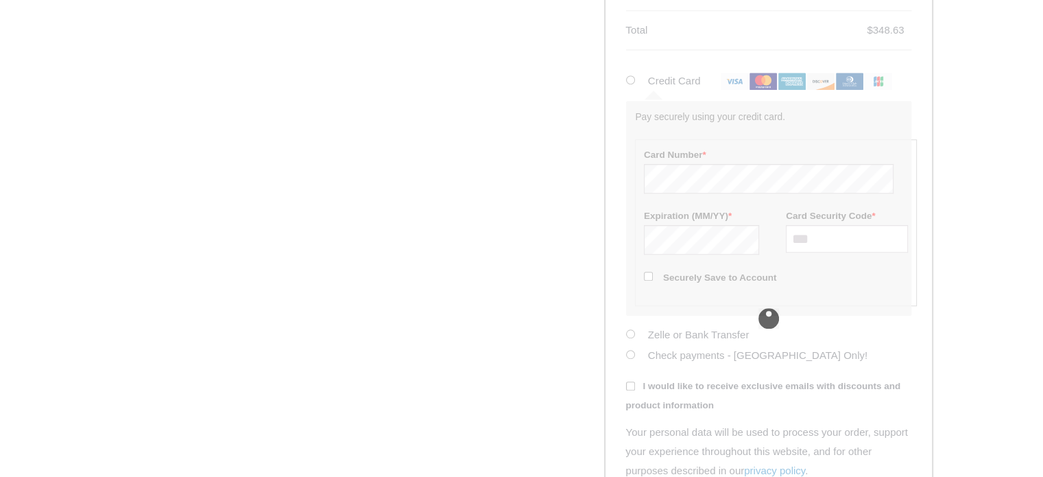
scroll to position [837, 0]
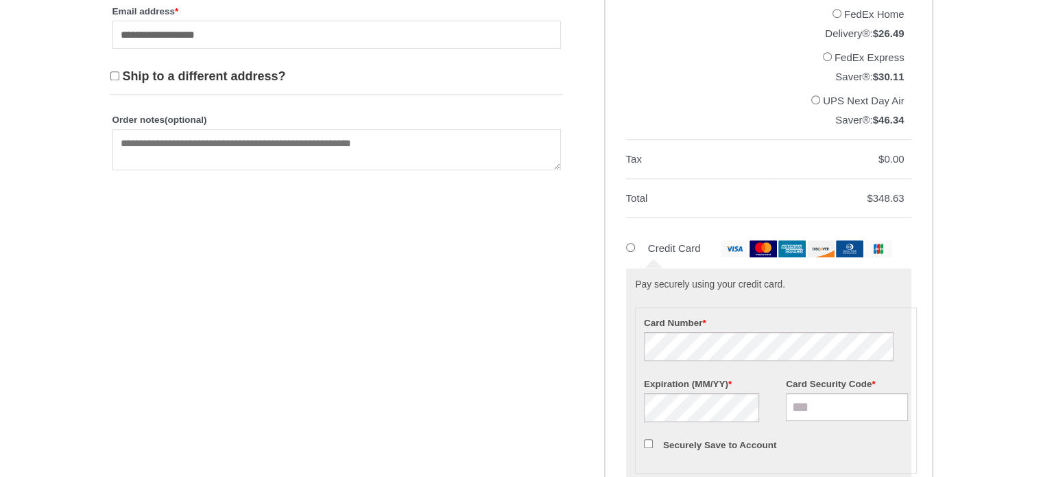
click at [981, 275] on div "**********" at bounding box center [521, 2] width 1043 height 1463
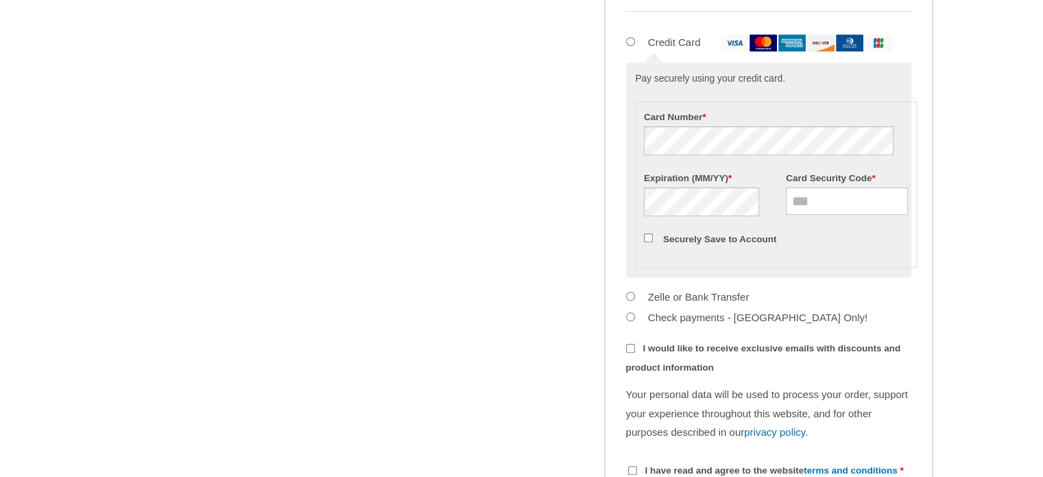
scroll to position [1111, 0]
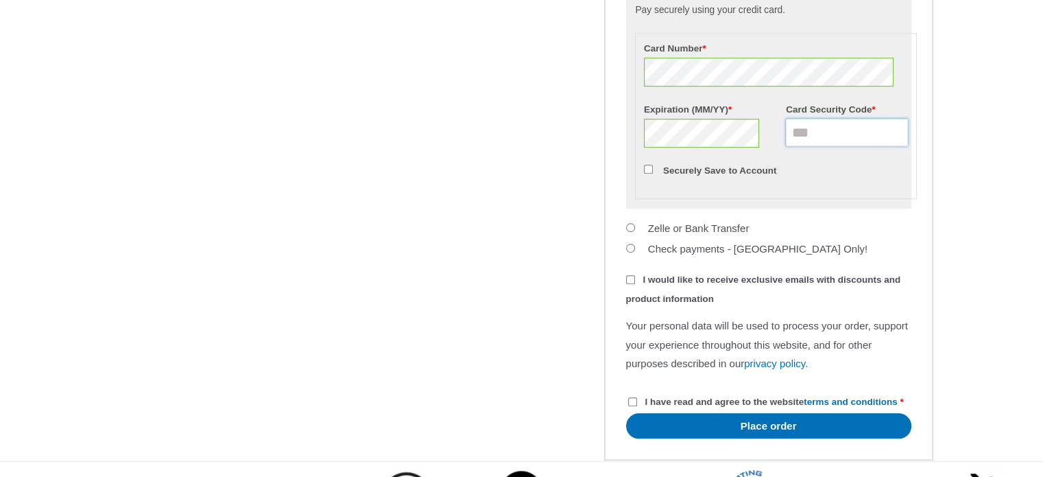
click at [807, 146] on input "Card Security Code *" at bounding box center [847, 132] width 122 height 27
type input "***"
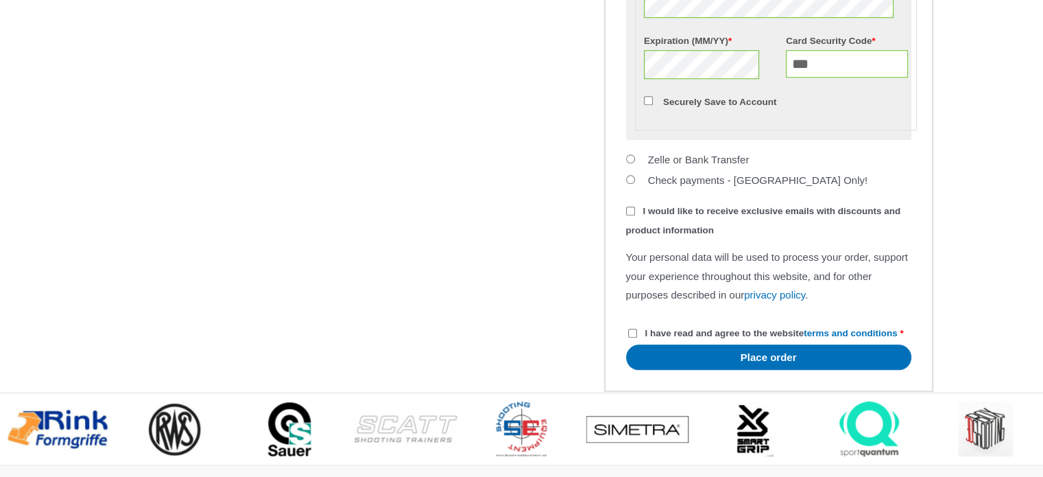
scroll to position [1249, 0]
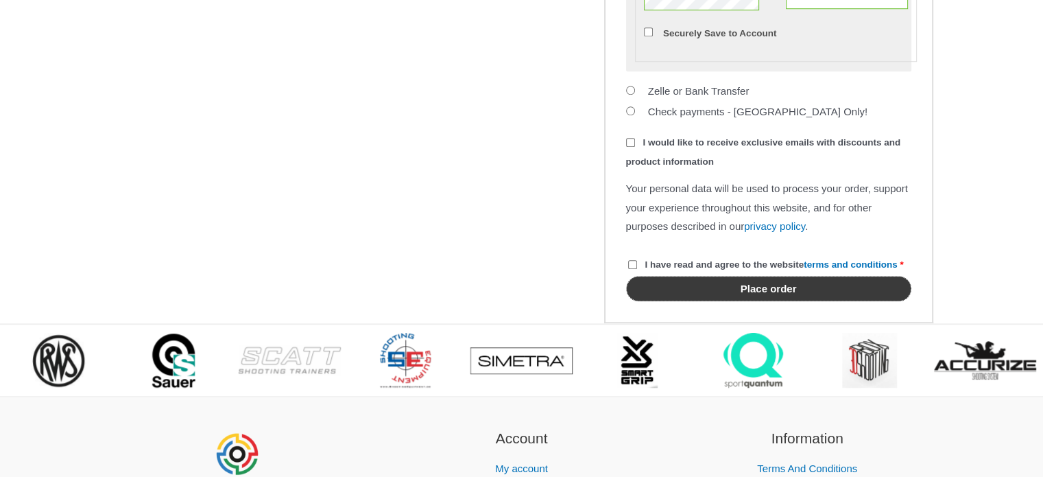
click at [775, 301] on button "Place order" at bounding box center [768, 288] width 285 height 25
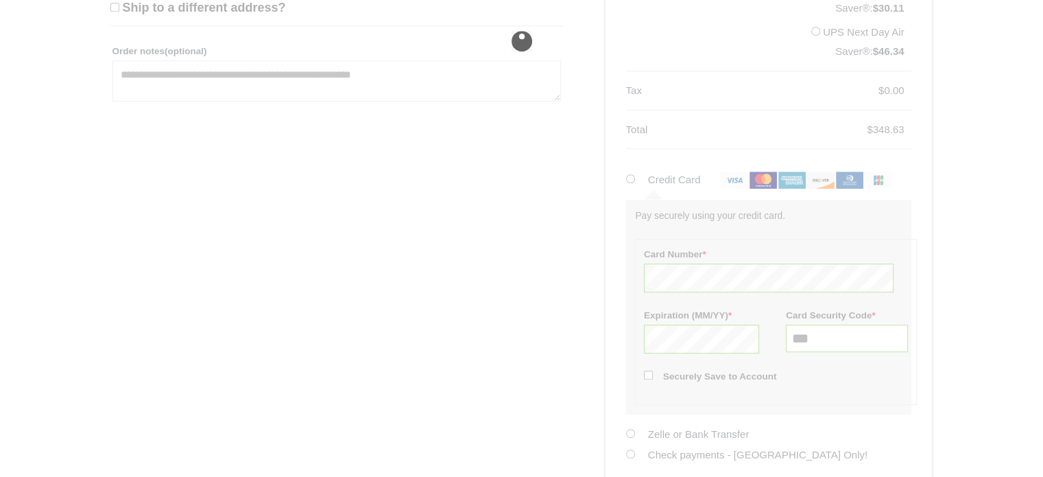
scroll to position [974, 0]
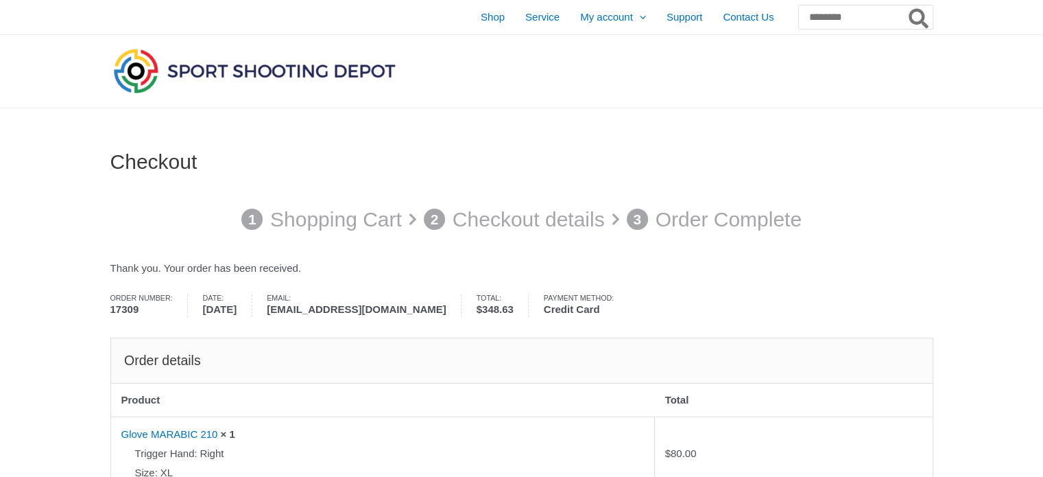
drag, startPoint x: 971, startPoint y: 249, endPoint x: 995, endPoint y: 51, distance: 199.7
click at [580, 12] on span "My account" at bounding box center [606, 17] width 53 height 34
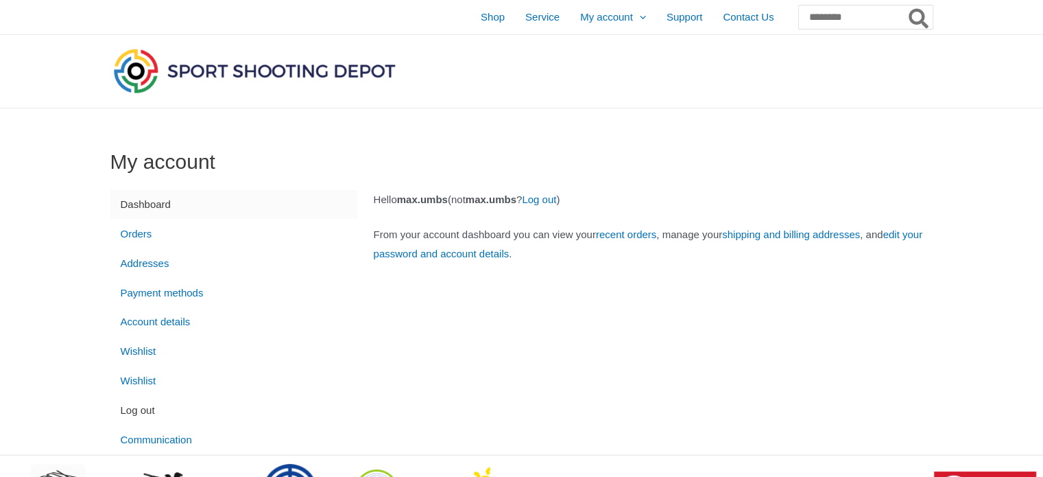
click at [155, 416] on link "Log out" at bounding box center [233, 409] width 247 height 29
click at [556, 201] on link "Log out" at bounding box center [539, 199] width 34 height 12
